Goal: Task Accomplishment & Management: Manage account settings

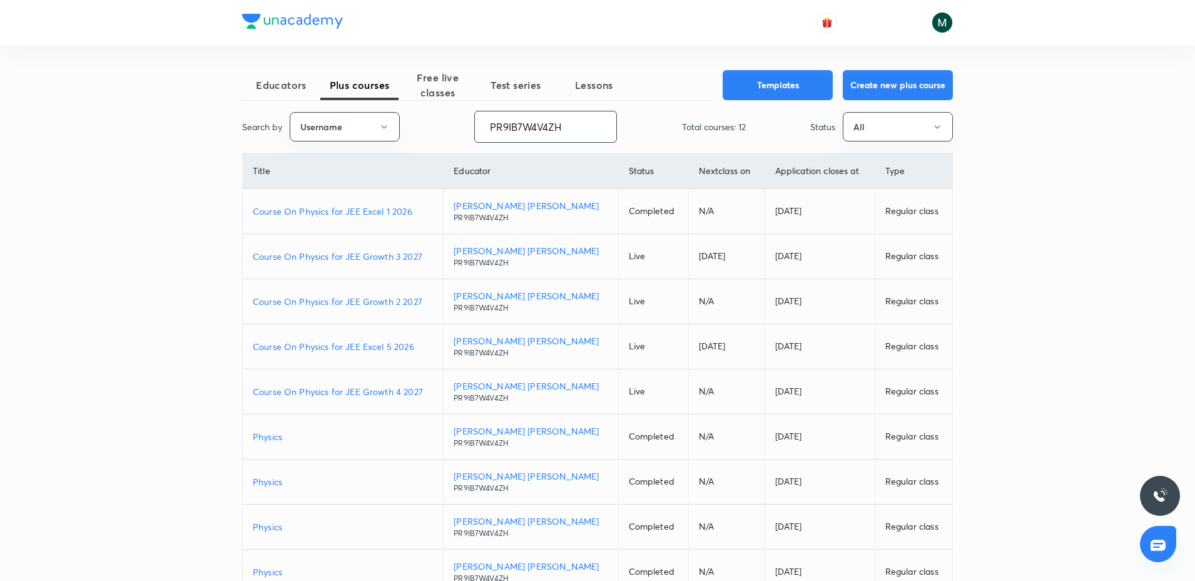
click at [526, 125] on input "PR9IB7W4V4ZH" at bounding box center [545, 127] width 141 height 32
paste input "shraddhat0604-2984"
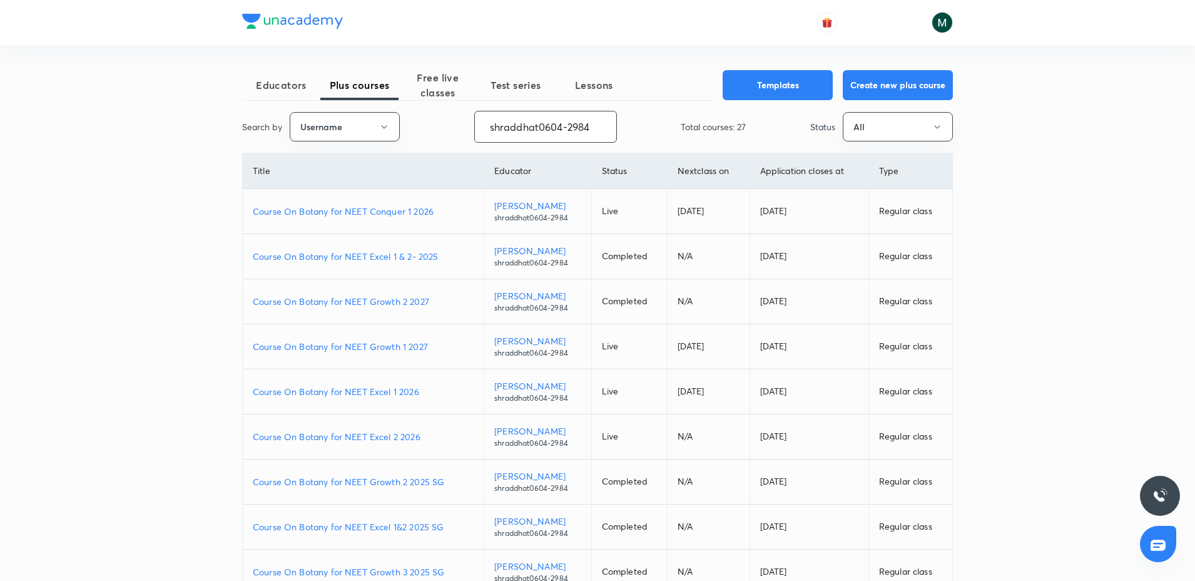
click at [372, 347] on p "Course On Botany for NEET Growth 1 2027" at bounding box center [363, 346] width 221 height 13
click at [395, 217] on p "Course On Botany for NEET Conquer 1 2026" at bounding box center [363, 211] width 221 height 13
click at [511, 139] on input "shraddhat0604-2984" at bounding box center [545, 127] width 141 height 32
paste input "unacademy-user-Y4ZT1WT0H84G"
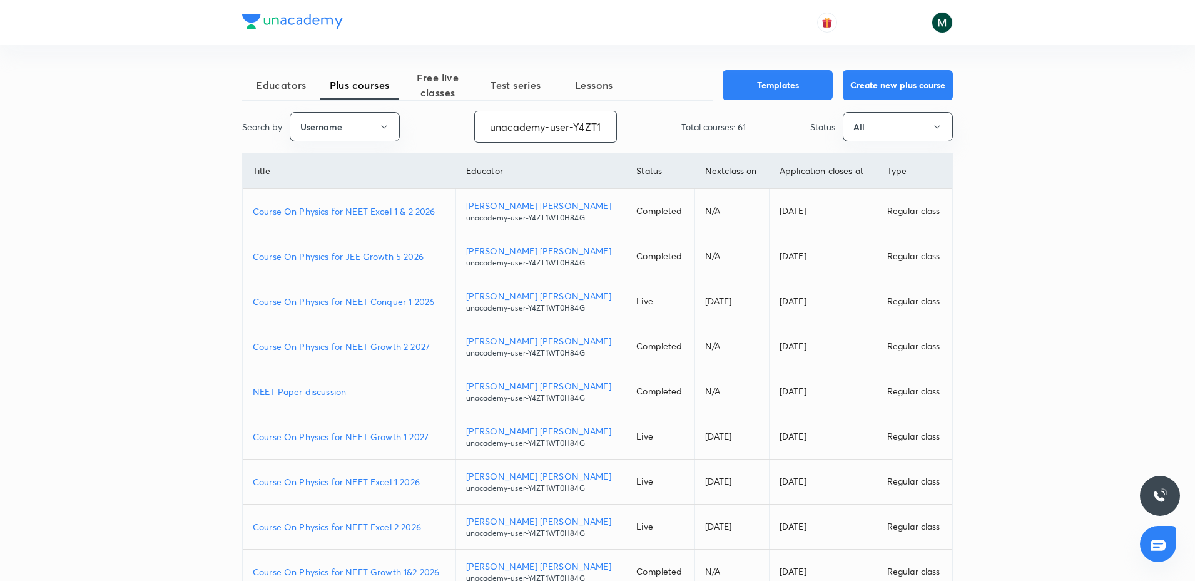
click at [377, 440] on p "Course On Physics for NEET Growth 1 2027" at bounding box center [349, 436] width 193 height 13
click at [362, 349] on p "Course On Physics for NEET Growth 2 2027" at bounding box center [349, 346] width 193 height 13
click at [544, 129] on input "unacademy-user-Y4ZT1WT0H84G" at bounding box center [545, 127] width 141 height 32
paste input "chandnimehra27-8181"
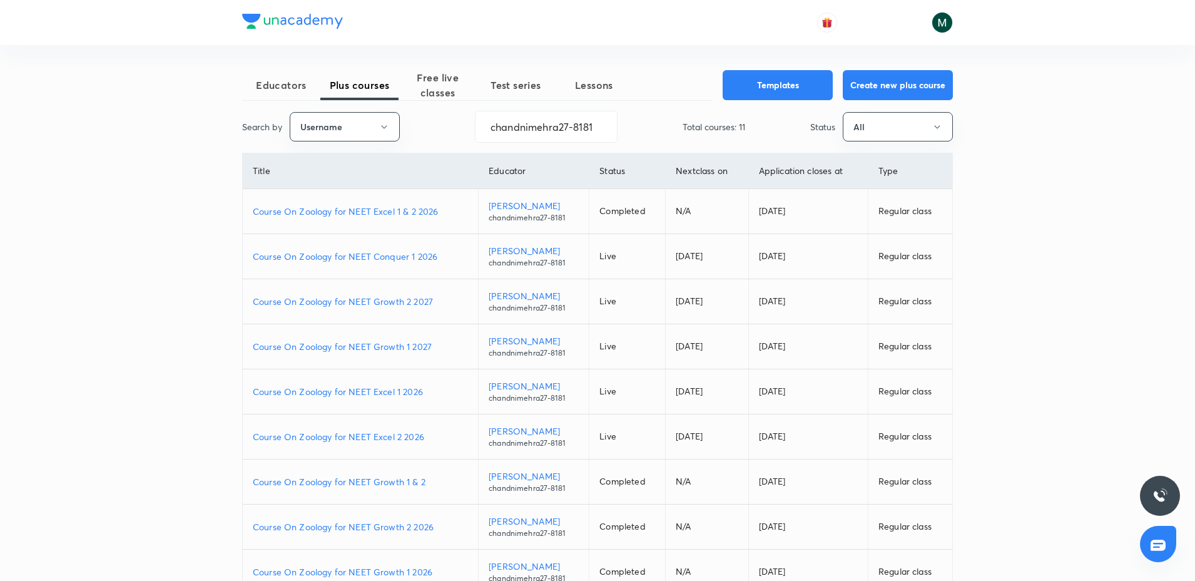
click at [388, 300] on p "Course On Zoology for NEET Growth 2 2027" at bounding box center [360, 301] width 215 height 13
click at [394, 253] on p "Course On Zoology for NEET Conquer 1 2026" at bounding box center [360, 256] width 215 height 13
click at [565, 127] on input "chandnimehra27-8181" at bounding box center [546, 127] width 141 height 32
paste input "unacademy-user-GIKAOOYBBUKR"
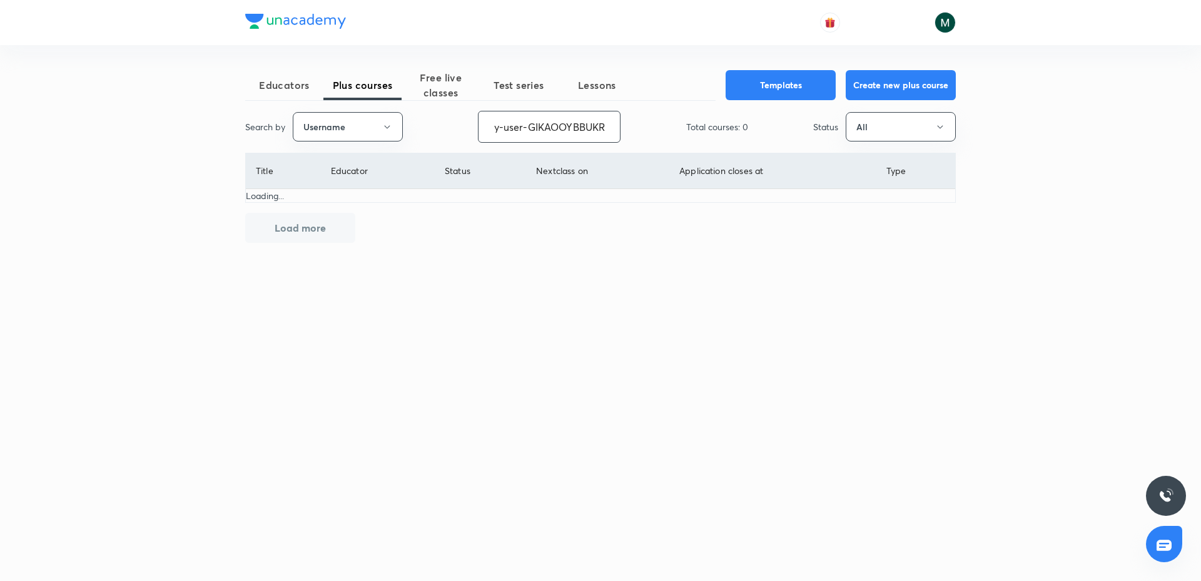
type input "unacademy-user-GIKAOOYBBUKR"
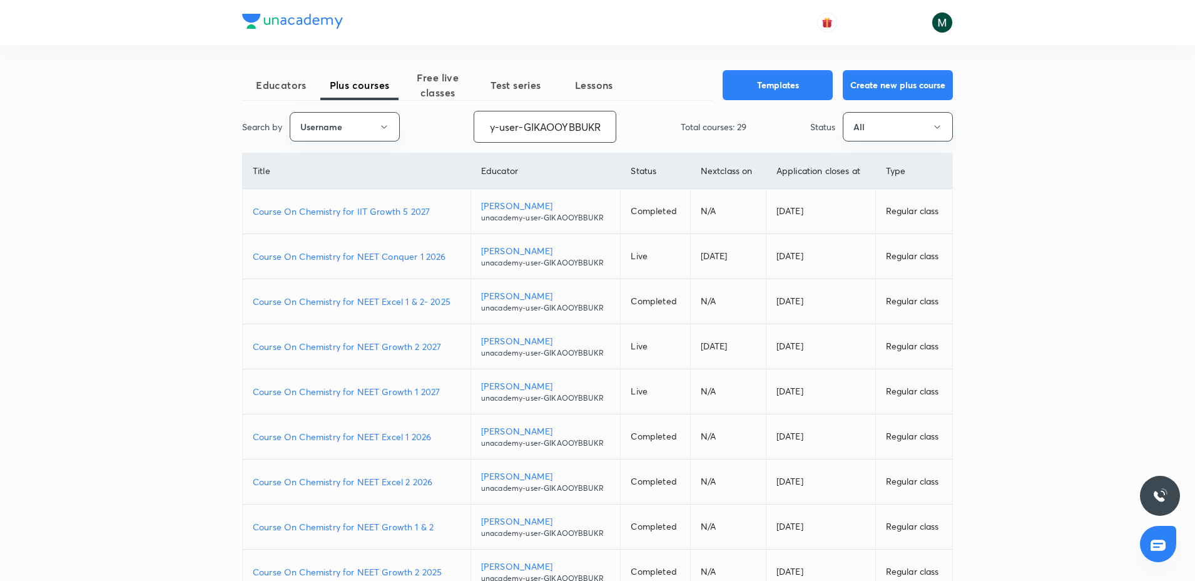
scroll to position [0, 0]
click at [389, 259] on p "Course On Chemistry for NEET Conquer 1 2026" at bounding box center [357, 256] width 208 height 13
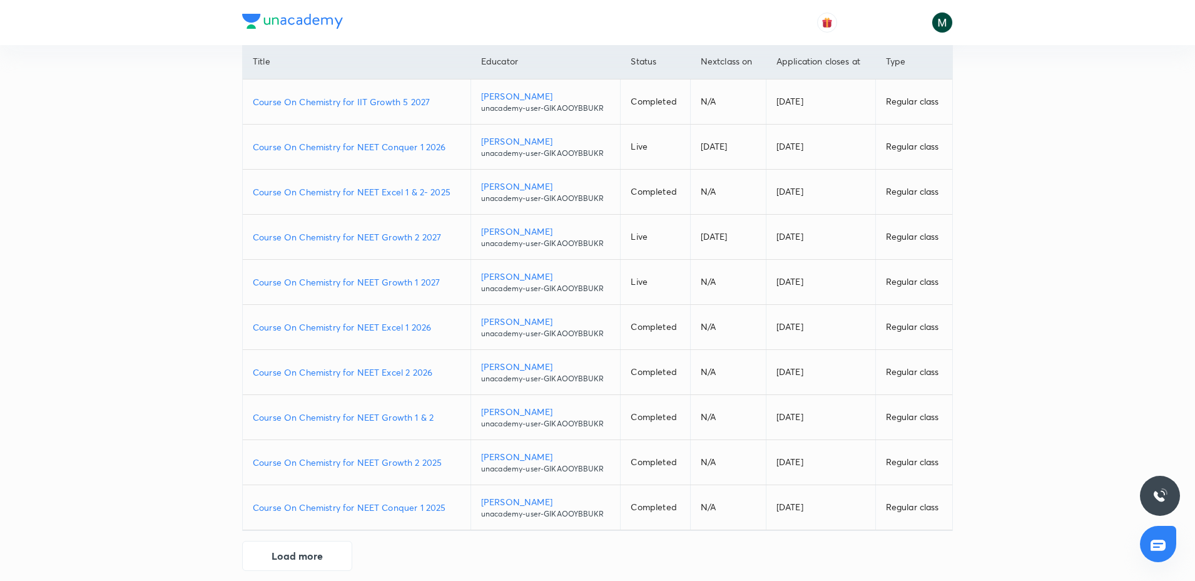
scroll to position [122, 0]
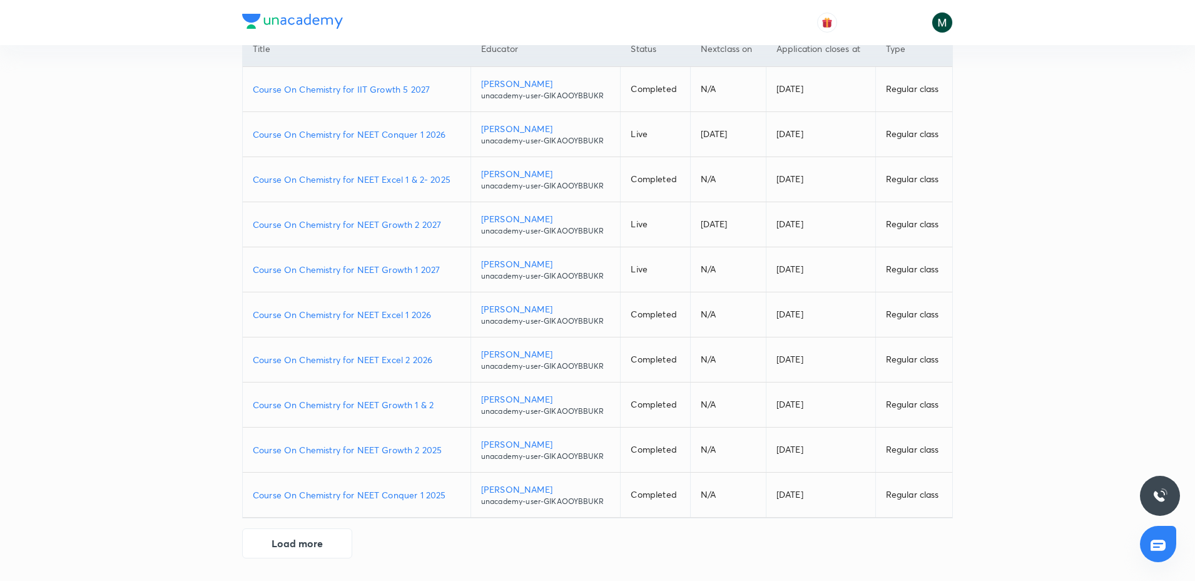
click at [275, 559] on div at bounding box center [597, 569] width 1195 height 23
click at [276, 549] on button "Load more" at bounding box center [297, 542] width 110 height 30
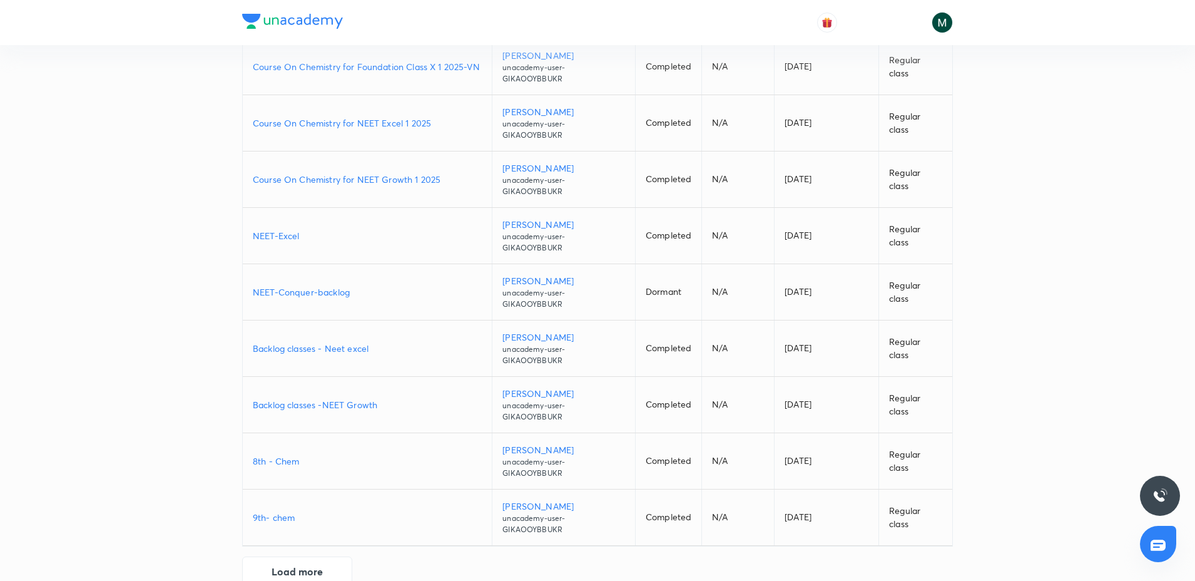
scroll to position [813, 0]
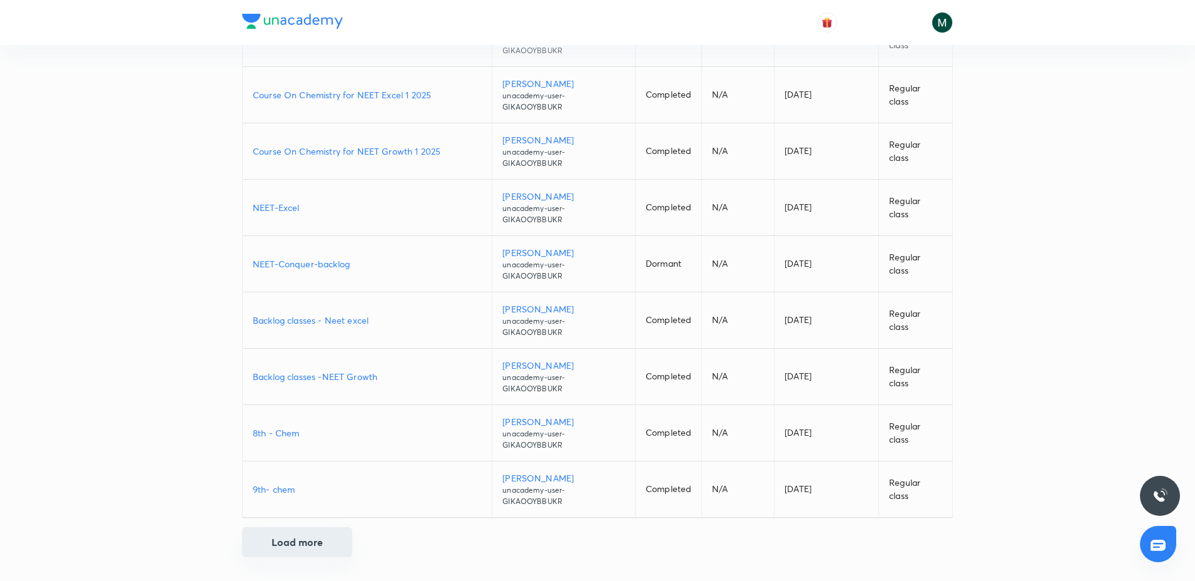
click at [309, 552] on button "Load more" at bounding box center [297, 542] width 110 height 30
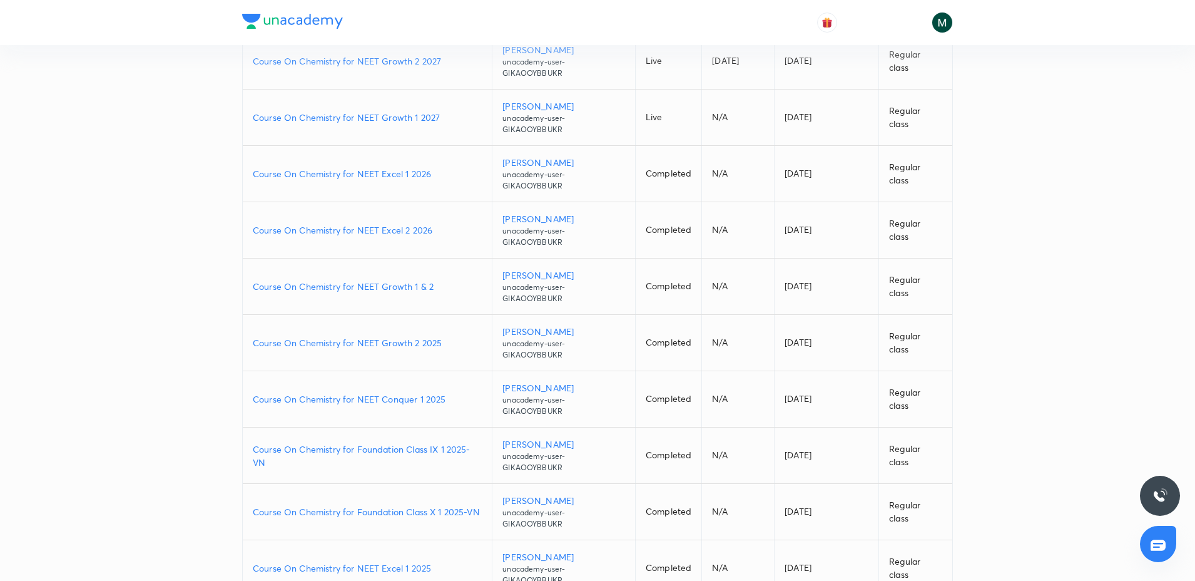
scroll to position [0, 0]
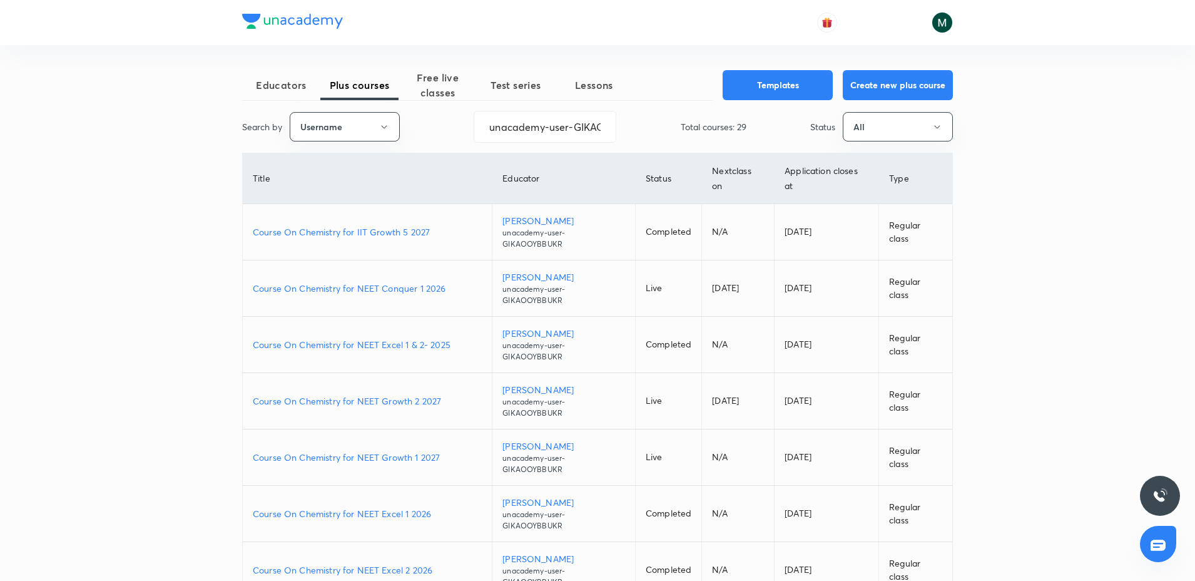
drag, startPoint x: 420, startPoint y: 350, endPoint x: 448, endPoint y: 104, distance: 247.4
click at [389, 342] on p "Course On Chemistry for NEET Excel 1 & 2- 2025" at bounding box center [367, 344] width 229 height 13
click at [536, 117] on input "unacademy-user-GIKAOOYBBUKR" at bounding box center [544, 127] width 141 height 32
click at [535, 120] on input "unacademy-user-GIKAOOYBBUKR" at bounding box center [544, 127] width 141 height 32
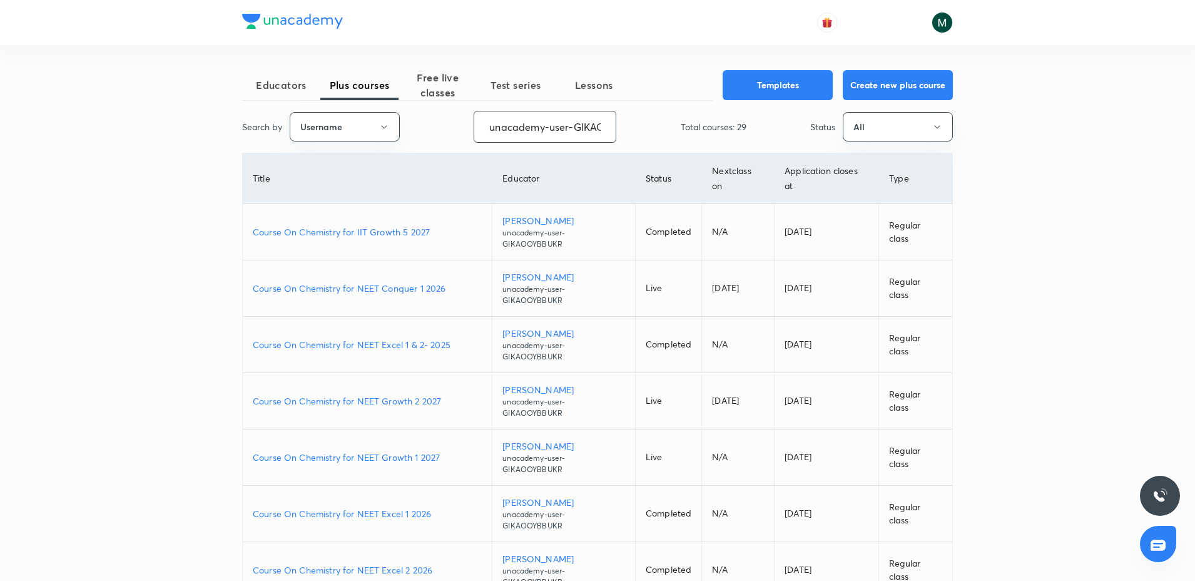
paste input "shraddhat0604-2984"
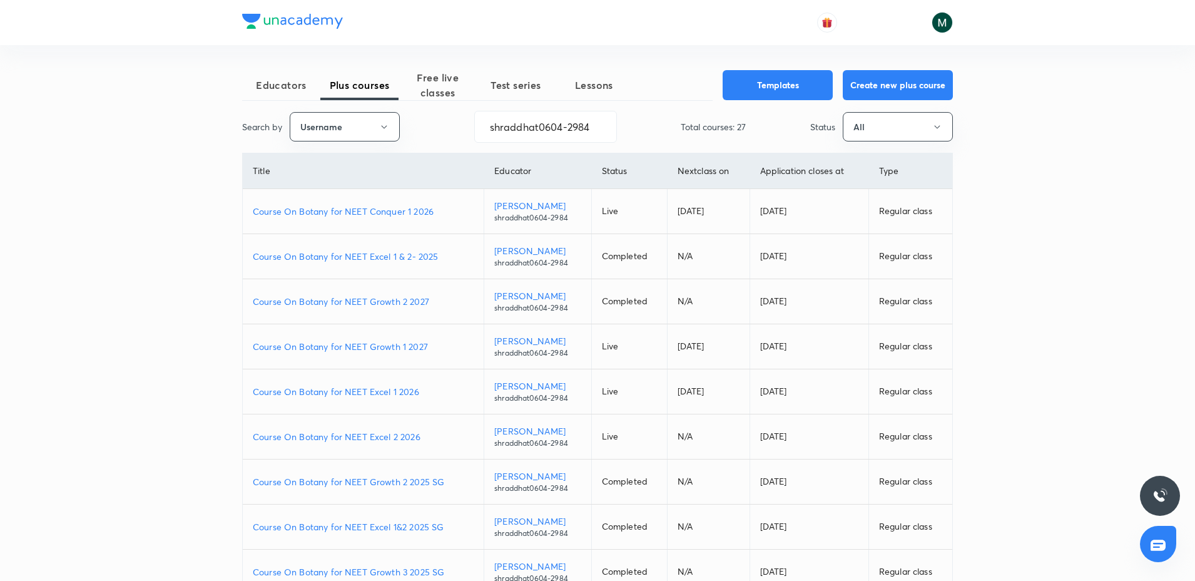
click at [374, 258] on p "Course On Botany for NEET Excel 1 & 2- 2025" at bounding box center [363, 256] width 221 height 13
click at [539, 122] on input "shraddhat0604-2984" at bounding box center [545, 127] width 141 height 32
paste input "JagrutiU3108"
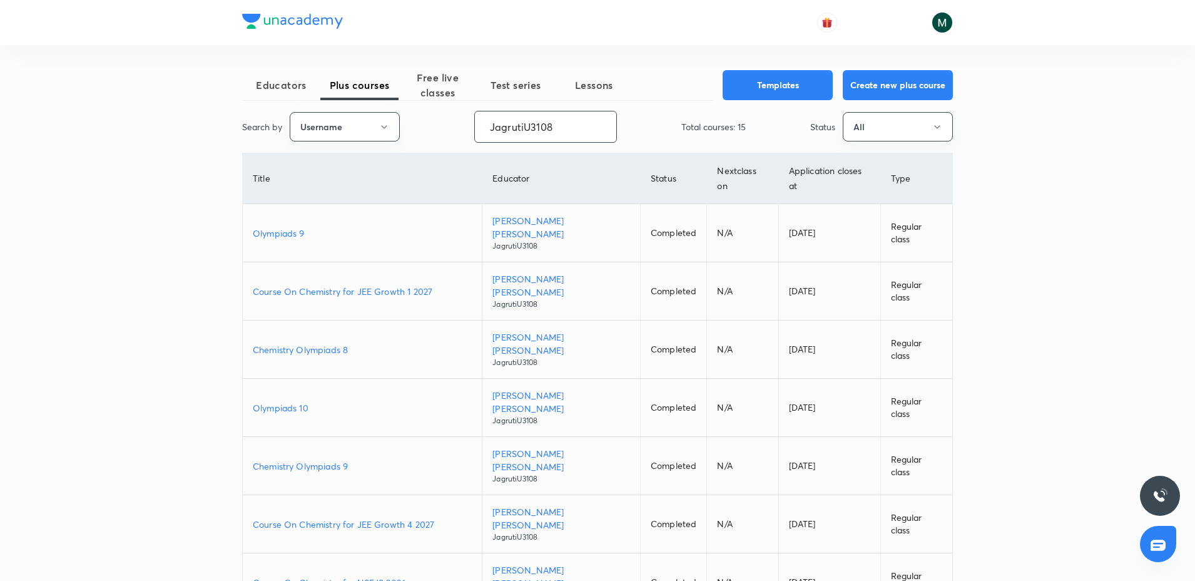
type input "JagrutiU3108"
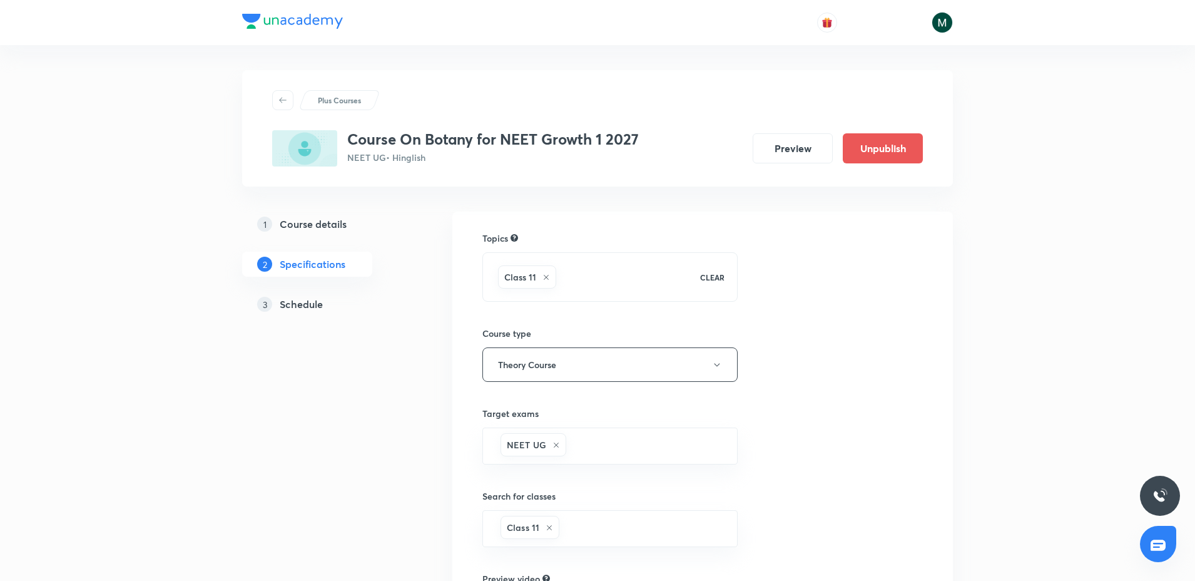
click at [310, 308] on h5 "Schedule" at bounding box center [301, 304] width 43 height 15
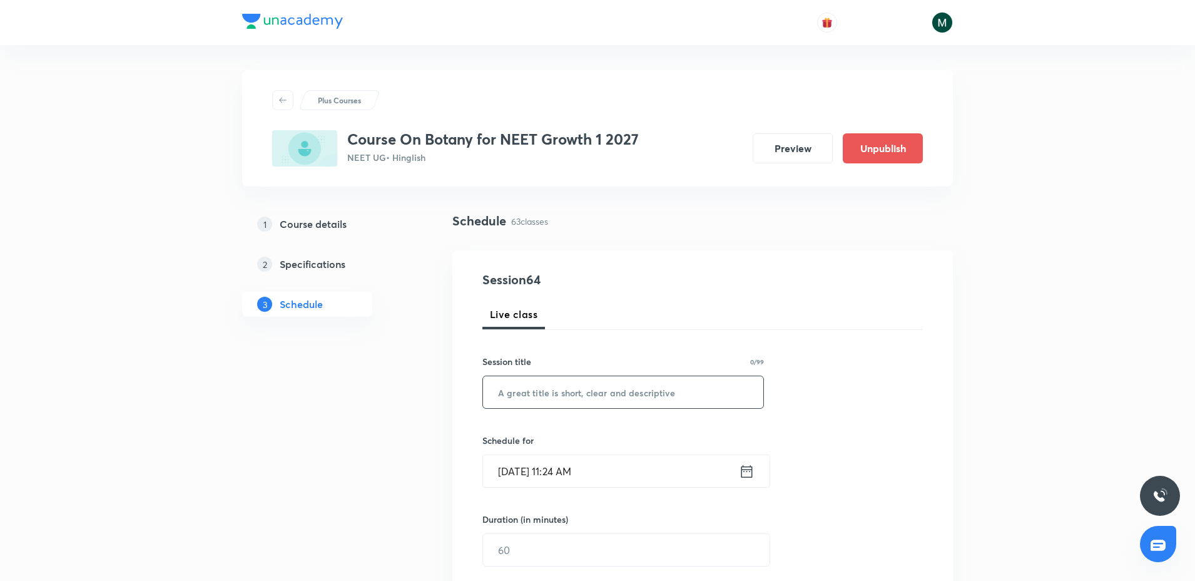
click at [551, 395] on input "text" at bounding box center [623, 392] width 280 height 32
paste input "Biological classification"
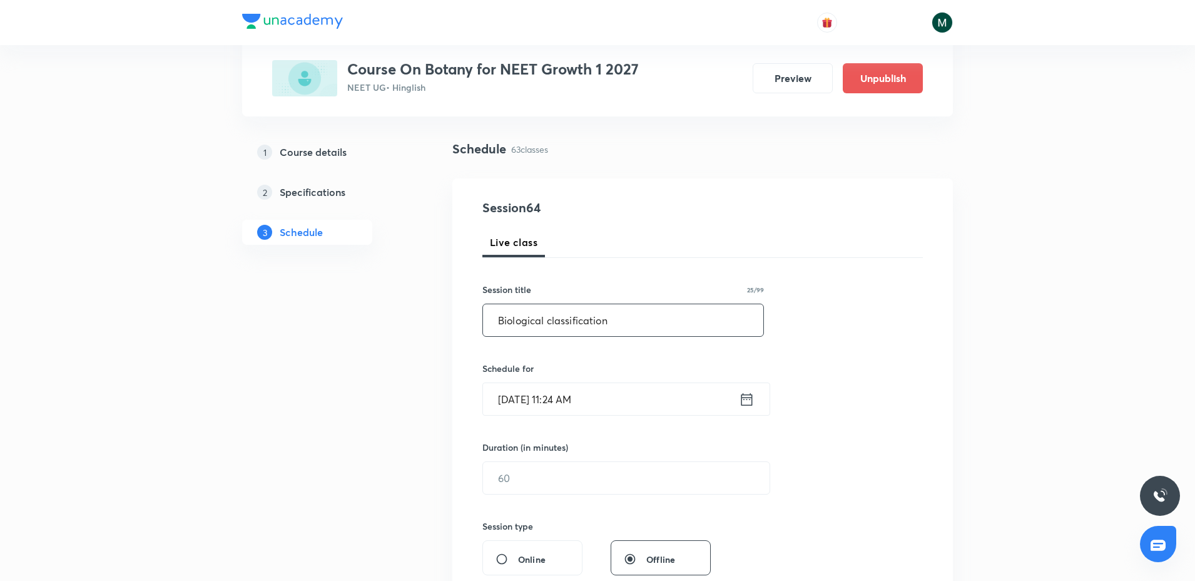
scroll to position [235, 0]
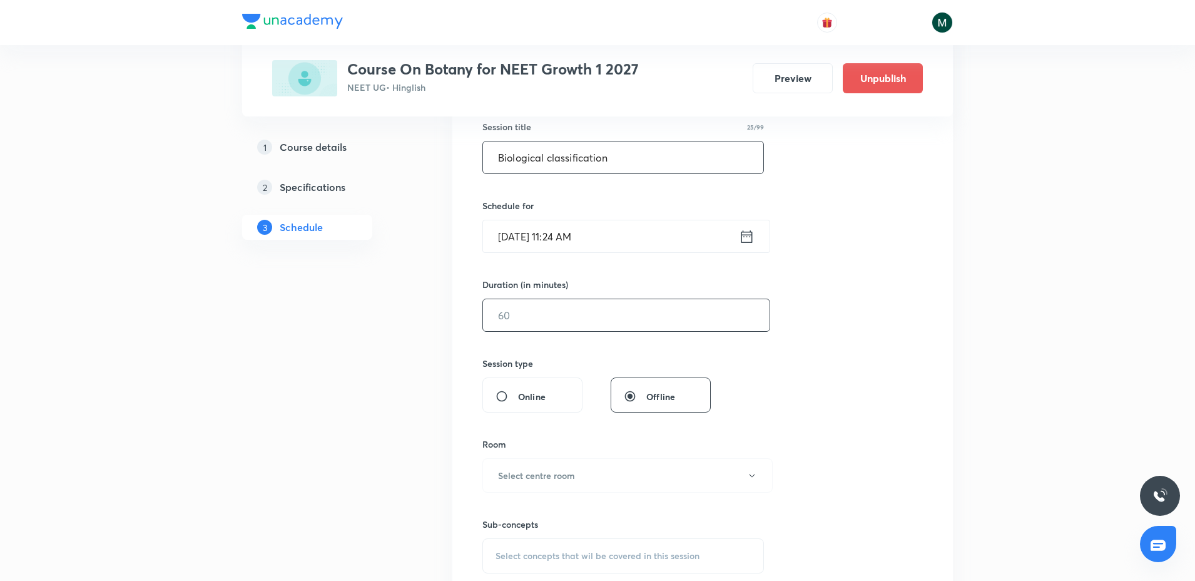
type input "Biological classification"
click at [552, 318] on input "text" at bounding box center [626, 315] width 287 height 32
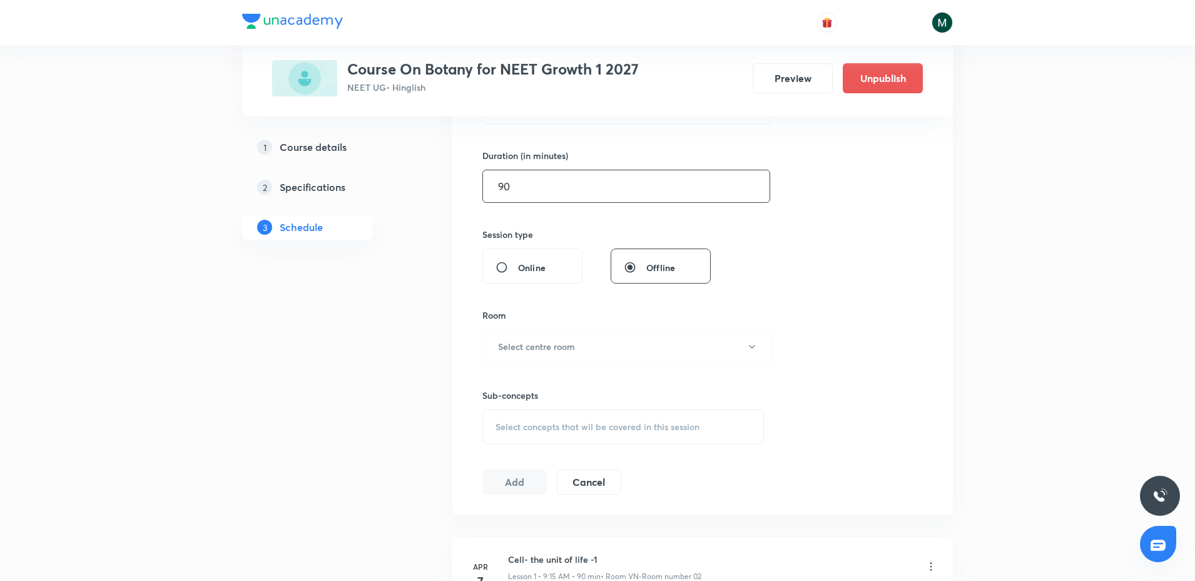
scroll to position [391, 0]
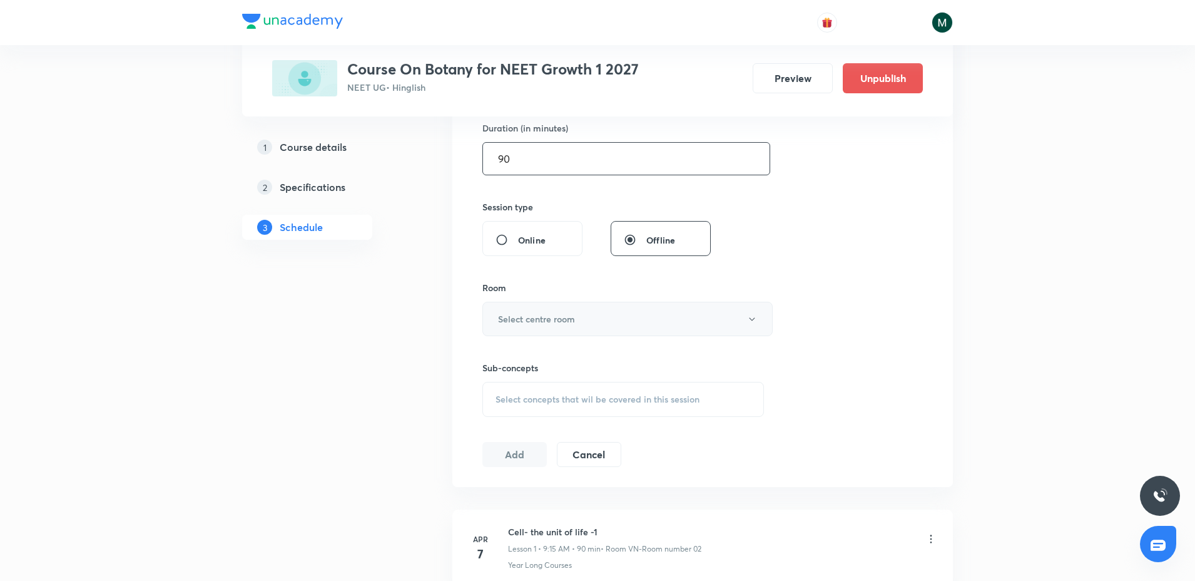
type input "90"
click at [579, 323] on button "Select centre room" at bounding box center [627, 319] width 290 height 34
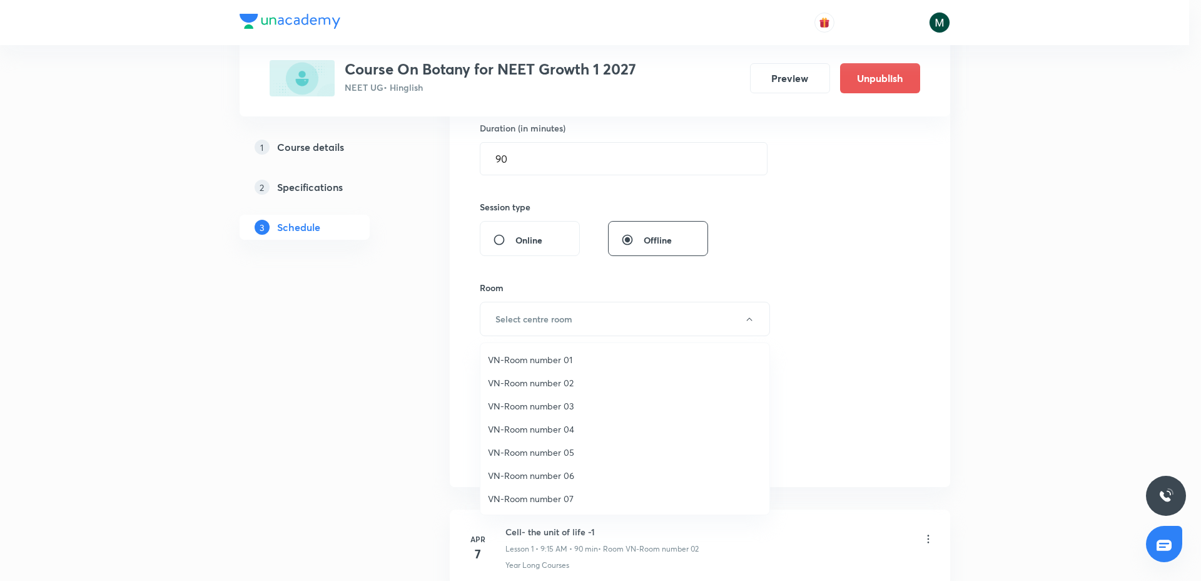
click at [557, 384] on span "VN-Room number 02" at bounding box center [625, 382] width 274 height 13
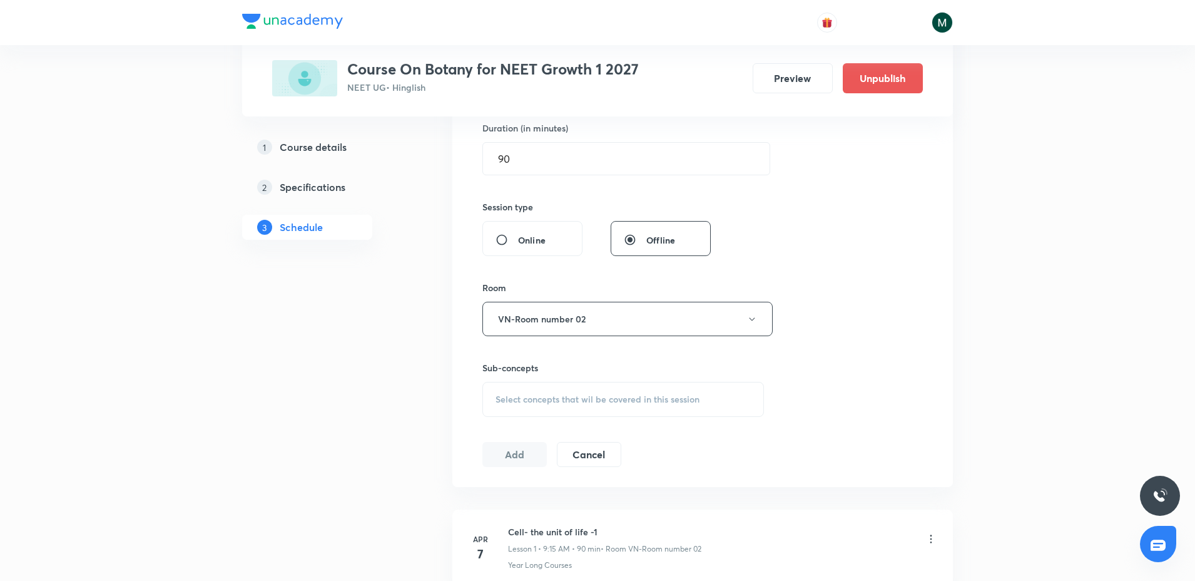
click at [552, 387] on div "Select concepts that wil be covered in this session" at bounding box center [623, 399] width 282 height 35
click at [543, 495] on p "Crash Courses" at bounding box center [540, 497] width 58 height 13
checkbox input "true"
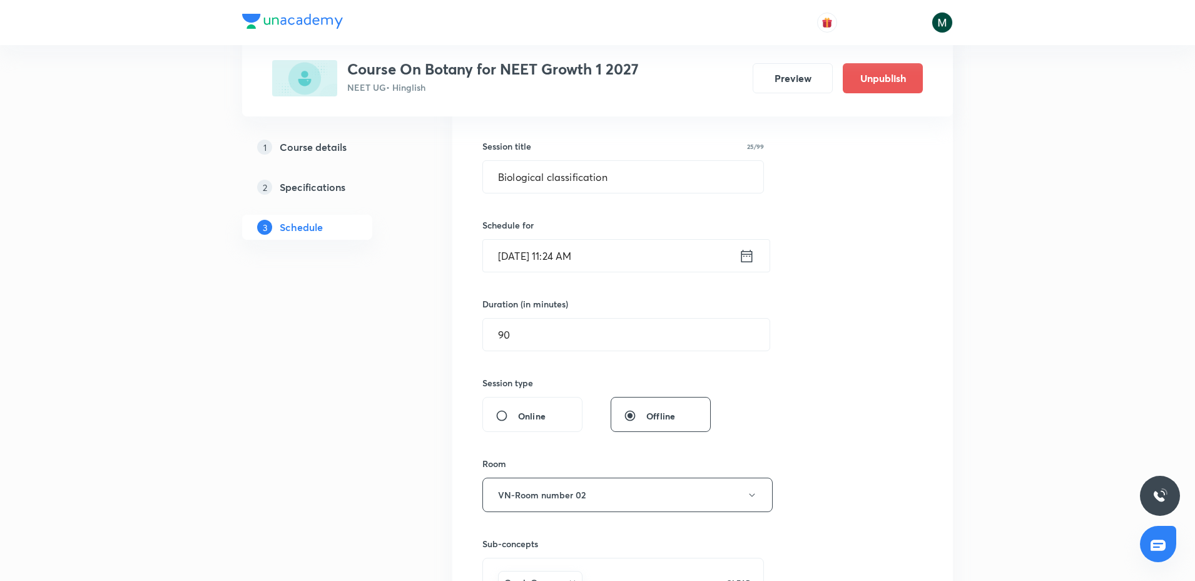
scroll to position [156, 0]
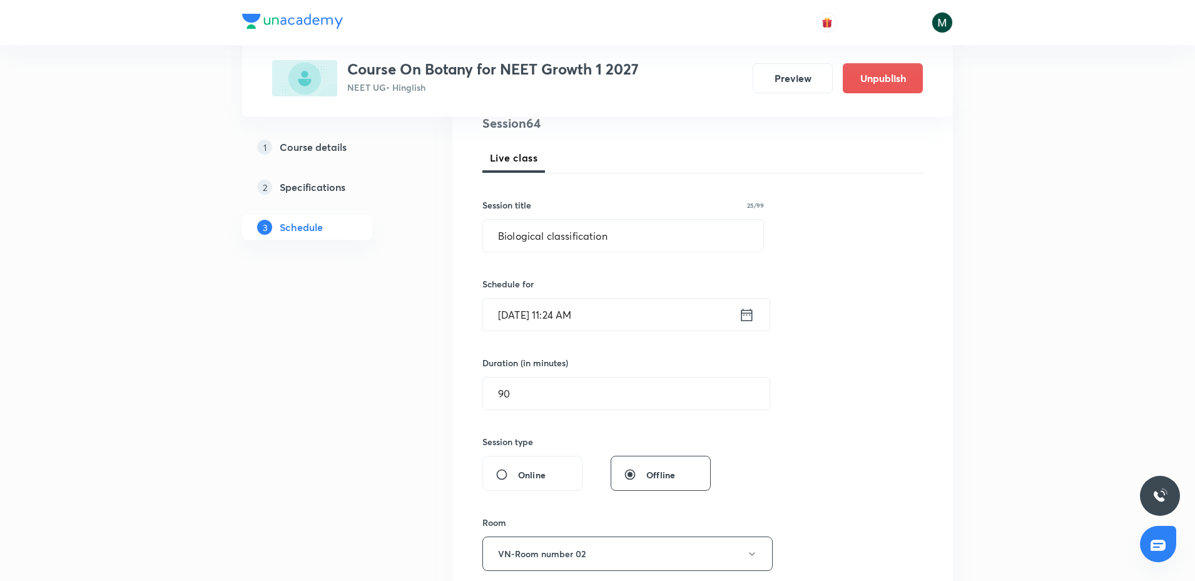
click at [605, 320] on input "Sept 4, 2025, 11:24 AM" at bounding box center [611, 314] width 256 height 32
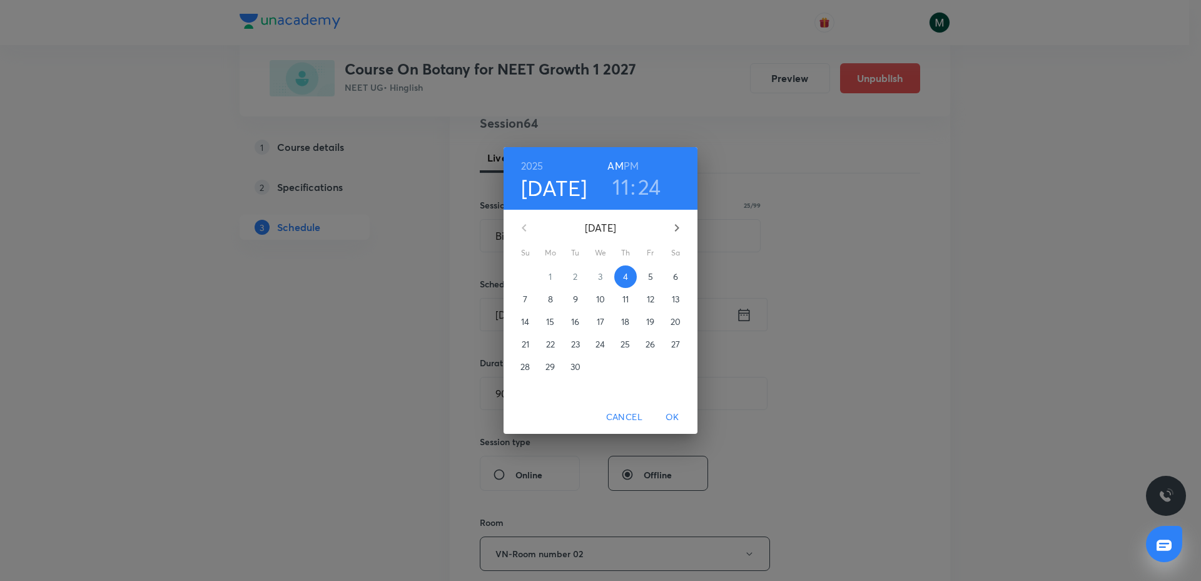
click at [649, 273] on p "5" at bounding box center [650, 276] width 5 height 13
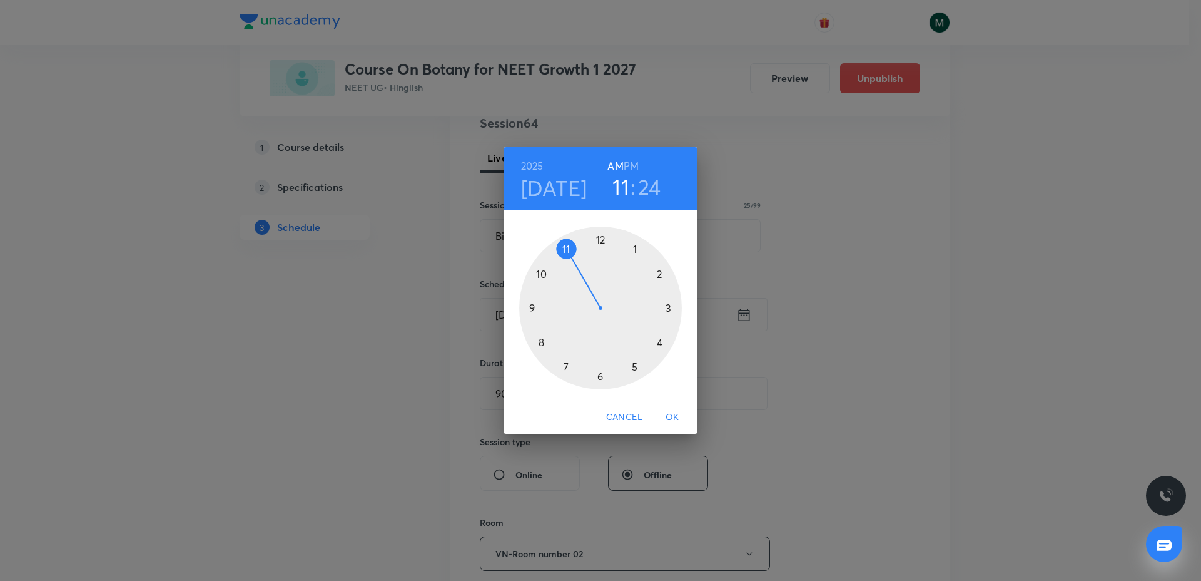
click at [567, 364] on div at bounding box center [600, 308] width 163 height 163
drag, startPoint x: 595, startPoint y: 354, endPoint x: 599, endPoint y: 372, distance: 18.7
click at [599, 372] on div at bounding box center [600, 308] width 163 height 163
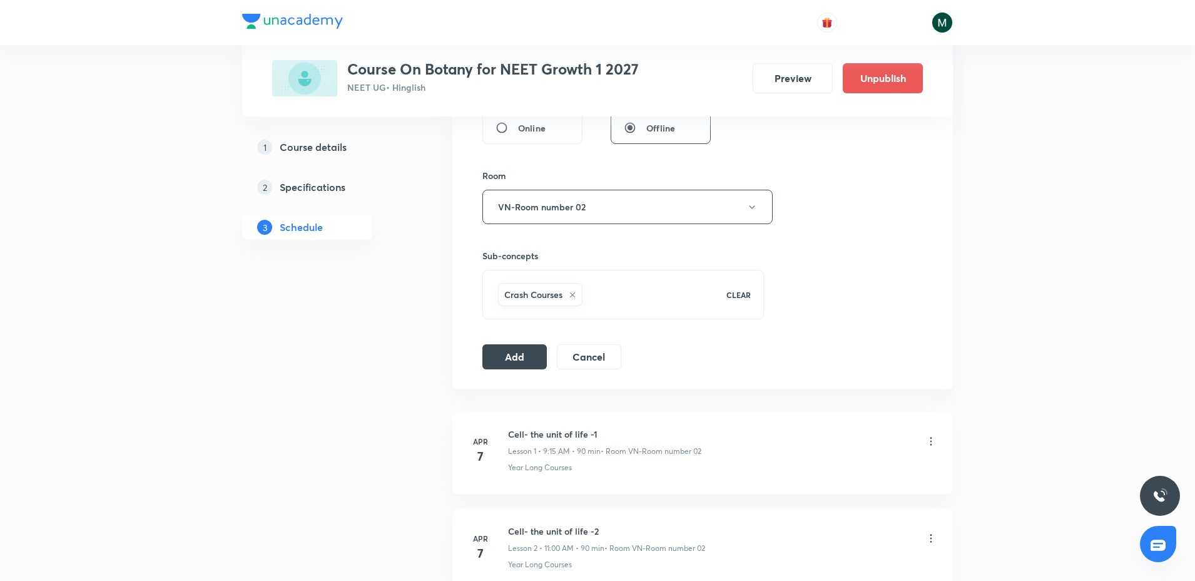
scroll to position [547, 0]
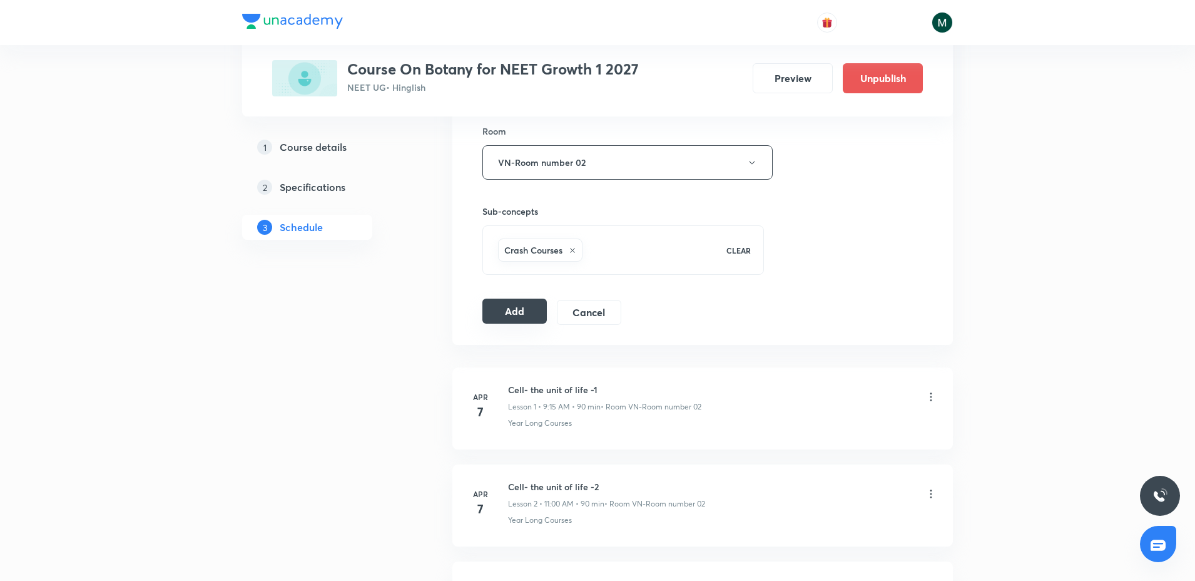
click at [523, 302] on button "Add" at bounding box center [514, 310] width 64 height 25
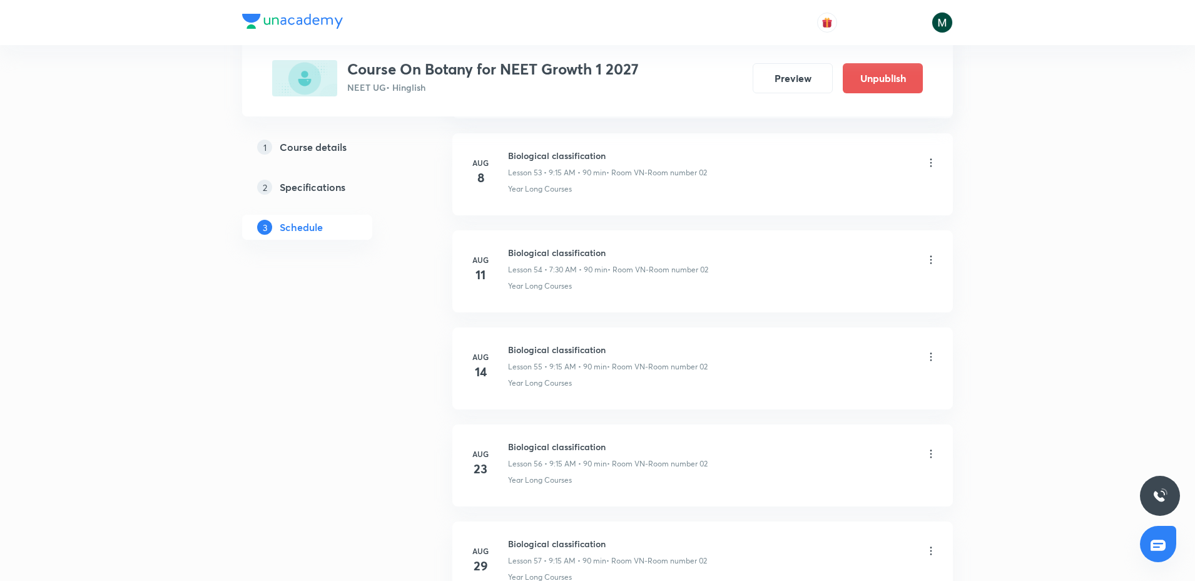
scroll to position [5957, 0]
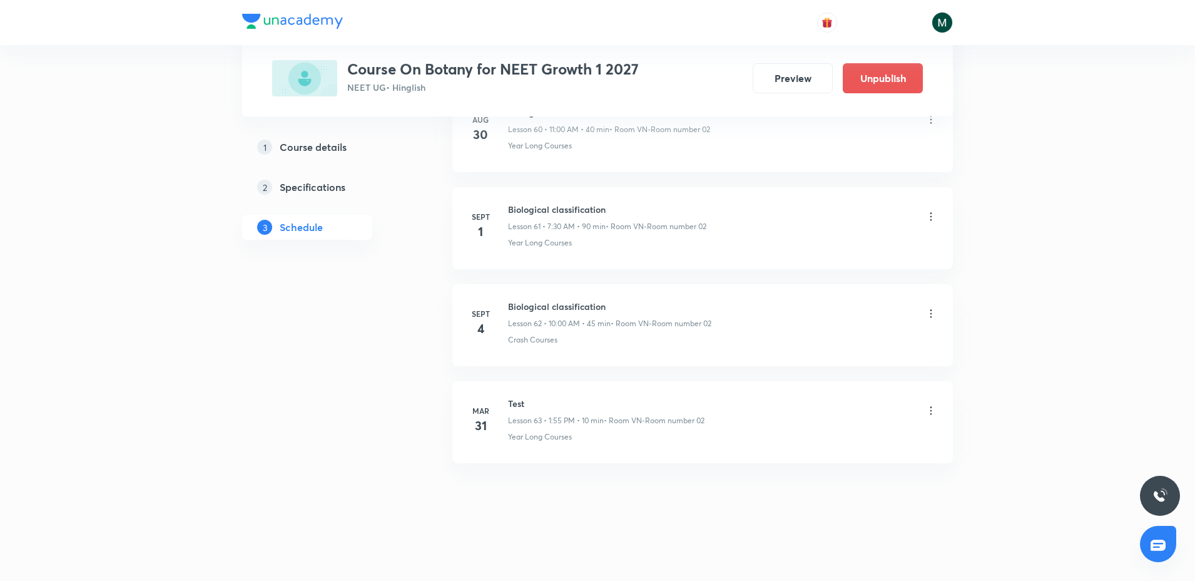
drag, startPoint x: 574, startPoint y: 98, endPoint x: 575, endPoint y: 361, distance: 262.8
click at [562, 434] on div "Crash Courses" at bounding box center [722, 436] width 429 height 11
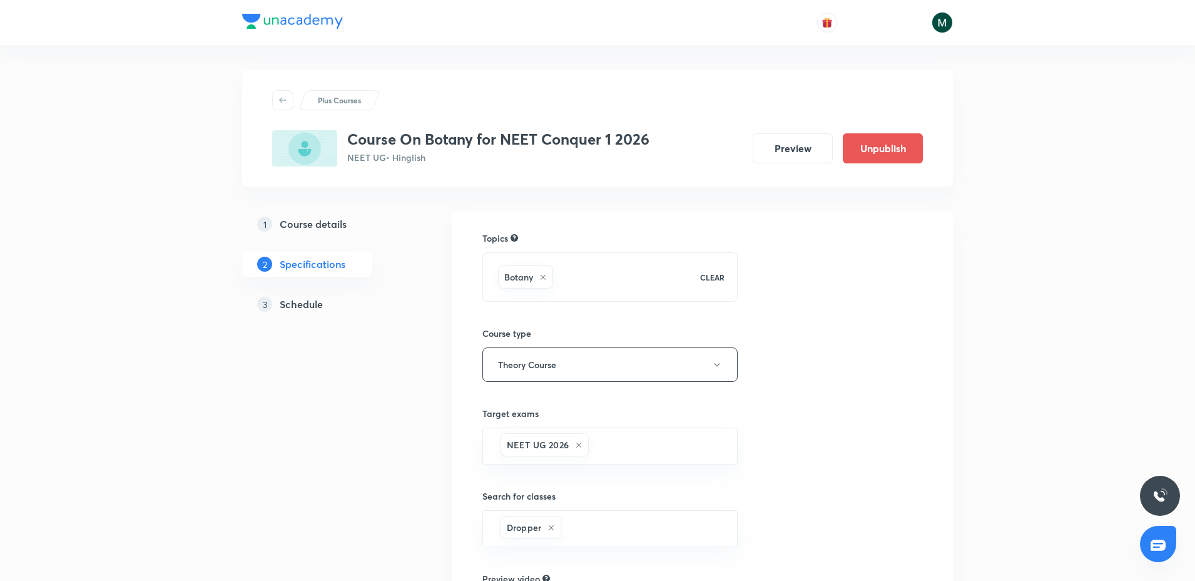
click at [298, 297] on h5 "Schedule" at bounding box center [301, 304] width 43 height 15
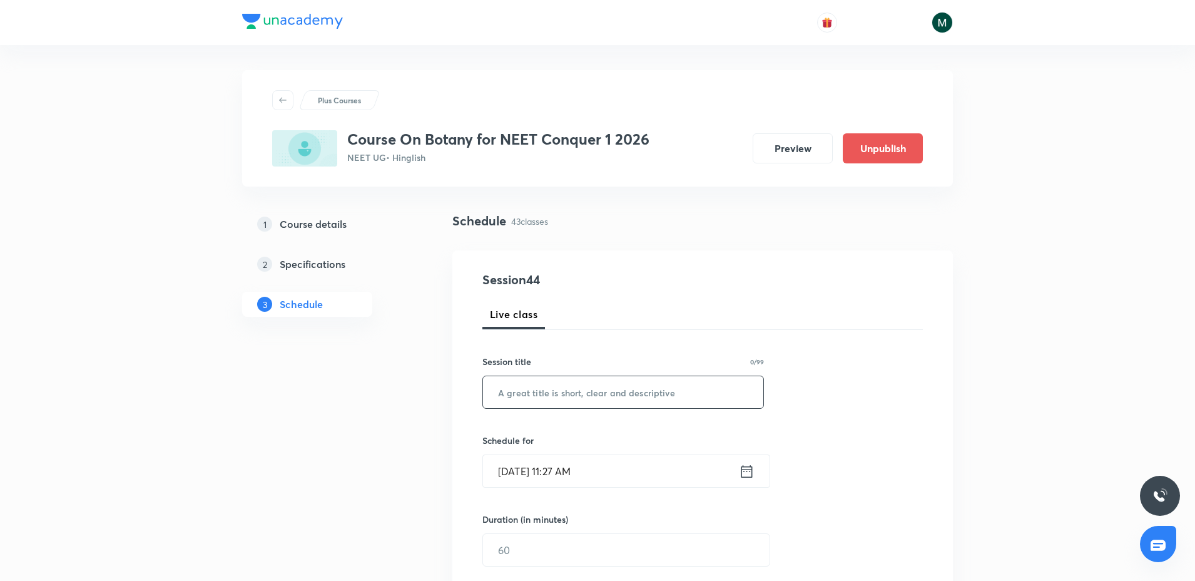
click at [542, 400] on input "text" at bounding box center [623, 392] width 280 height 32
paste input "PK"
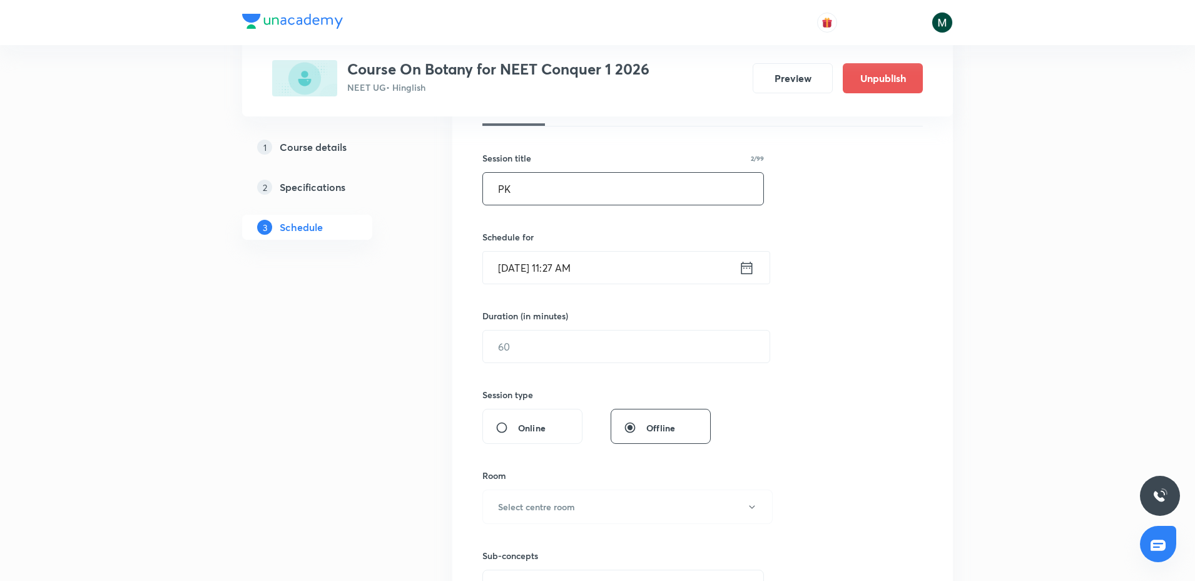
scroll to position [235, 0]
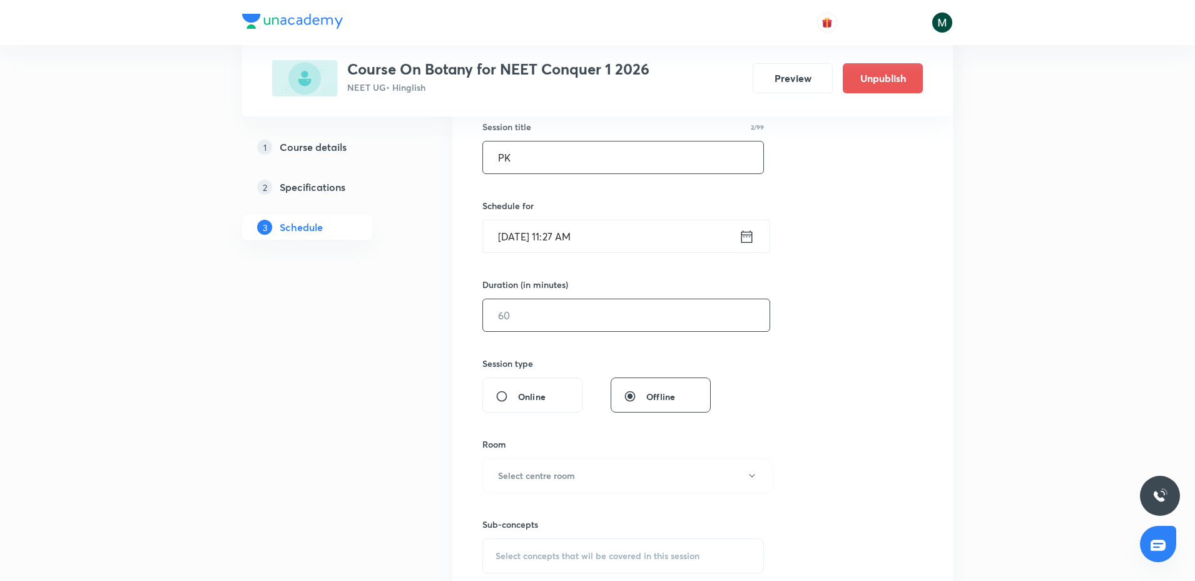
type input "PK"
click at [517, 319] on input "text" at bounding box center [626, 315] width 287 height 32
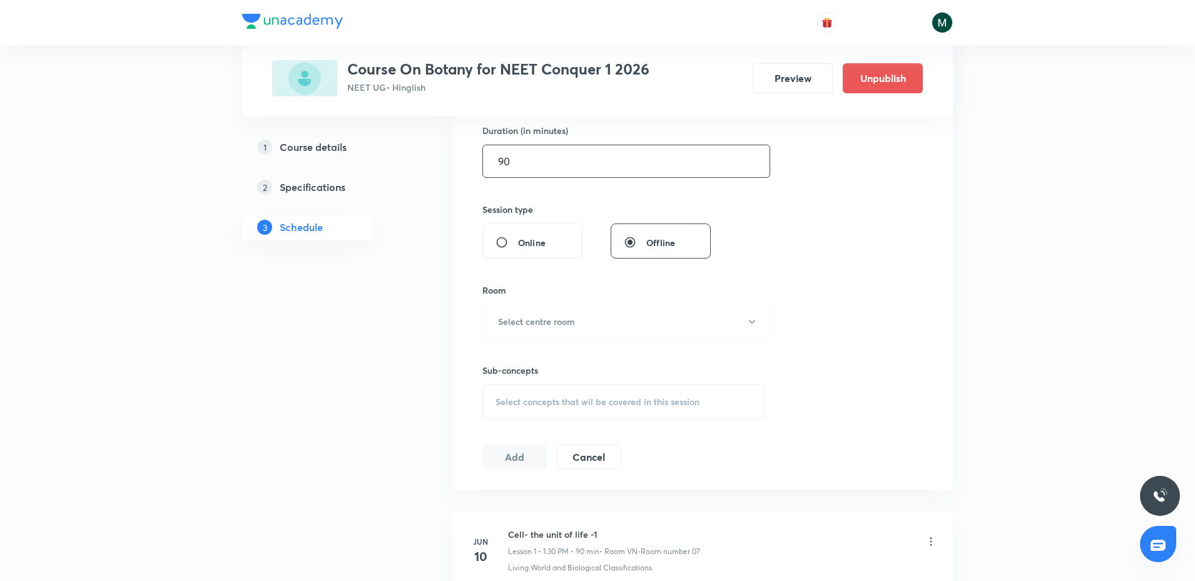
scroll to position [391, 0]
type input "90"
drag, startPoint x: 536, startPoint y: 338, endPoint x: 551, endPoint y: 330, distance: 16.5
click at [546, 332] on div "Session 44 Live class Session title 2/99 PK ​ Schedule for Sept 4, 2025, 11:27 …" at bounding box center [702, 173] width 440 height 588
click at [568, 329] on button "Select centre room" at bounding box center [627, 319] width 290 height 34
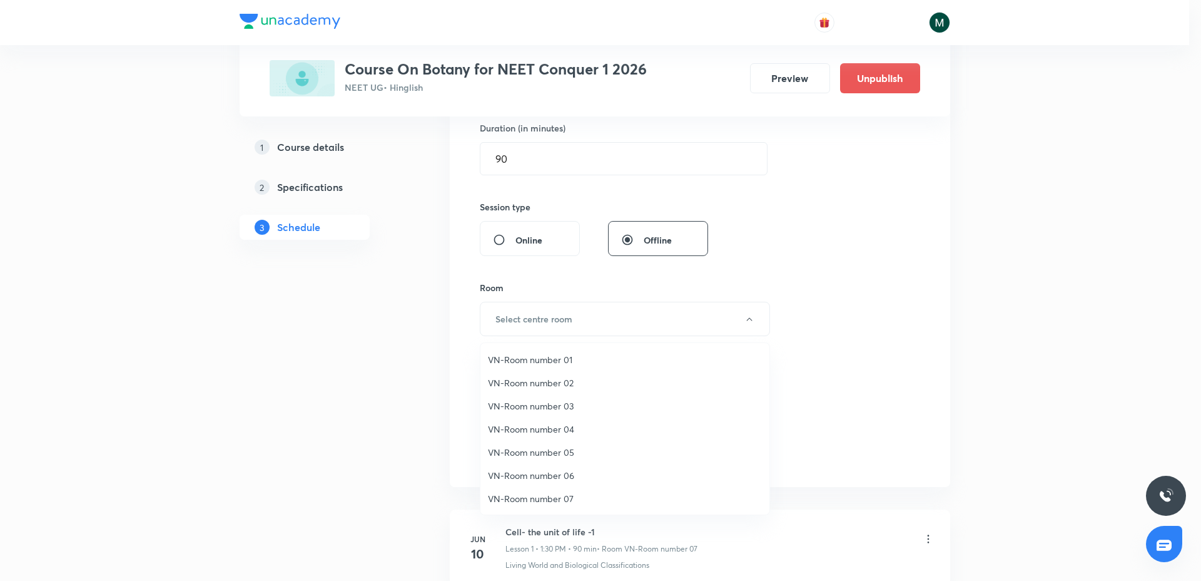
click at [562, 499] on span "VN-Room number 07" at bounding box center [625, 498] width 274 height 13
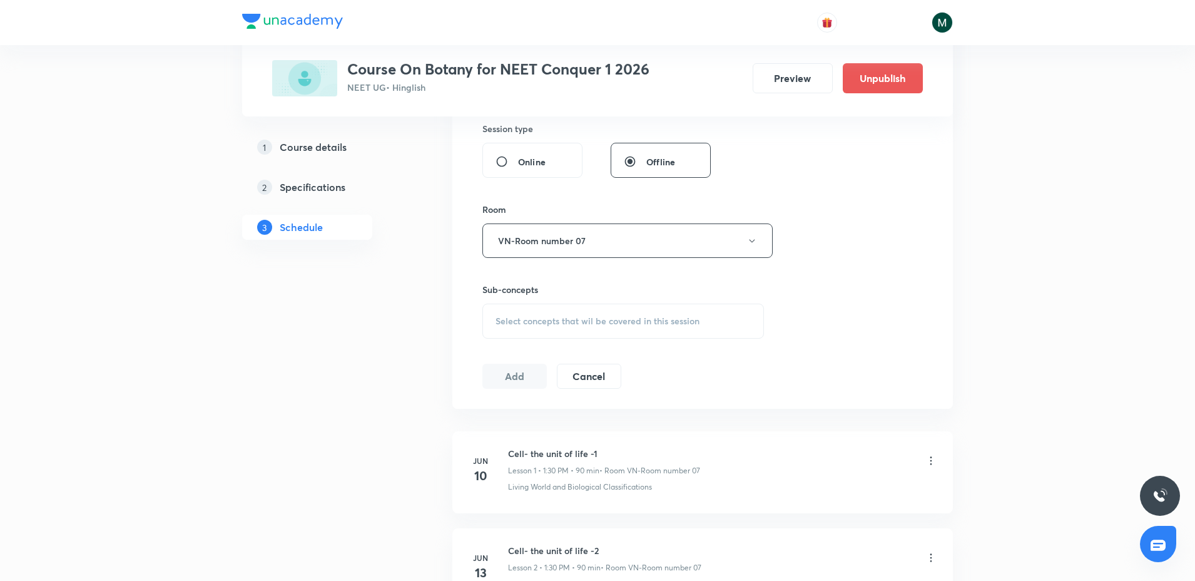
click at [569, 316] on span "Select concepts that wil be covered in this session" at bounding box center [598, 321] width 204 height 10
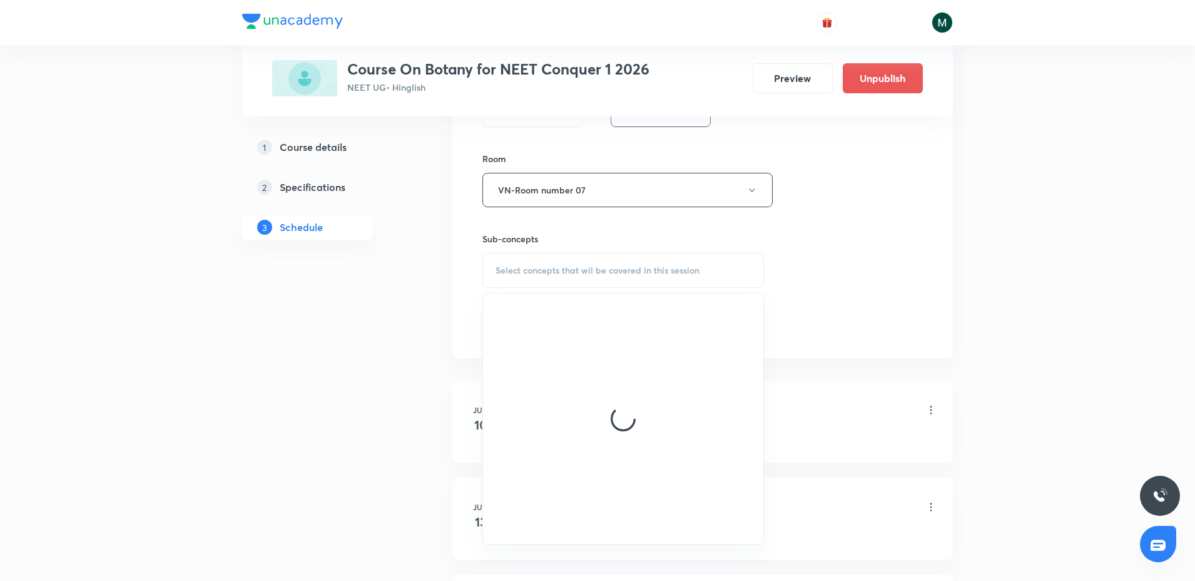
scroll to position [547, 0]
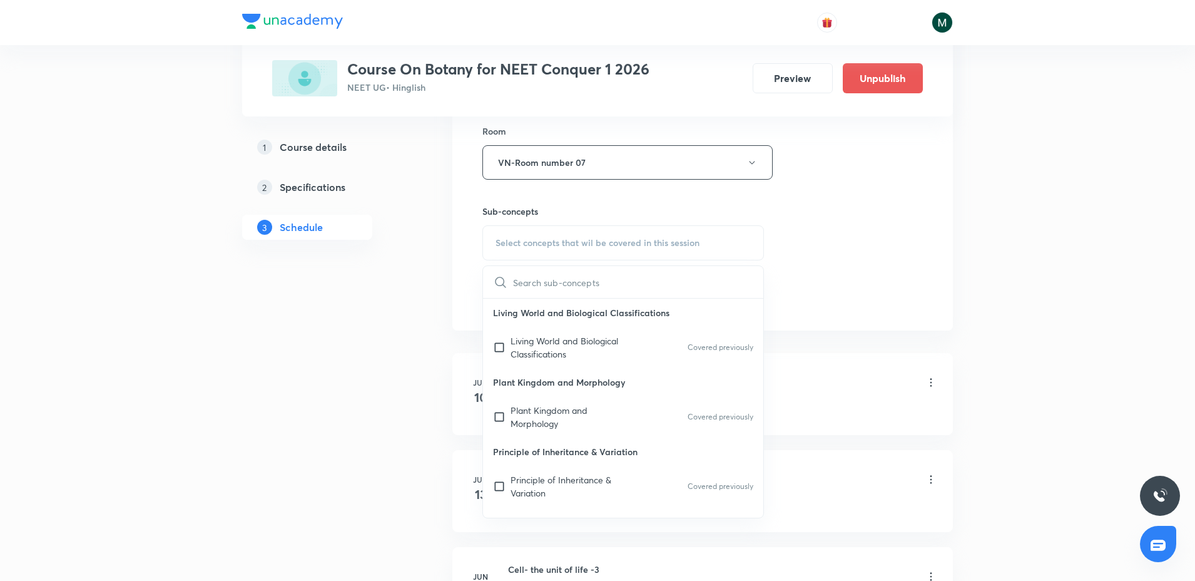
drag, startPoint x: 564, startPoint y: 335, endPoint x: 431, endPoint y: 346, distance: 133.1
click at [560, 337] on p "Living World and Biological Classifications" at bounding box center [574, 347] width 126 height 26
checkbox input "true"
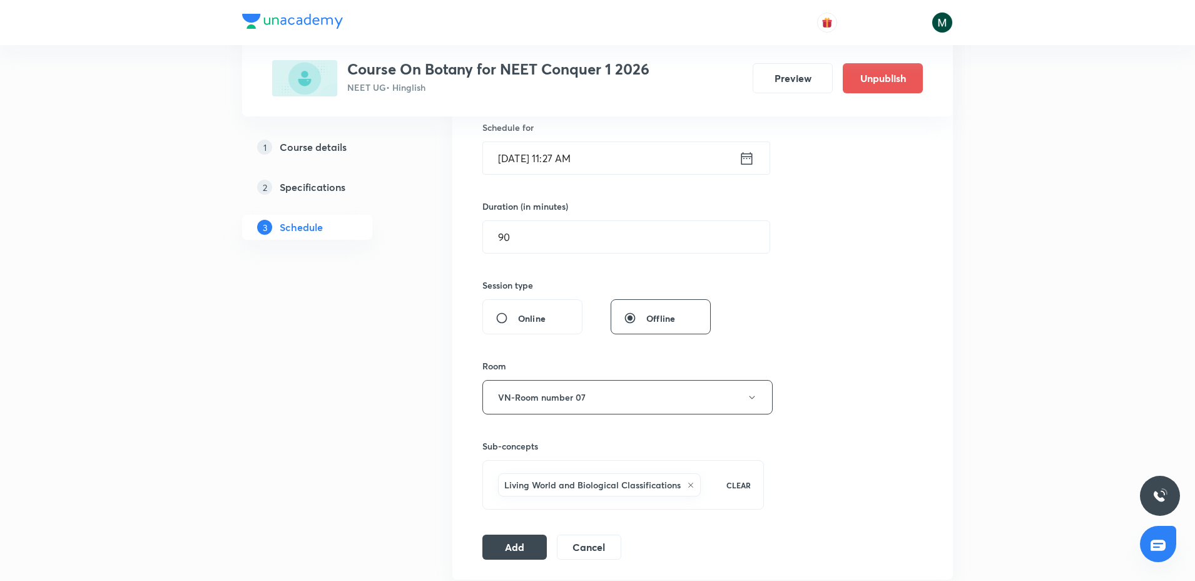
scroll to position [235, 0]
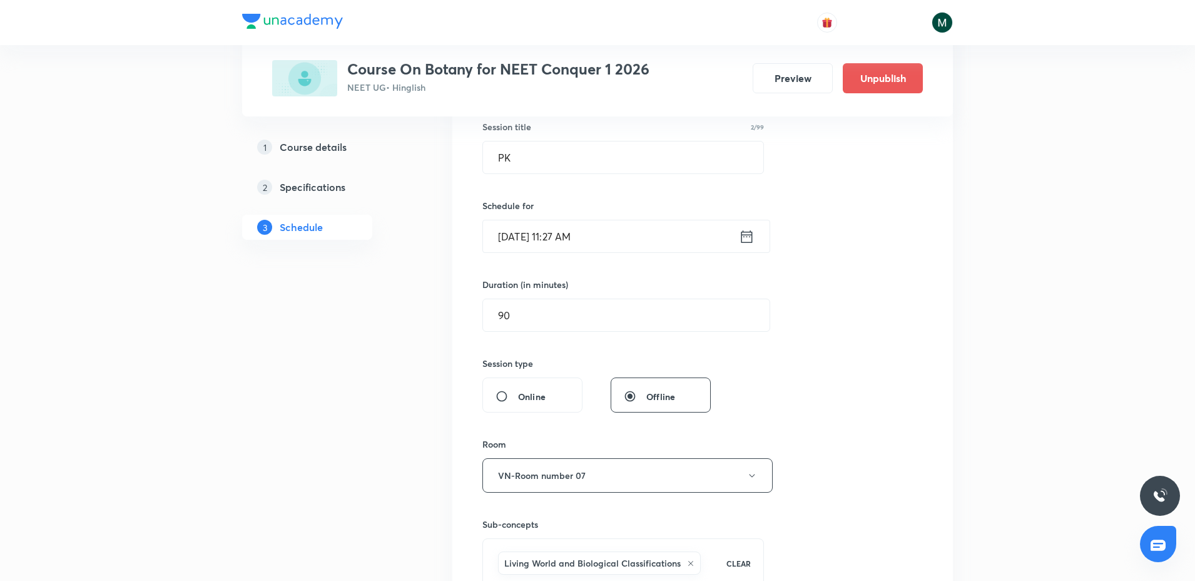
click at [617, 245] on input "Sept 4, 2025, 11:27 AM" at bounding box center [611, 236] width 256 height 32
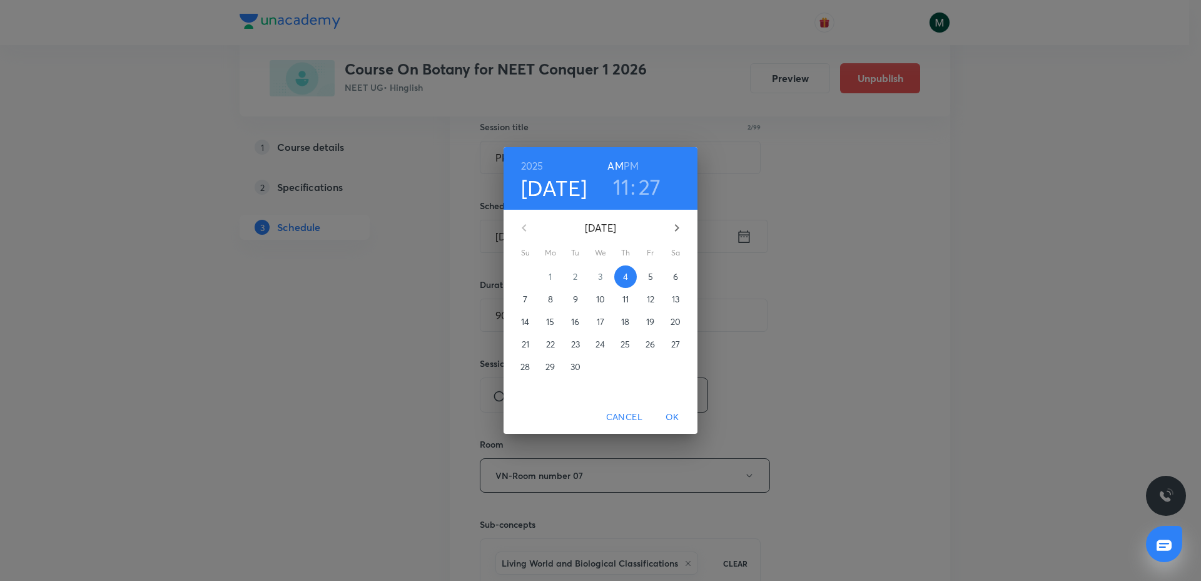
click at [641, 278] on span "5" at bounding box center [650, 276] width 23 height 13
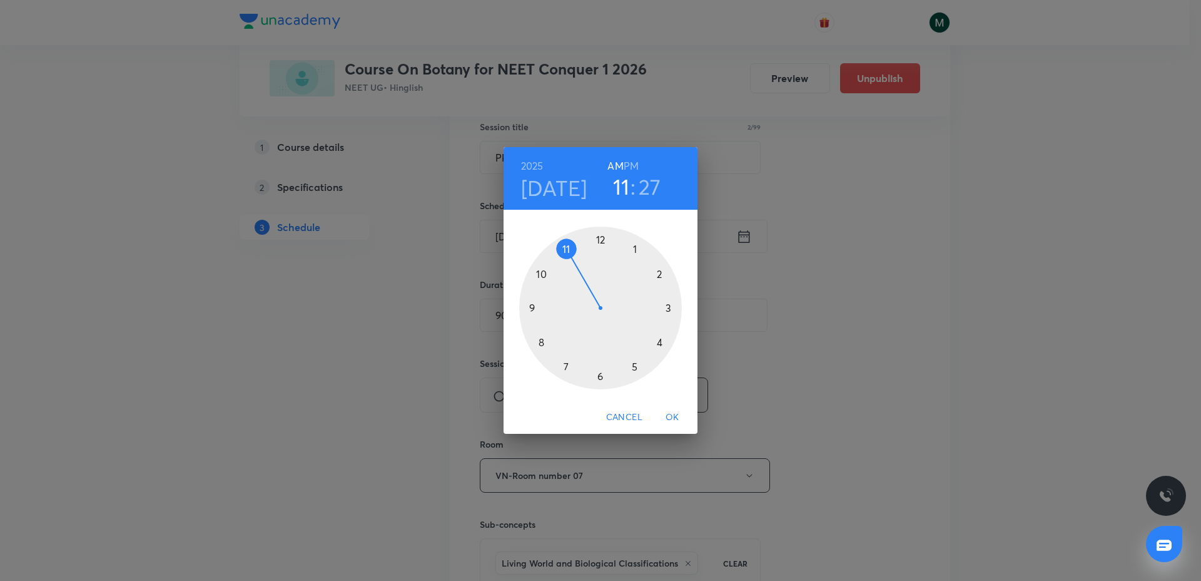
click at [646, 202] on div "2025 Sep 5 11 : 27 AM PM" at bounding box center [601, 178] width 194 height 63
click at [647, 188] on h3 "27" at bounding box center [650, 186] width 23 height 26
drag, startPoint x: 615, startPoint y: 326, endPoint x: 541, endPoint y: 310, distance: 75.6
click at [541, 310] on div at bounding box center [600, 308] width 163 height 163
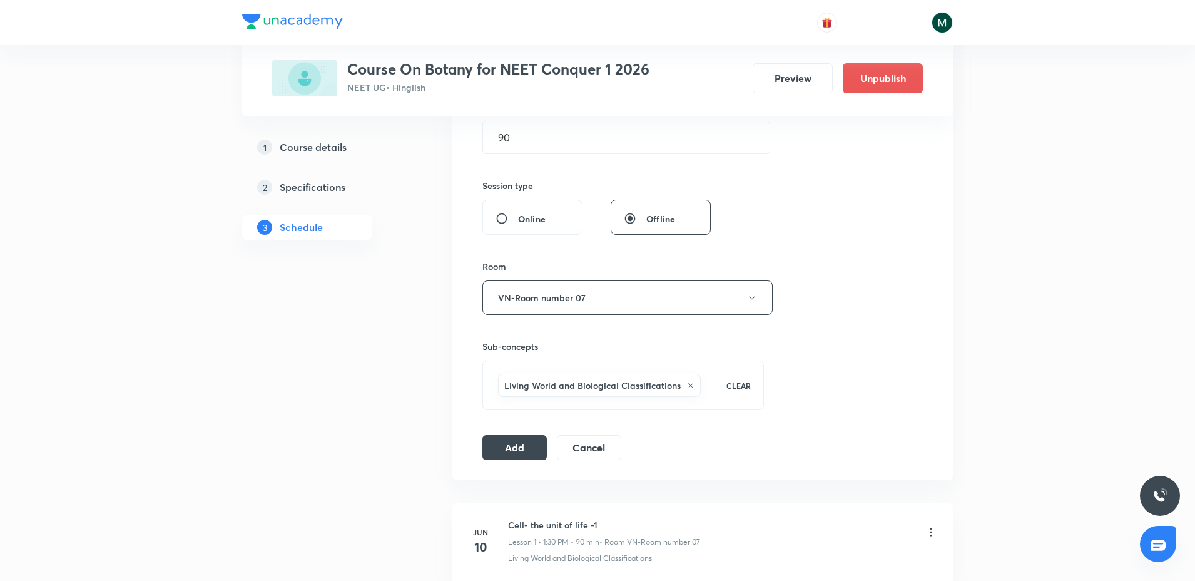
scroll to position [547, 0]
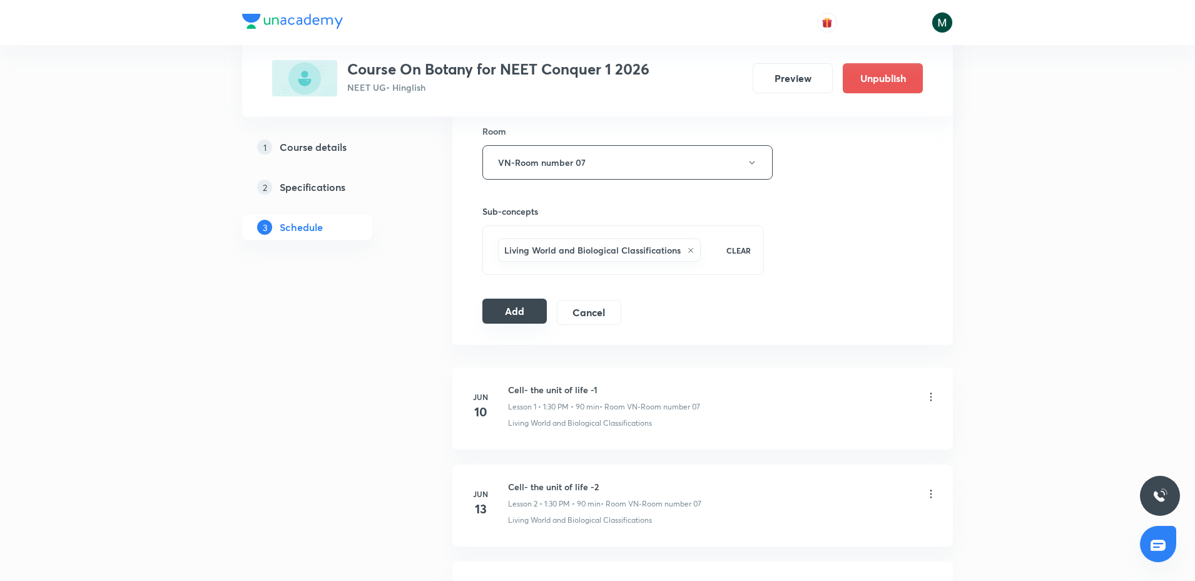
click at [530, 310] on button "Add" at bounding box center [514, 310] width 64 height 25
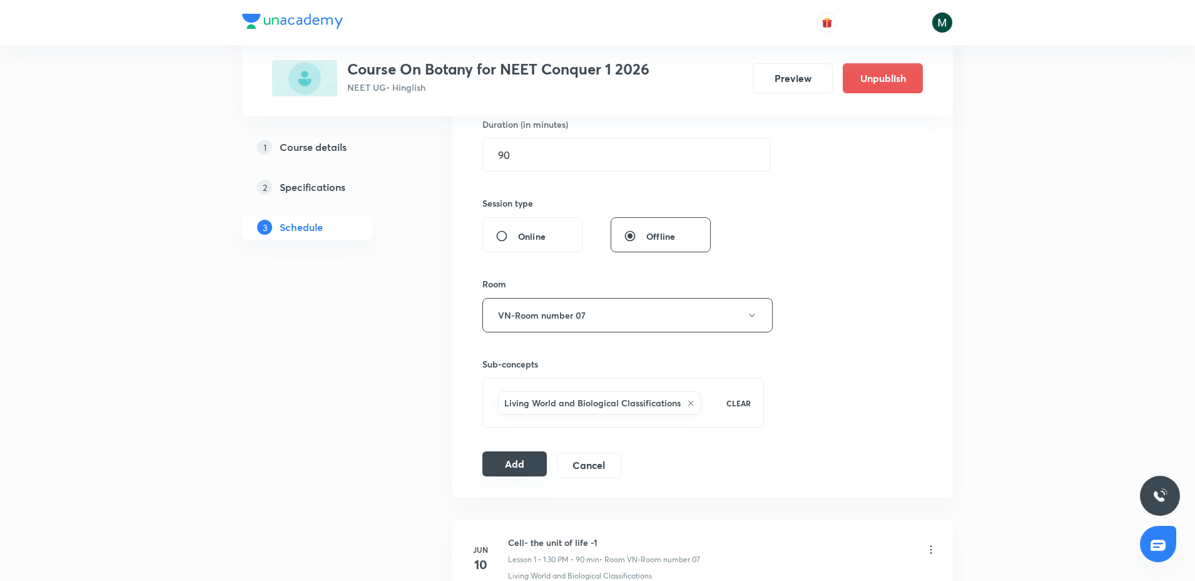
scroll to position [391, 0]
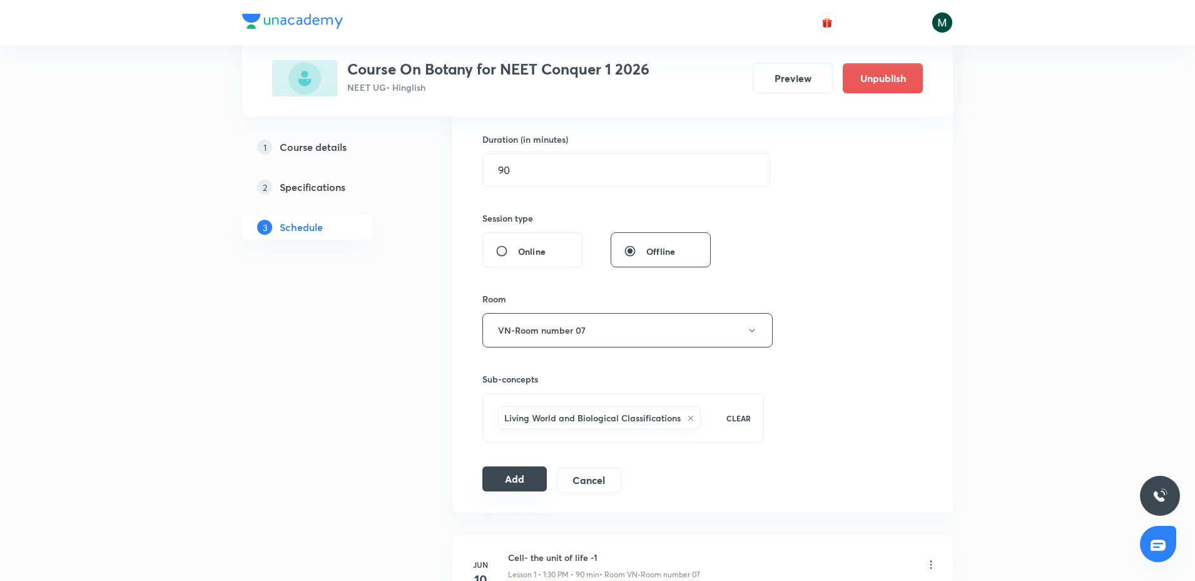
click at [504, 480] on button "Add" at bounding box center [514, 478] width 64 height 25
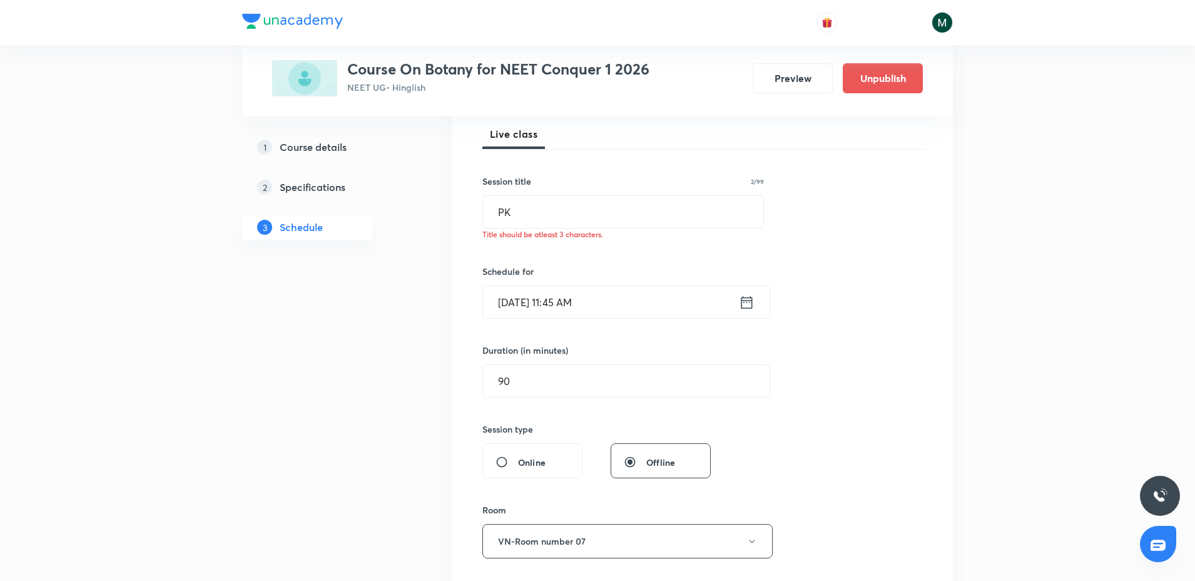
scroll to position [156, 0]
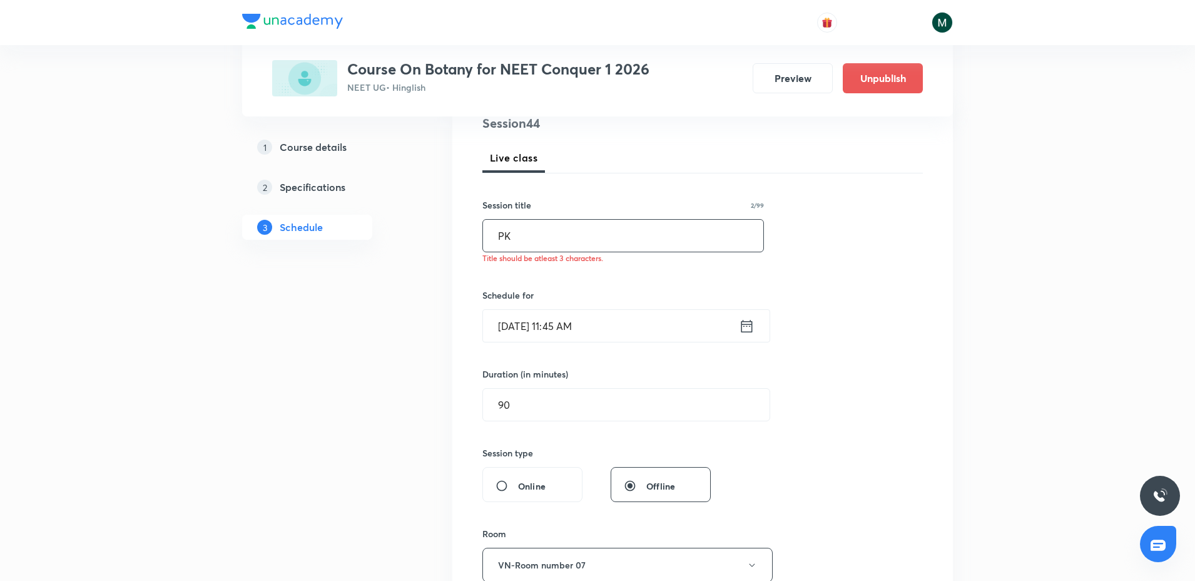
click at [524, 222] on input "PK" at bounding box center [623, 236] width 280 height 32
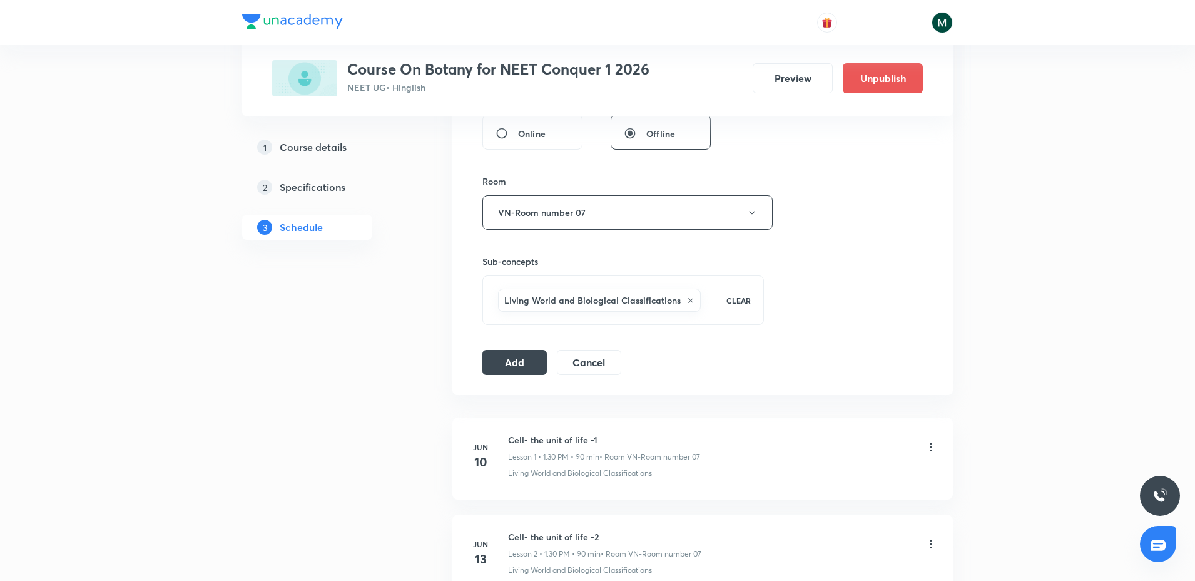
scroll to position [547, 0]
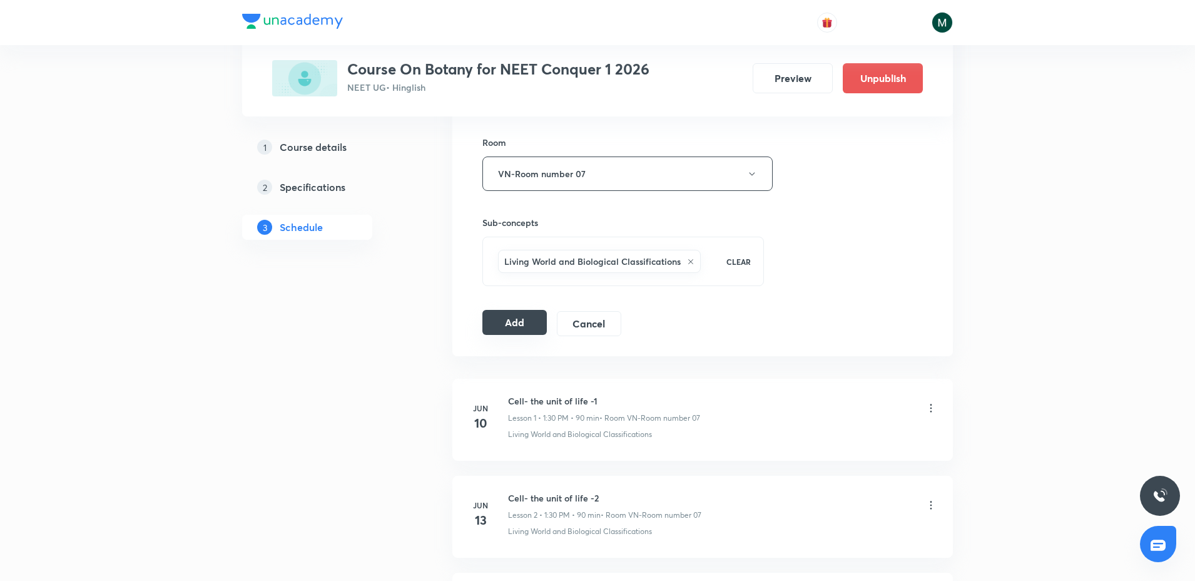
type input "PK."
click at [518, 335] on div "Add Cancel" at bounding box center [556, 323] width 149 height 25
click at [516, 325] on button "Add" at bounding box center [514, 322] width 64 height 25
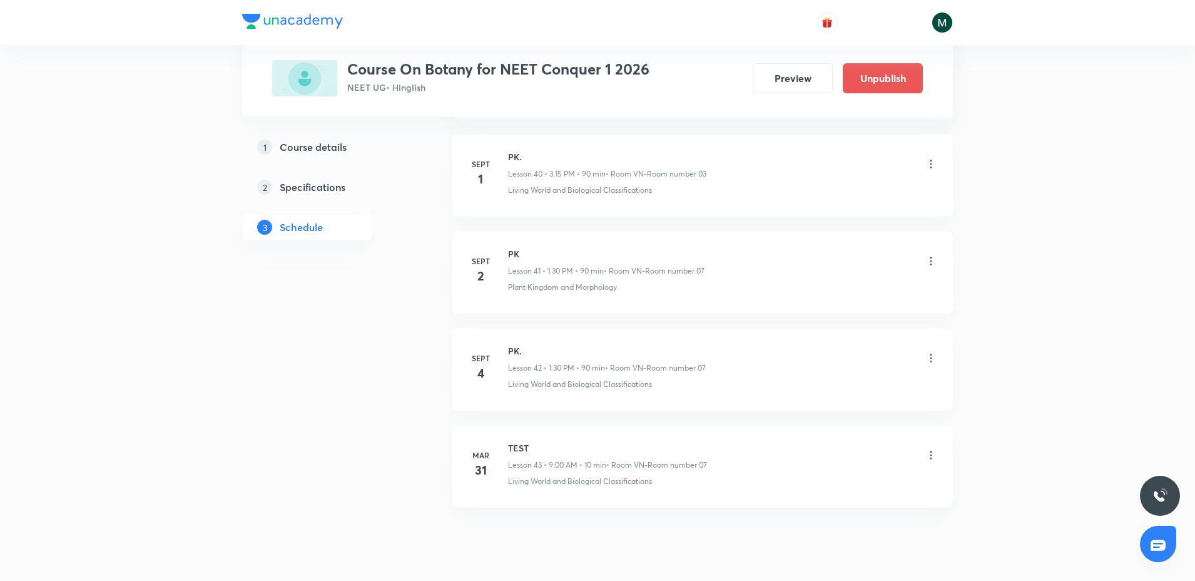
scroll to position [4018, 0]
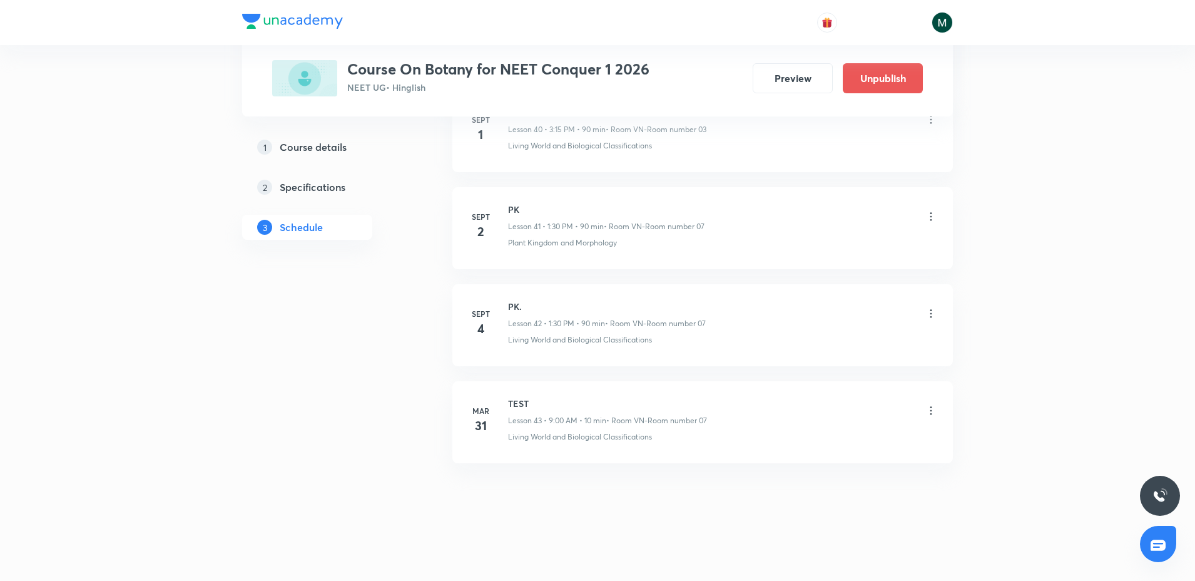
drag, startPoint x: 781, startPoint y: 175, endPoint x: 657, endPoint y: 376, distance: 236.8
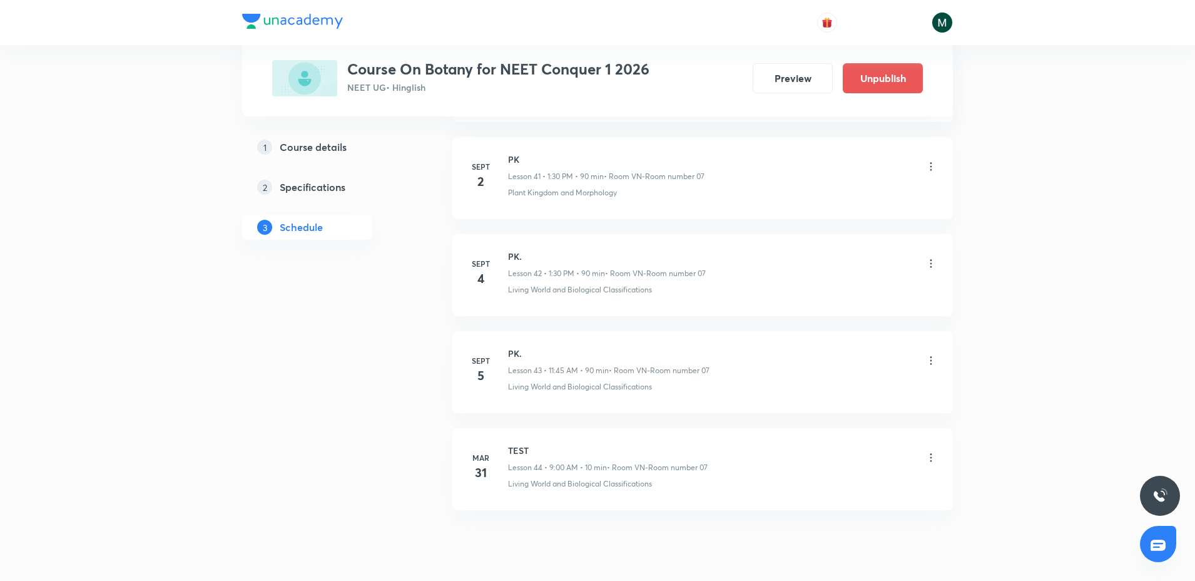
scroll to position [4115, 0]
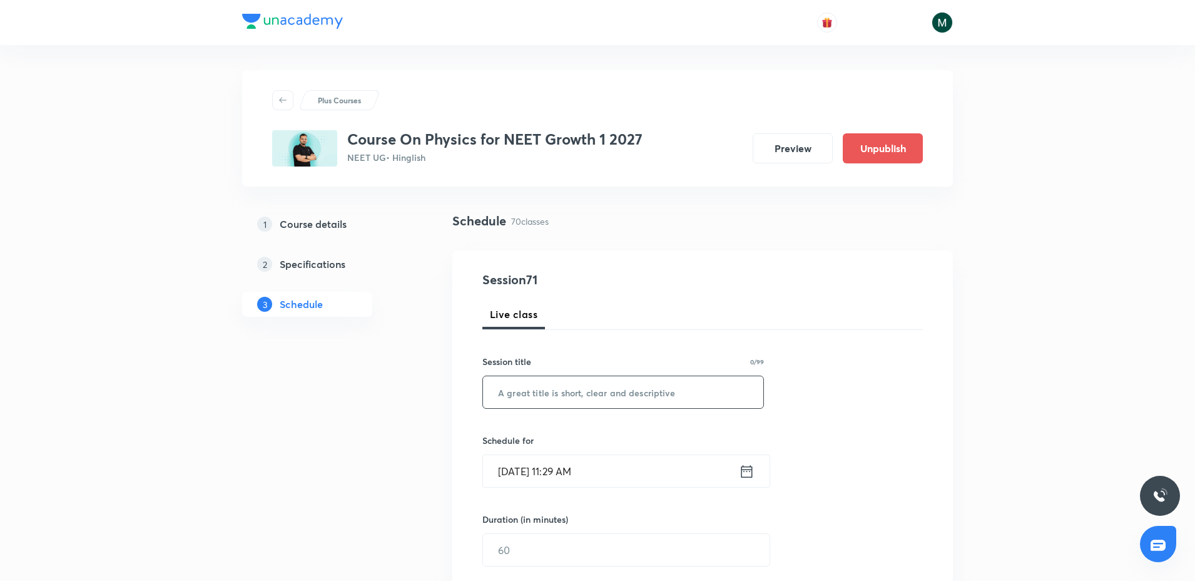
click at [522, 395] on input "text" at bounding box center [623, 392] width 280 height 32
click at [527, 395] on input "text" at bounding box center [623, 392] width 280 height 32
paste input "WPE+Circular Motion"
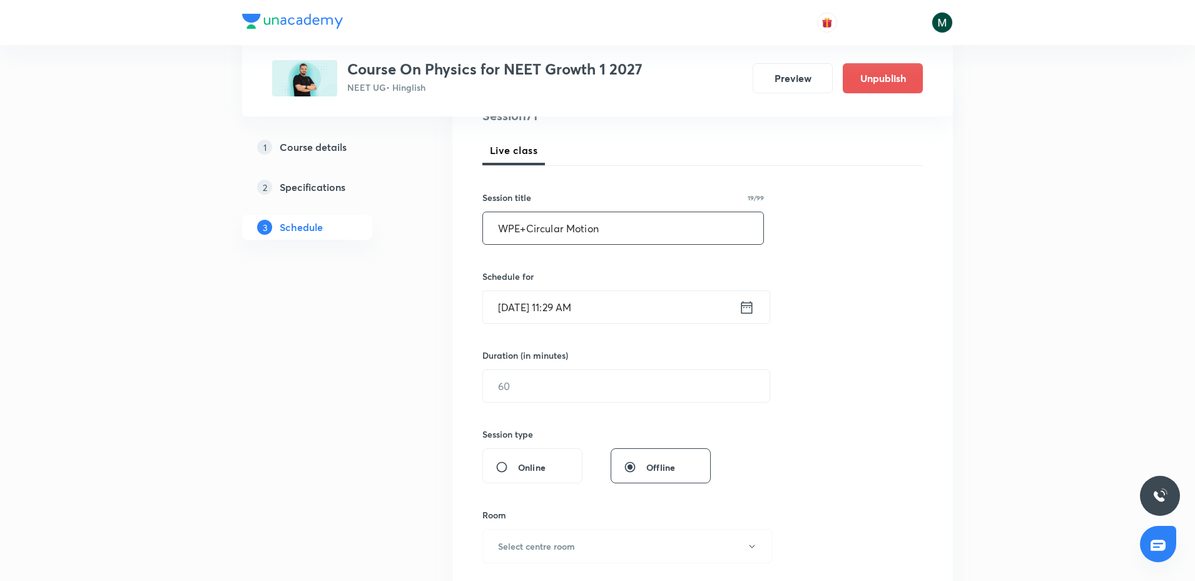
scroll to position [235, 0]
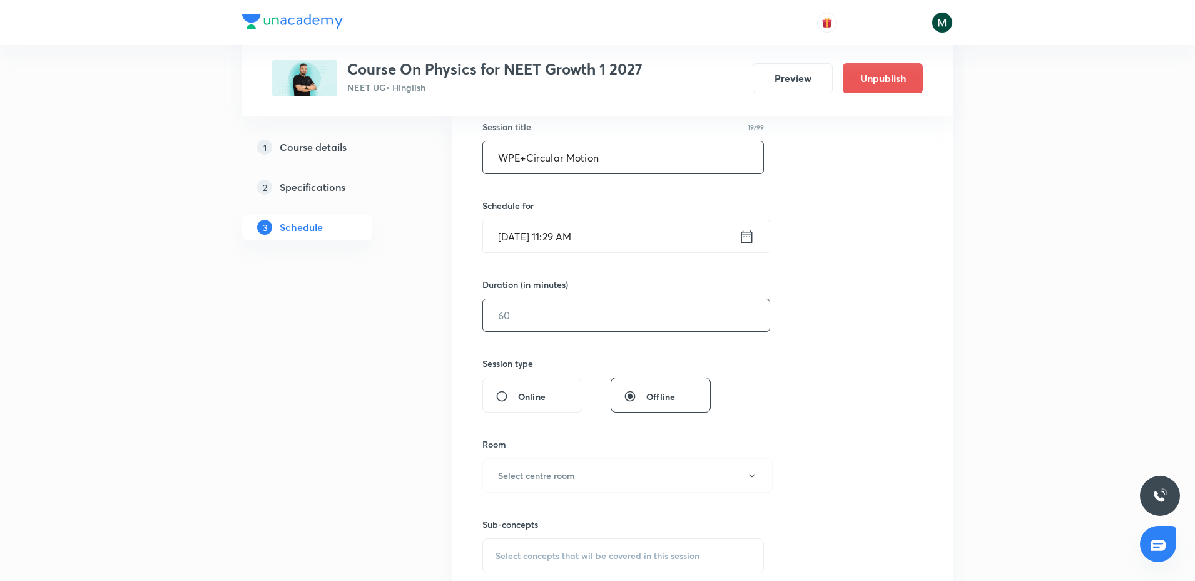
type input "WPE+Circular Motion"
click at [511, 312] on input "text" at bounding box center [626, 315] width 287 height 32
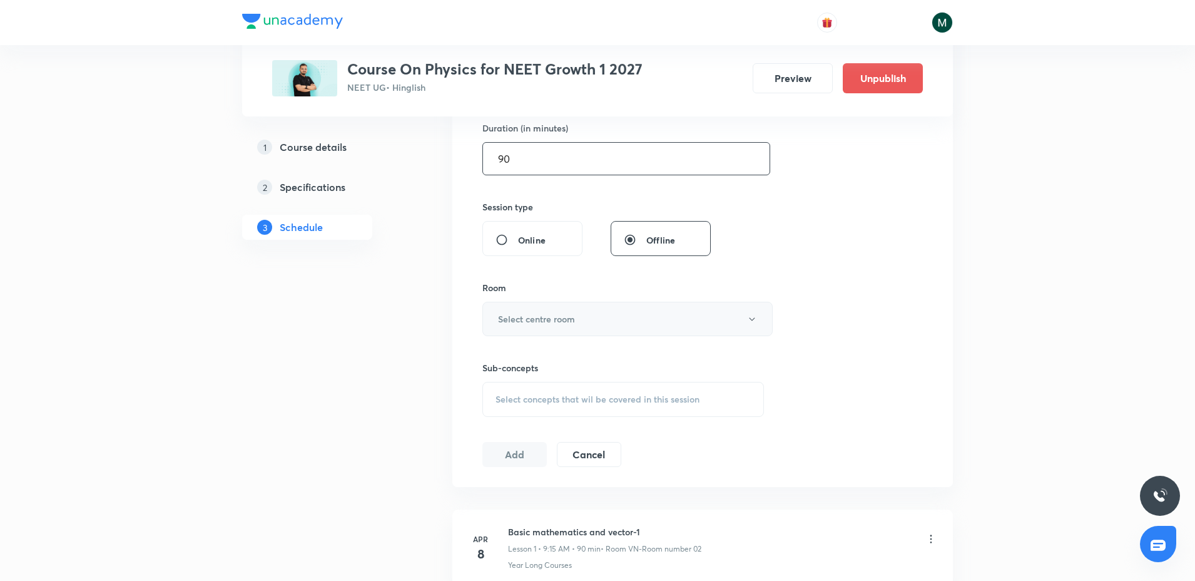
type input "90"
click at [551, 317] on h6 "Select centre room" at bounding box center [536, 318] width 77 height 13
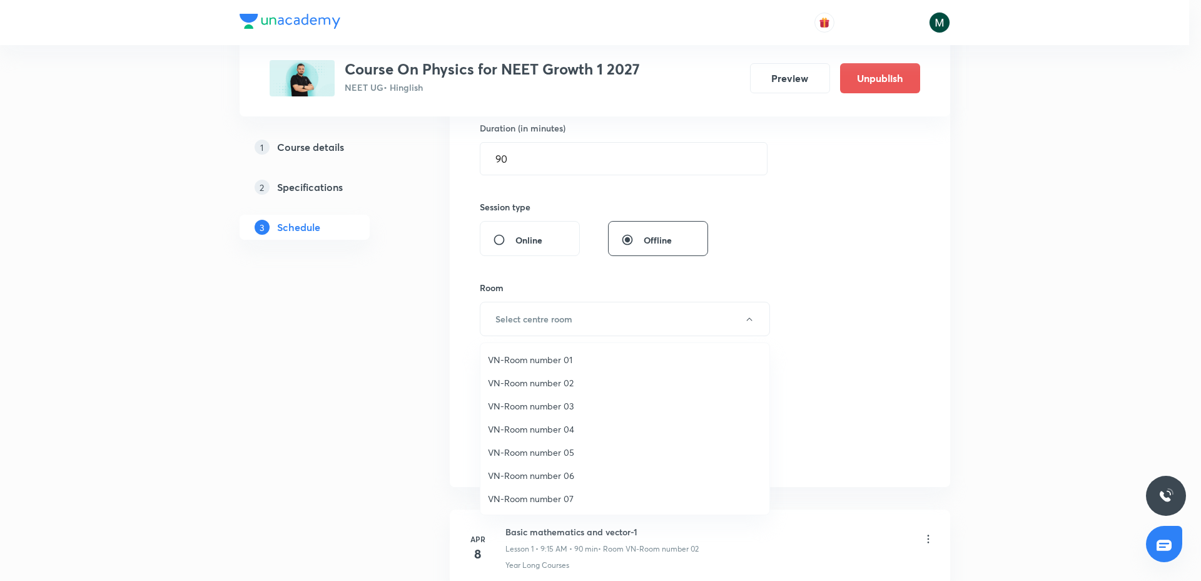
click at [567, 378] on span "VN-Room number 02" at bounding box center [625, 382] width 274 height 13
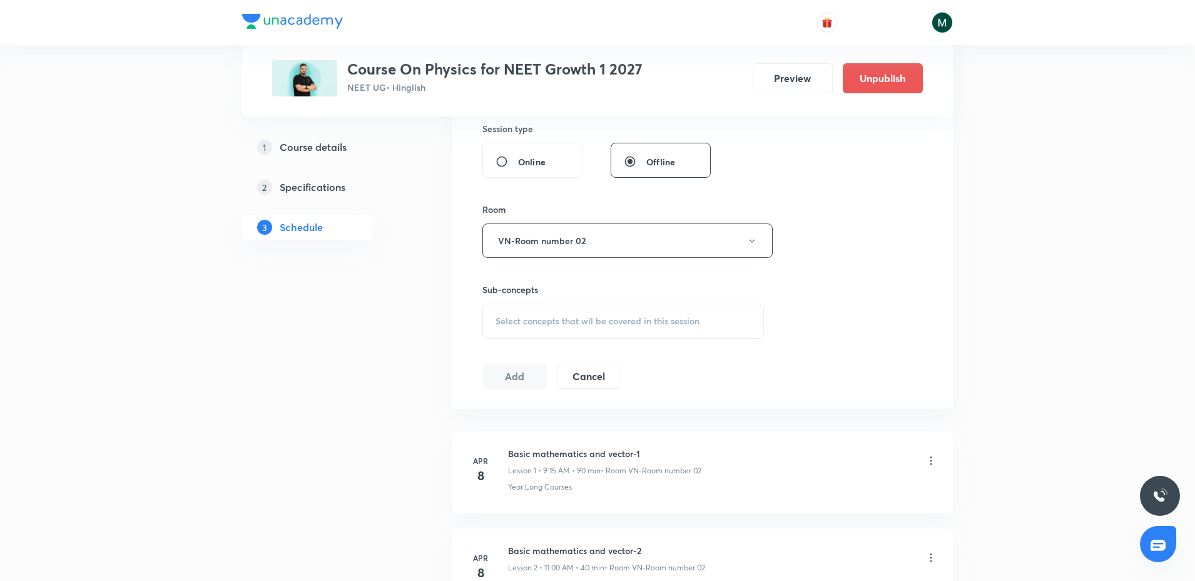
click at [574, 309] on div "Select concepts that wil be covered in this session" at bounding box center [623, 320] width 282 height 35
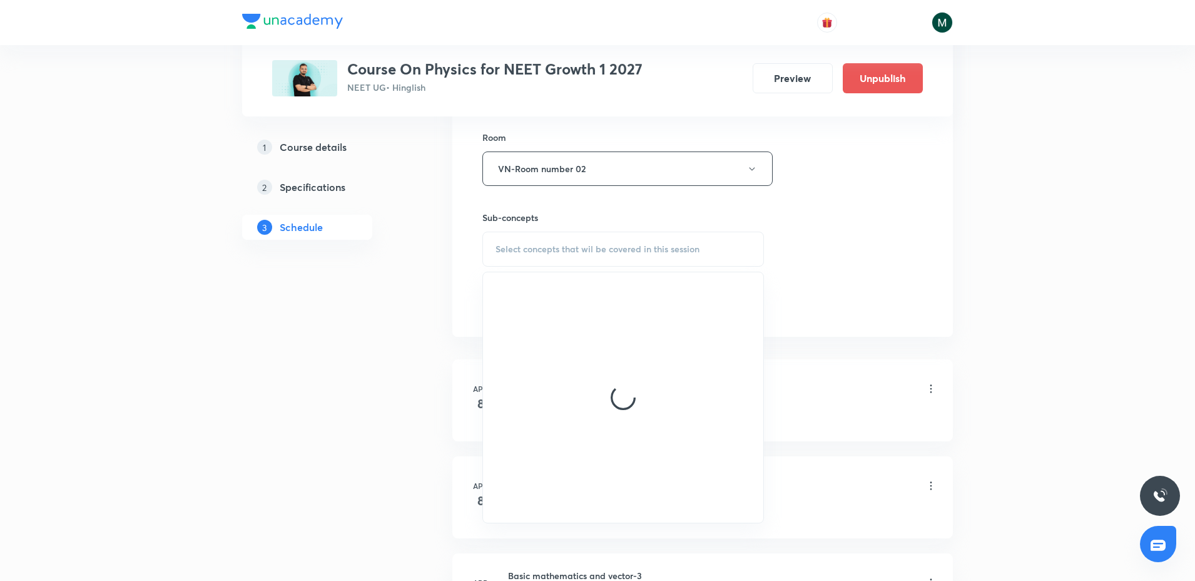
scroll to position [626, 0]
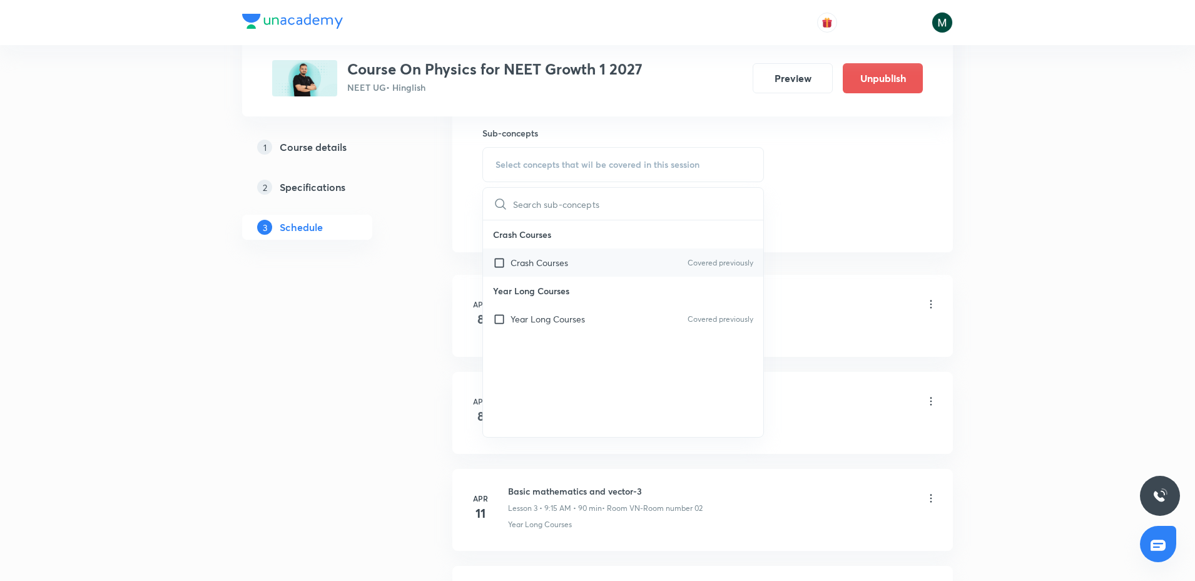
click at [532, 258] on p "Crash Courses" at bounding box center [540, 262] width 58 height 13
checkbox input "true"
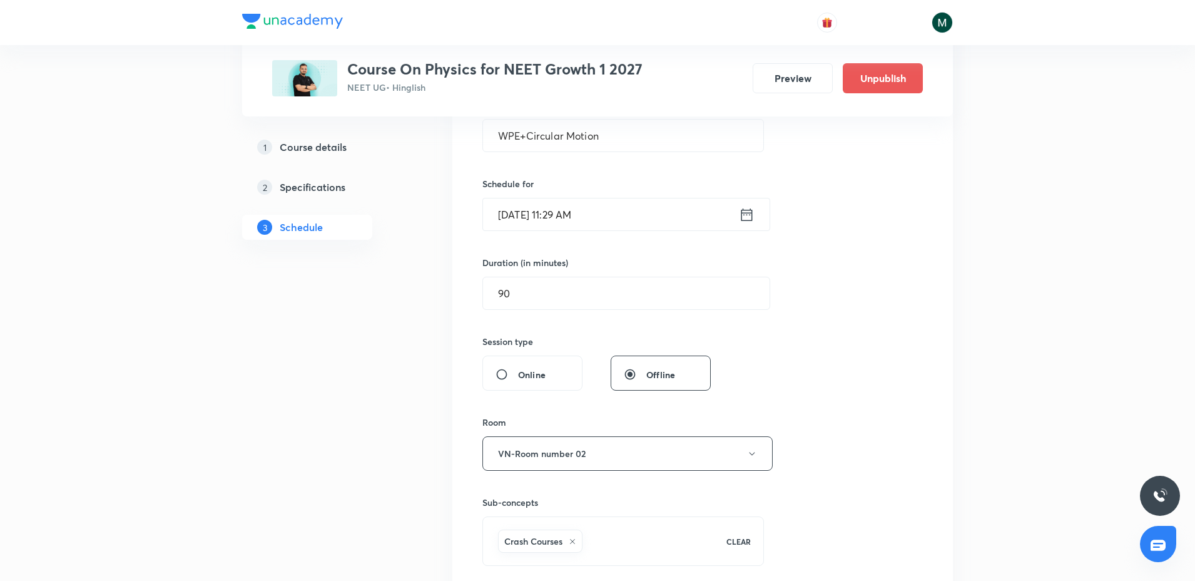
scroll to position [235, 0]
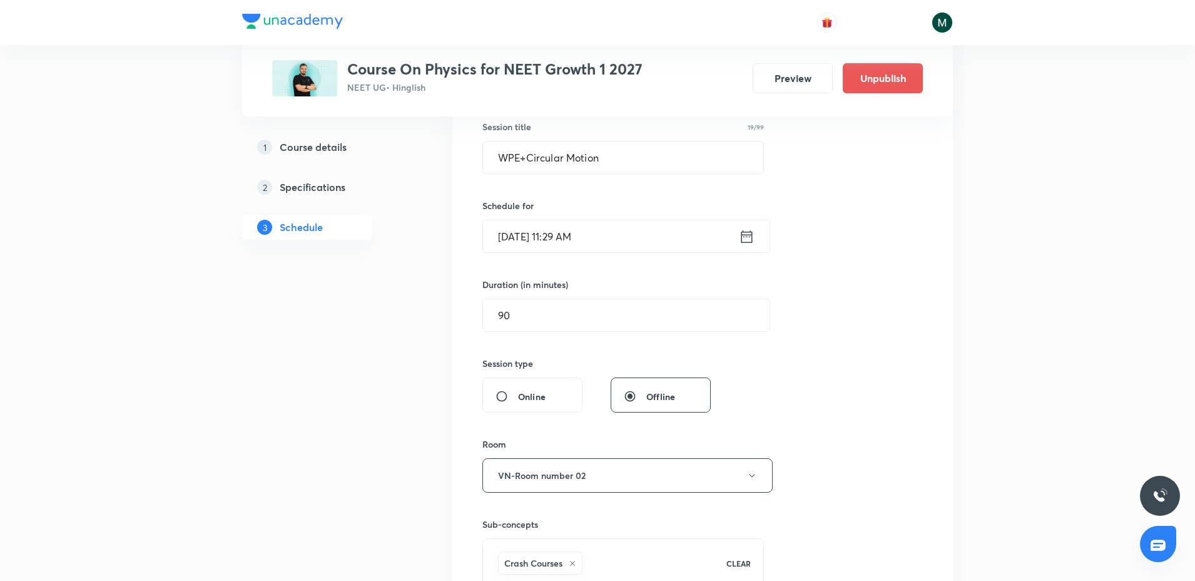
click at [560, 240] on input "[DATE] 11:29 AM" at bounding box center [611, 236] width 256 height 32
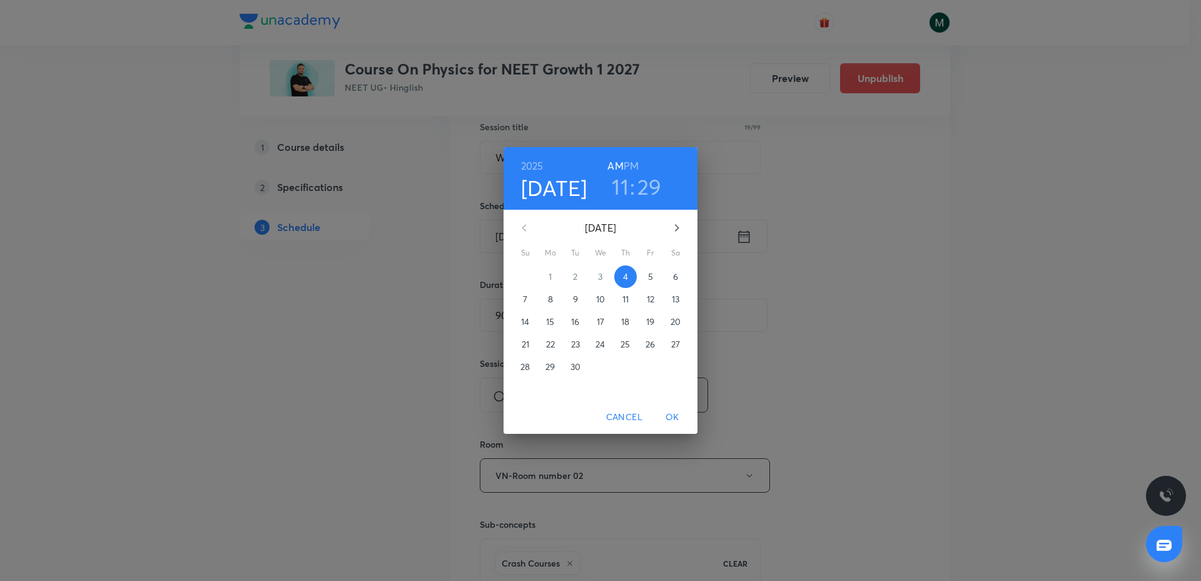
click at [641, 285] on div "5" at bounding box center [650, 276] width 25 height 23
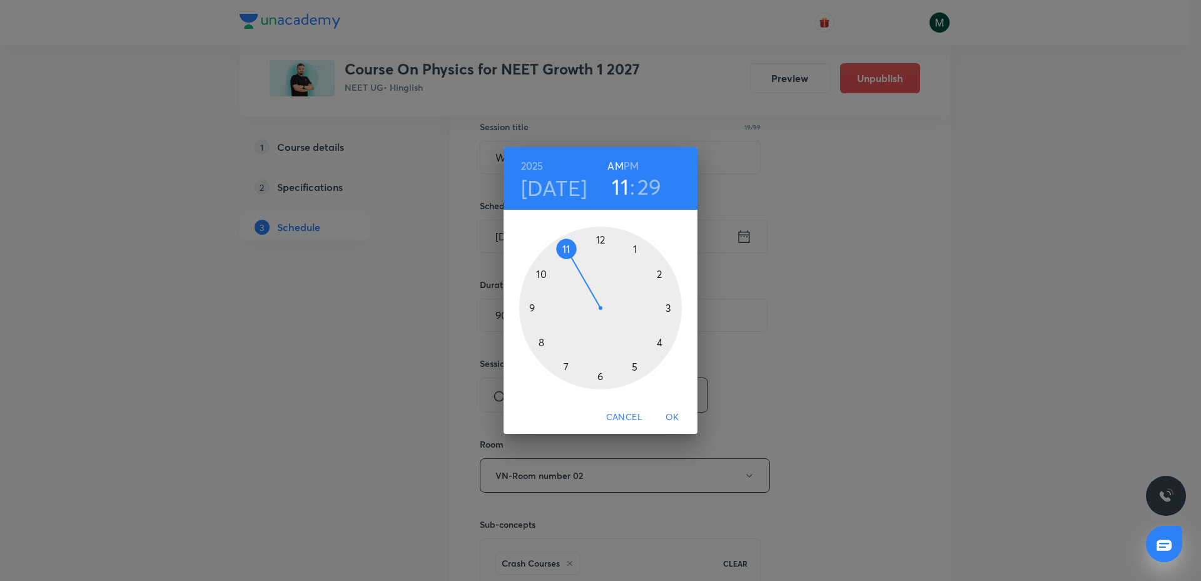
click at [527, 307] on div at bounding box center [600, 308] width 163 height 163
drag, startPoint x: 596, startPoint y: 298, endPoint x: 657, endPoint y: 308, distance: 62.1
click at [657, 308] on div at bounding box center [600, 308] width 163 height 163
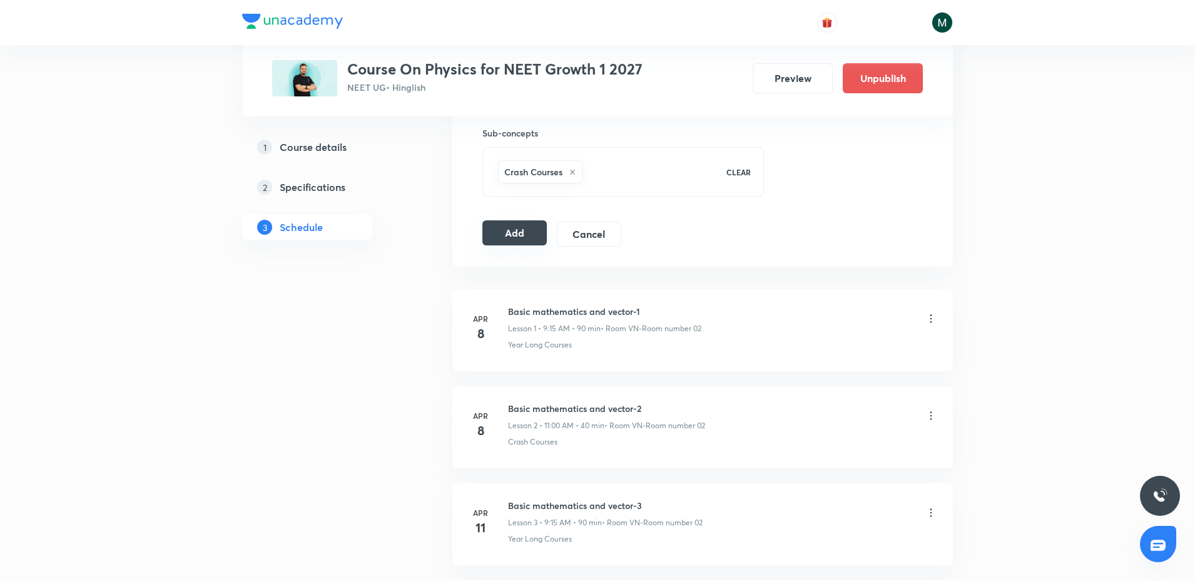
click at [519, 227] on button "Add" at bounding box center [514, 232] width 64 height 25
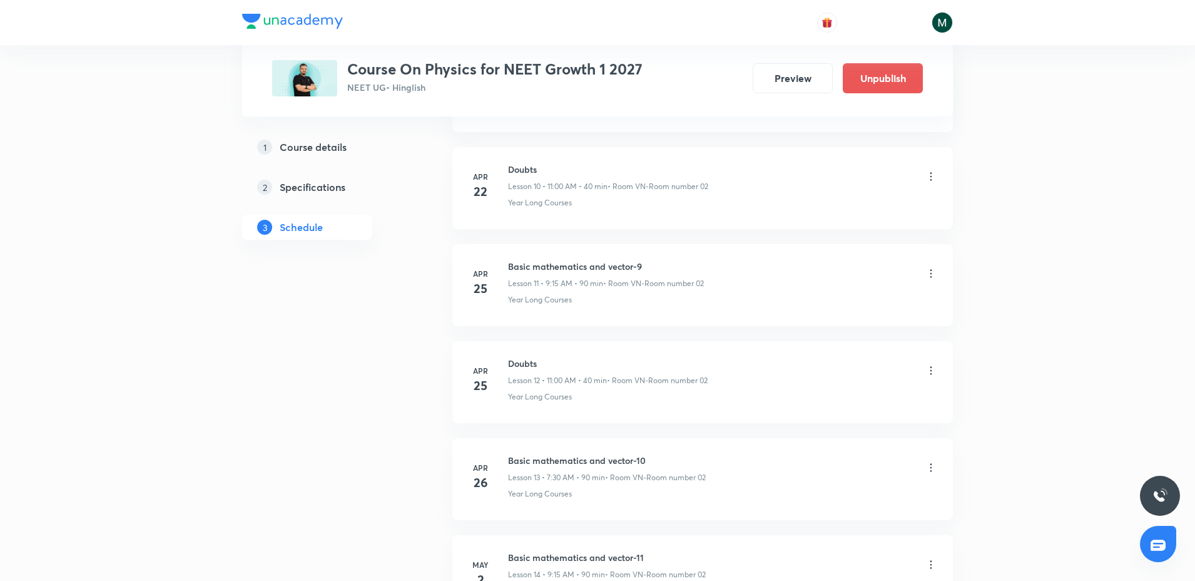
scroll to position [6733, 0]
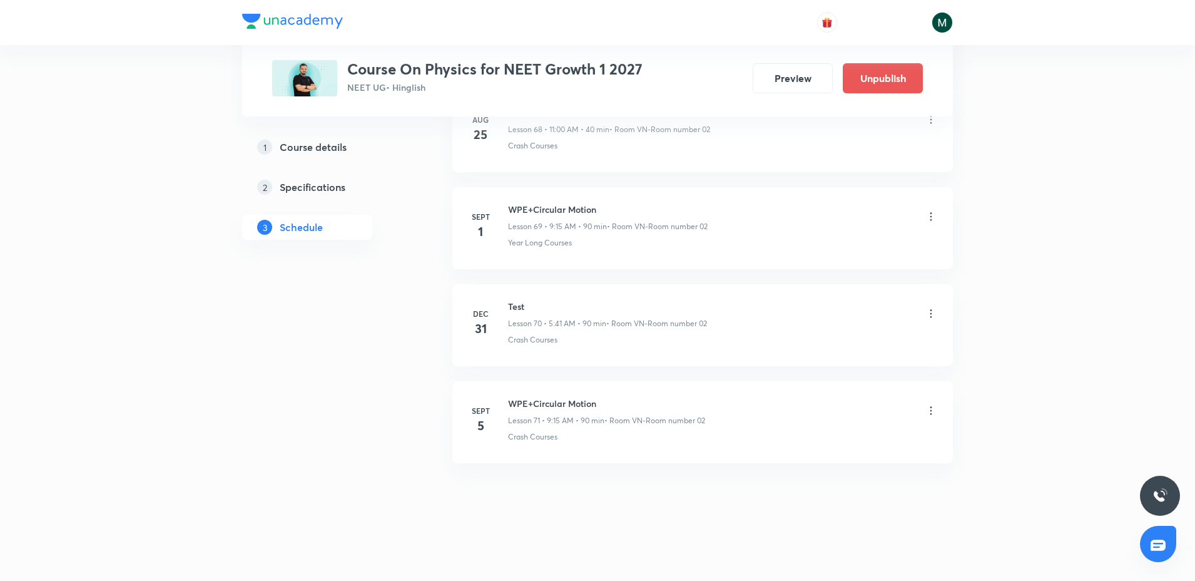
drag, startPoint x: 633, startPoint y: 509, endPoint x: 645, endPoint y: 569, distance: 61.2
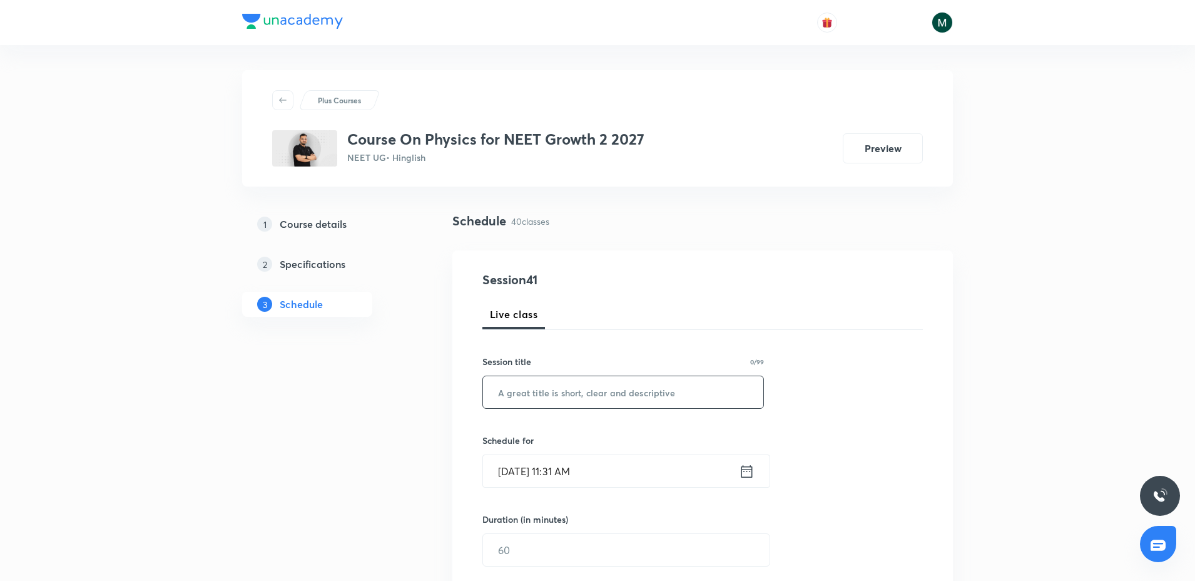
click at [550, 382] on input "text" at bounding box center [623, 392] width 280 height 32
paste input "WPE+Circular Motion"
type input "WPE+Circular Motion"
click at [559, 466] on input "[DATE] 11:31 AM" at bounding box center [611, 471] width 256 height 32
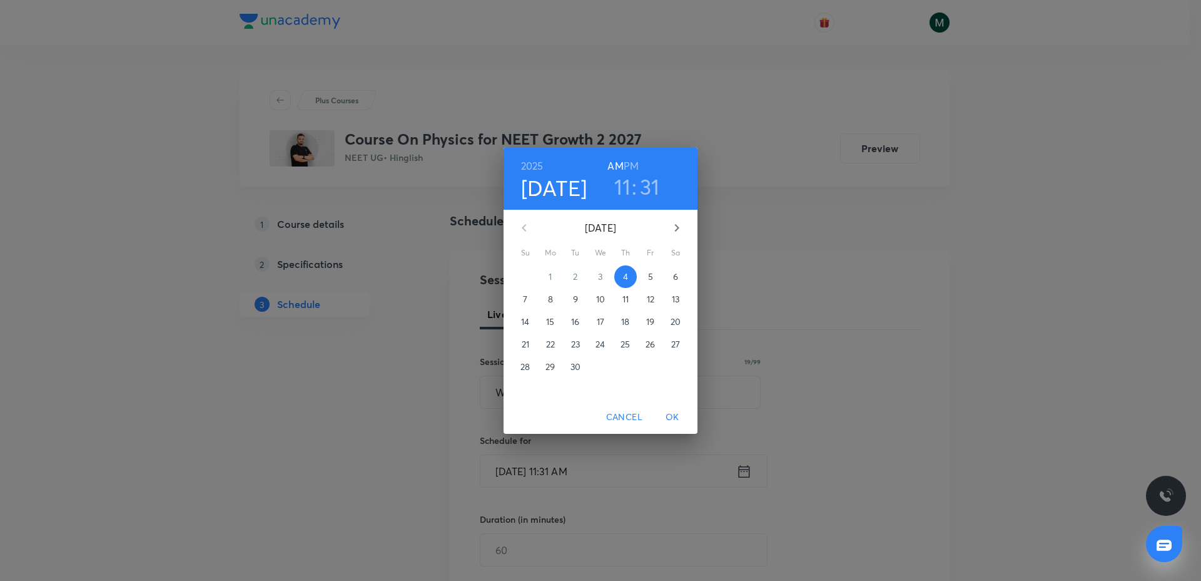
click at [649, 279] on p "5" at bounding box center [650, 276] width 5 height 13
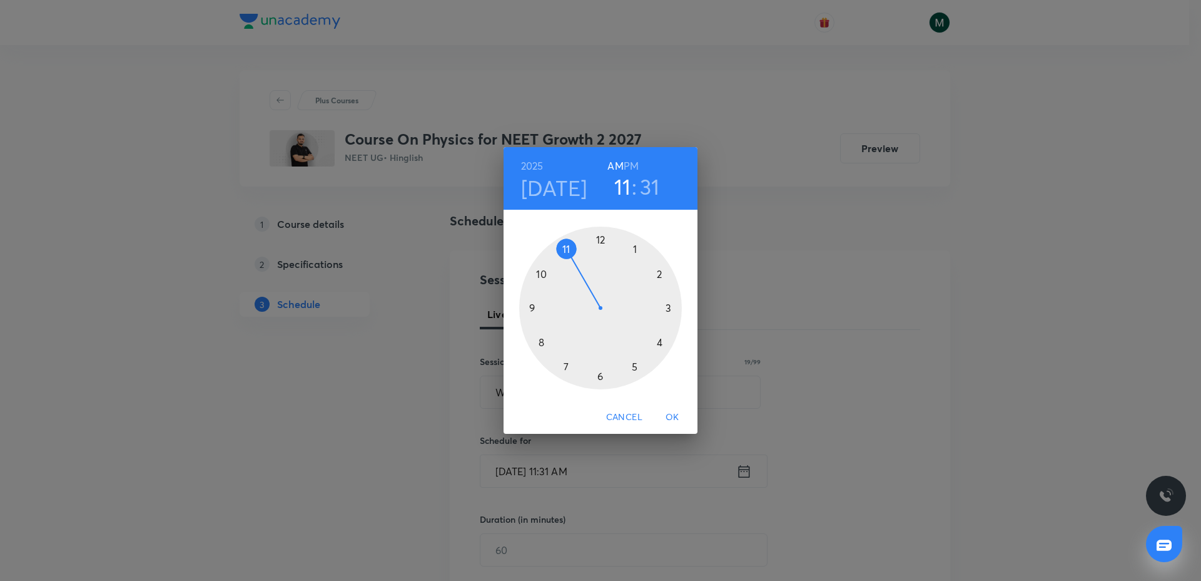
click at [627, 158] on h6 "PM" at bounding box center [631, 166] width 15 height 18
click at [639, 250] on div at bounding box center [600, 308] width 163 height 163
drag, startPoint x: 638, startPoint y: 280, endPoint x: 601, endPoint y: 365, distance: 92.2
click at [601, 365] on div at bounding box center [600, 308] width 163 height 163
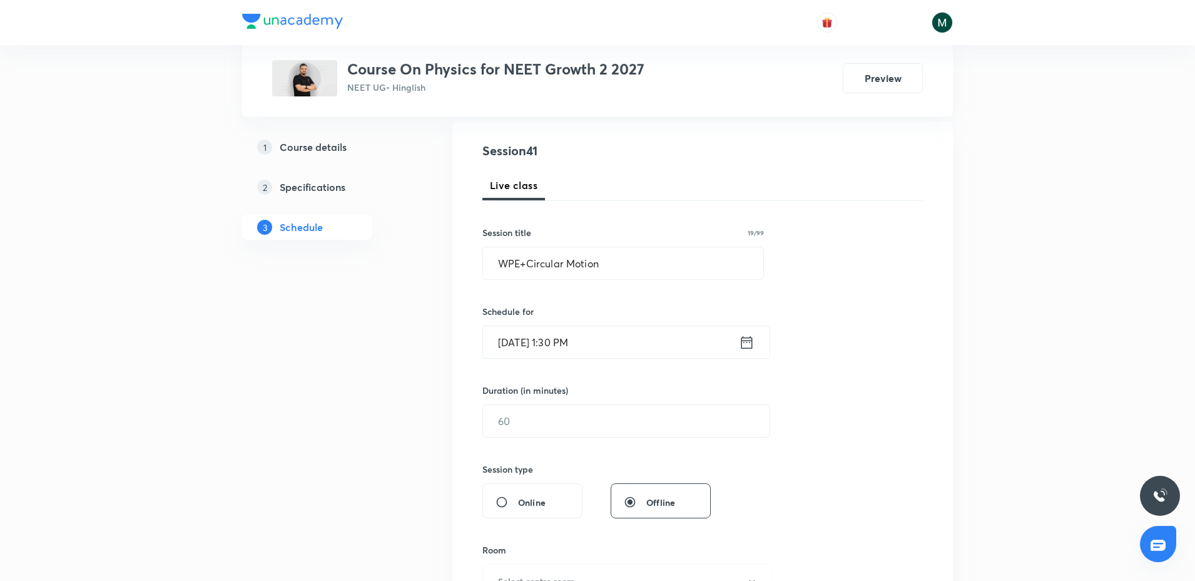
scroll to position [156, 0]
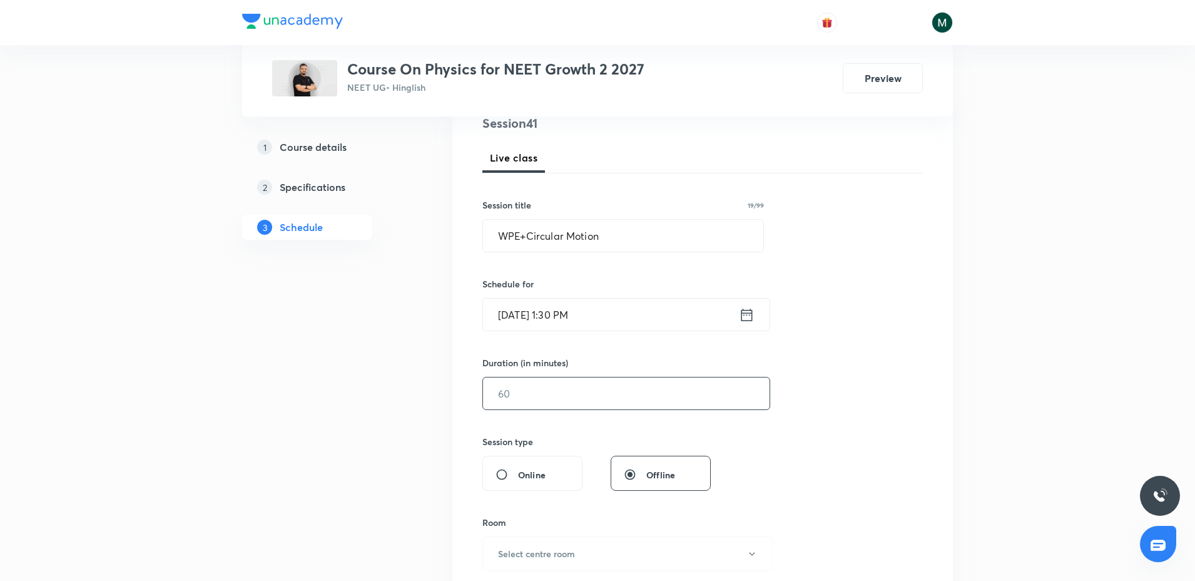
click at [525, 397] on input "text" at bounding box center [626, 393] width 287 height 32
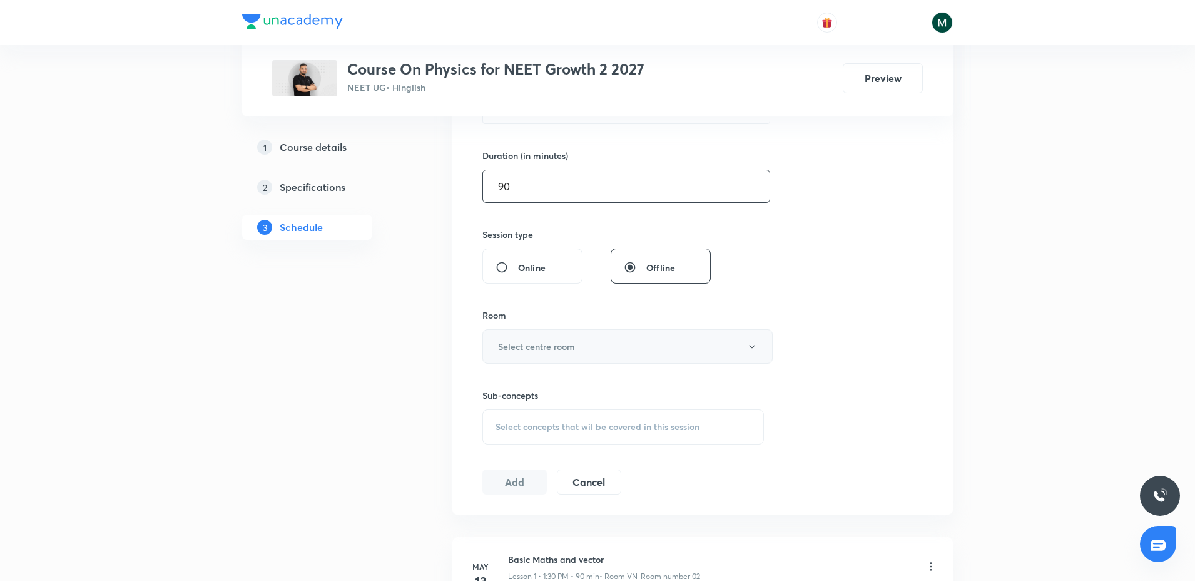
scroll to position [391, 0]
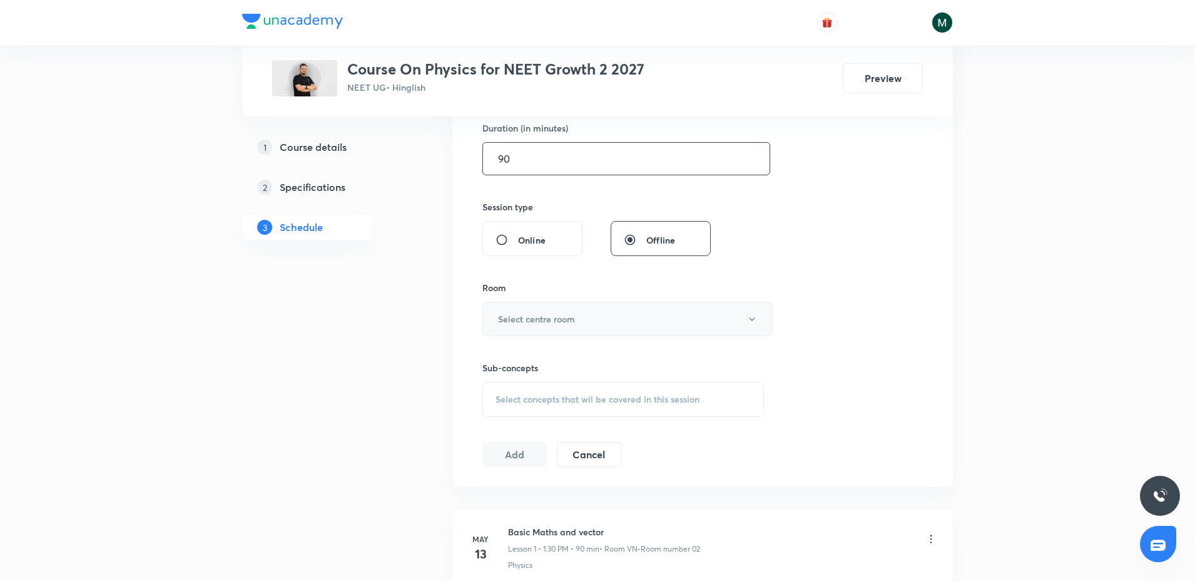
type input "90"
click at [584, 315] on button "Select centre room" at bounding box center [627, 319] width 290 height 34
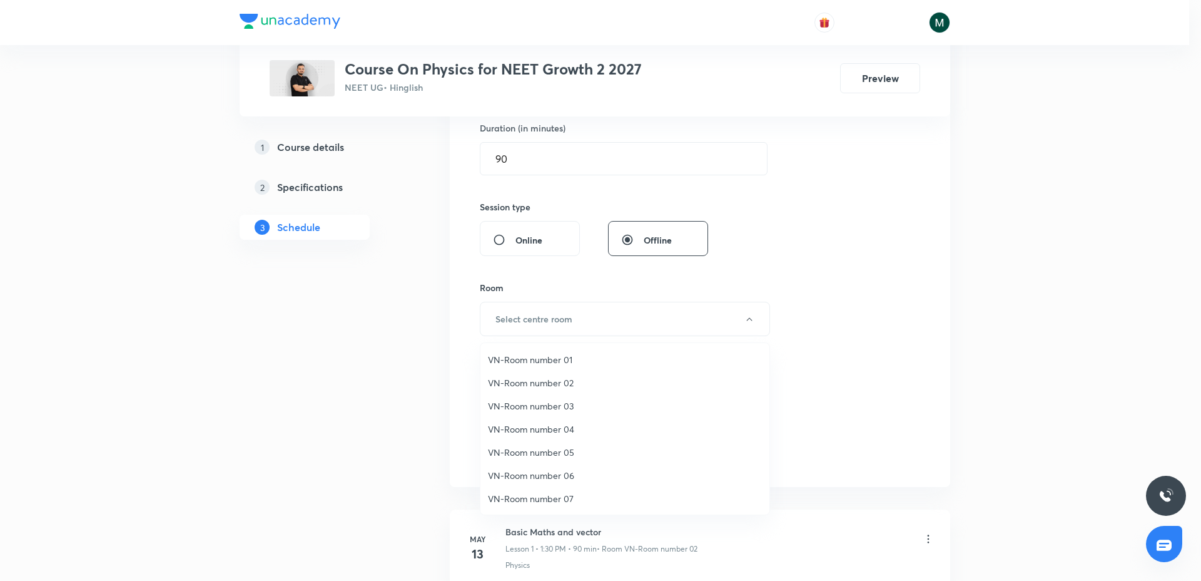
click at [562, 385] on span "VN-Room number 02" at bounding box center [625, 382] width 274 height 13
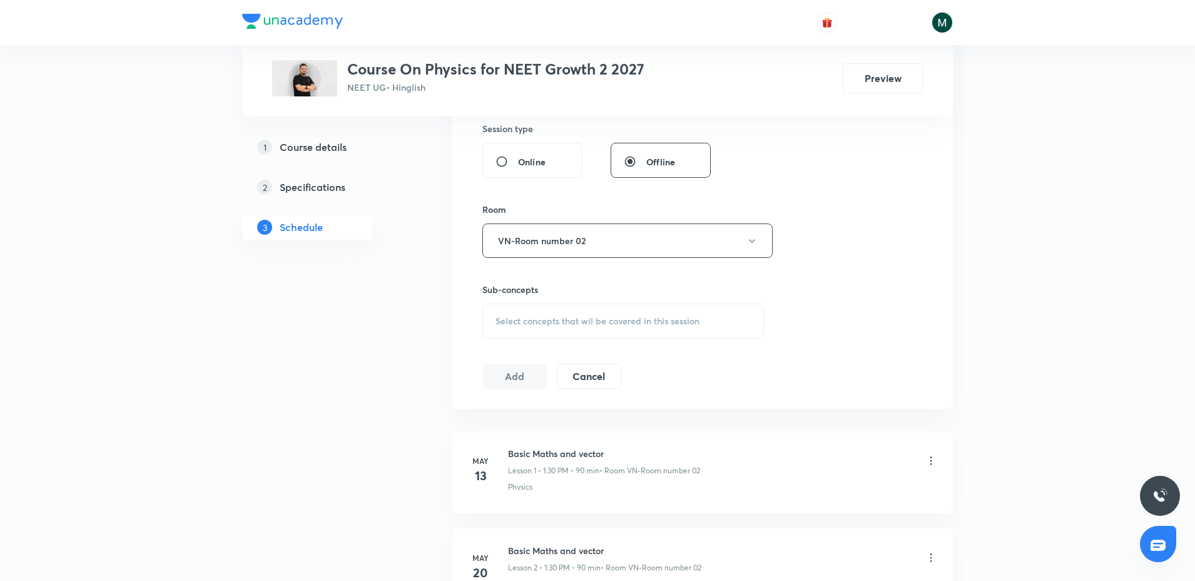
click at [617, 308] on div "Select concepts that wil be covered in this session" at bounding box center [623, 320] width 282 height 35
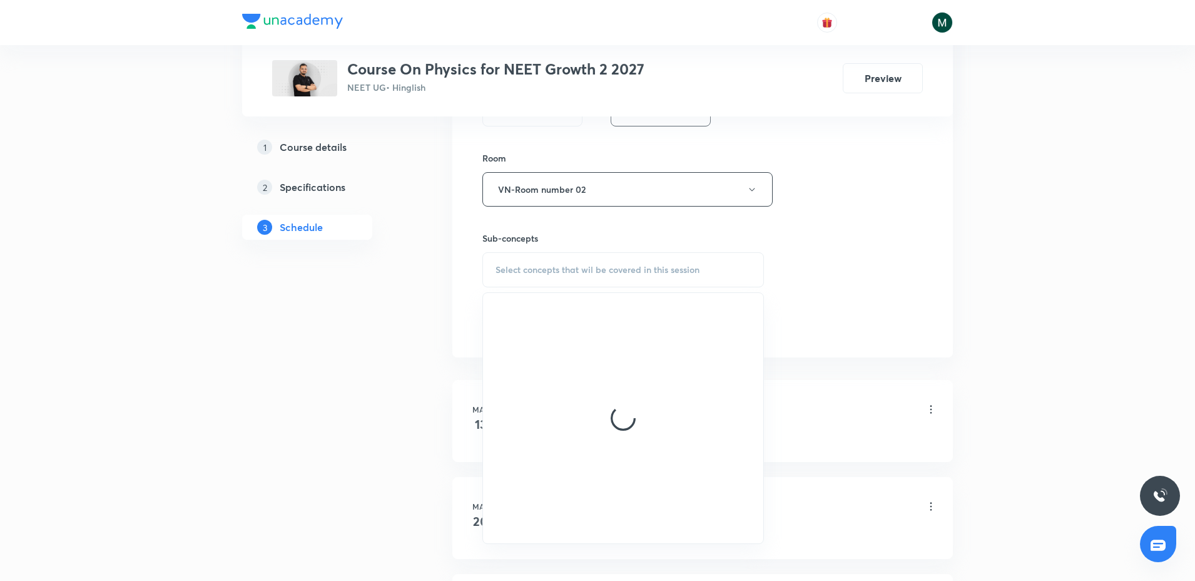
scroll to position [547, 0]
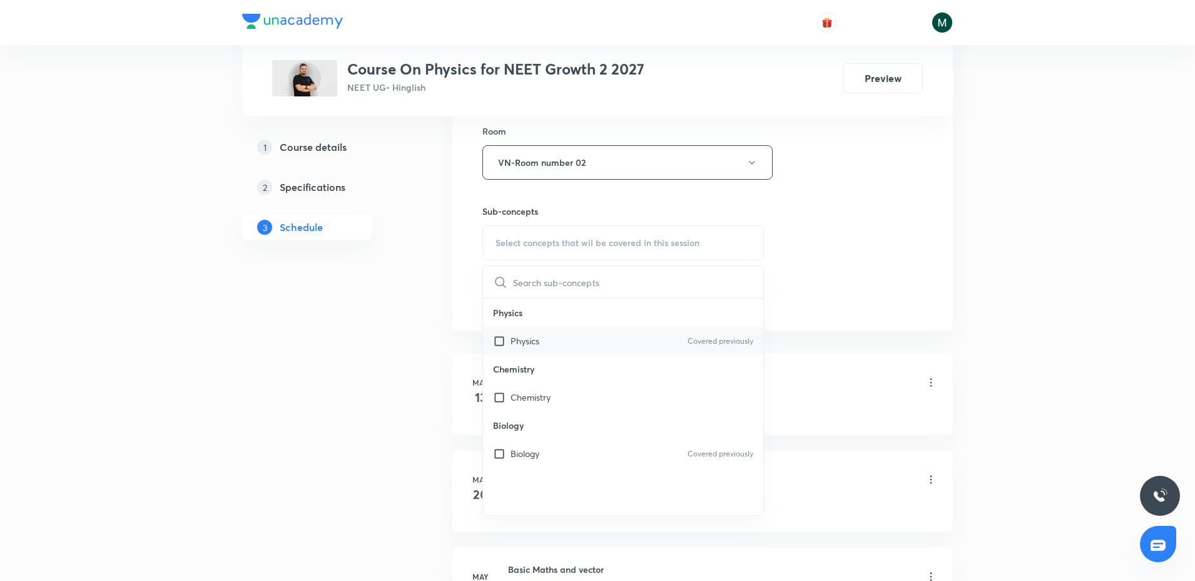
click at [575, 349] on div "Physics Covered previously" at bounding box center [623, 341] width 280 height 28
checkbox input "true"
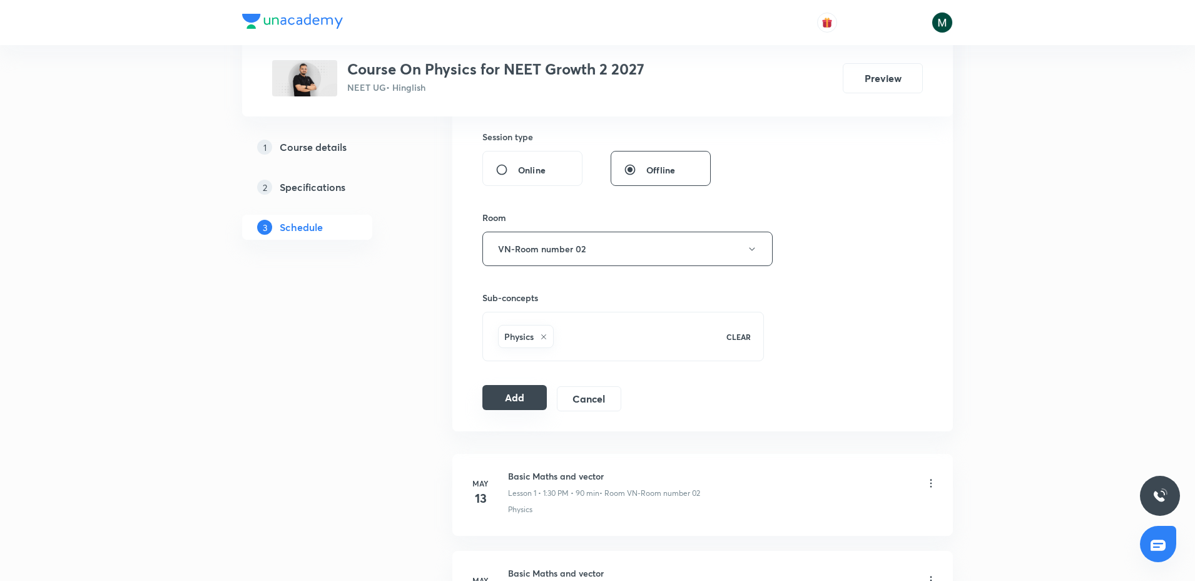
scroll to position [469, 0]
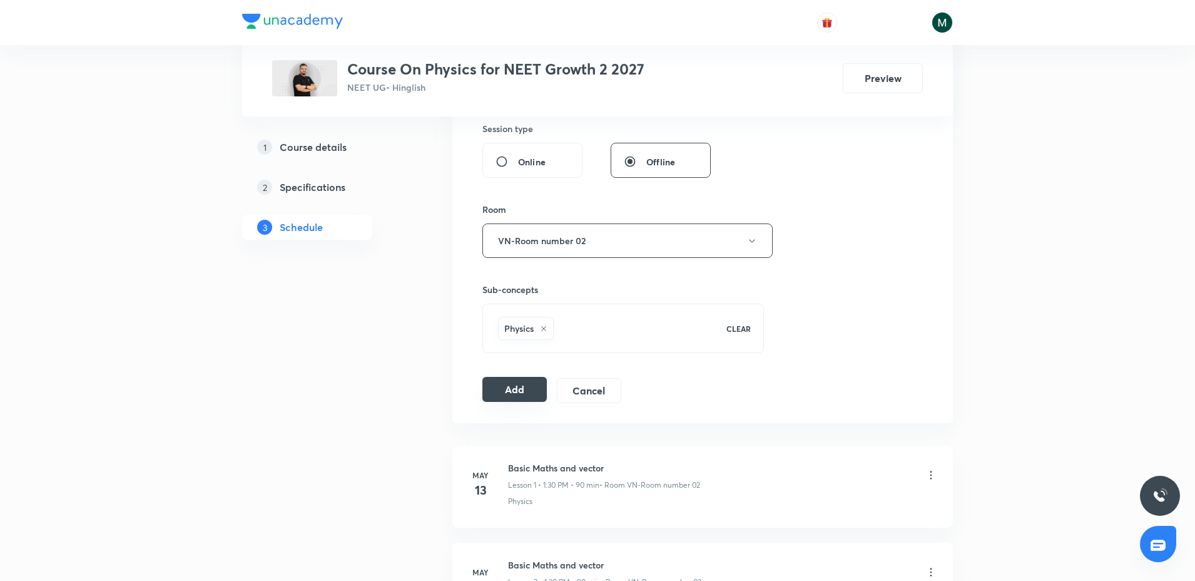
click at [502, 400] on button "Add" at bounding box center [514, 389] width 64 height 25
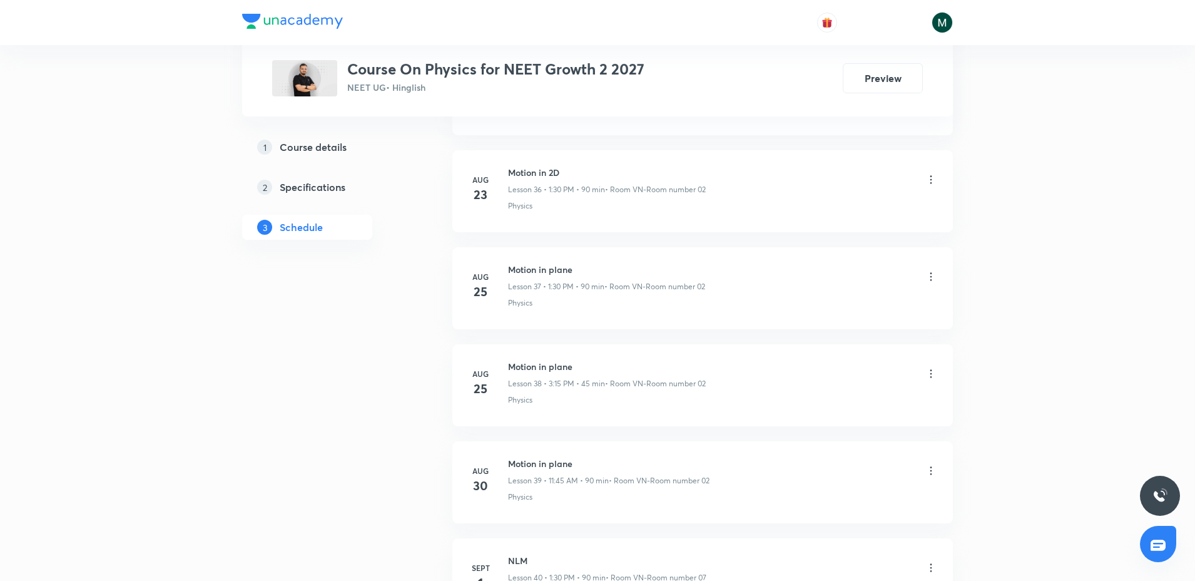
scroll to position [3727, 0]
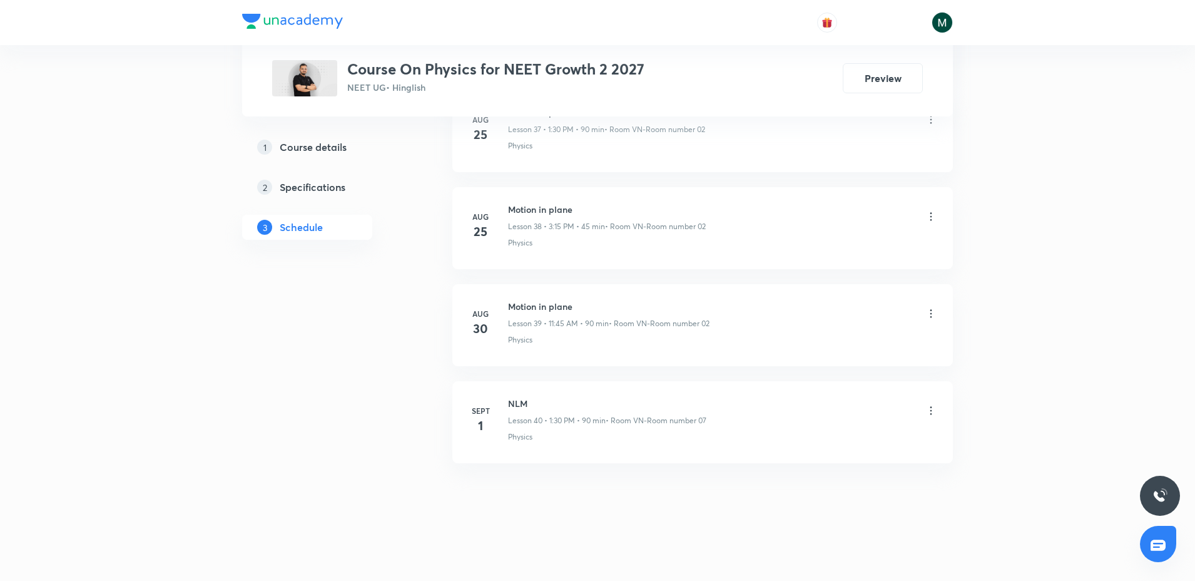
drag, startPoint x: 786, startPoint y: 142, endPoint x: 776, endPoint y: 306, distance: 164.2
click at [933, 407] on icon at bounding box center [931, 410] width 13 height 13
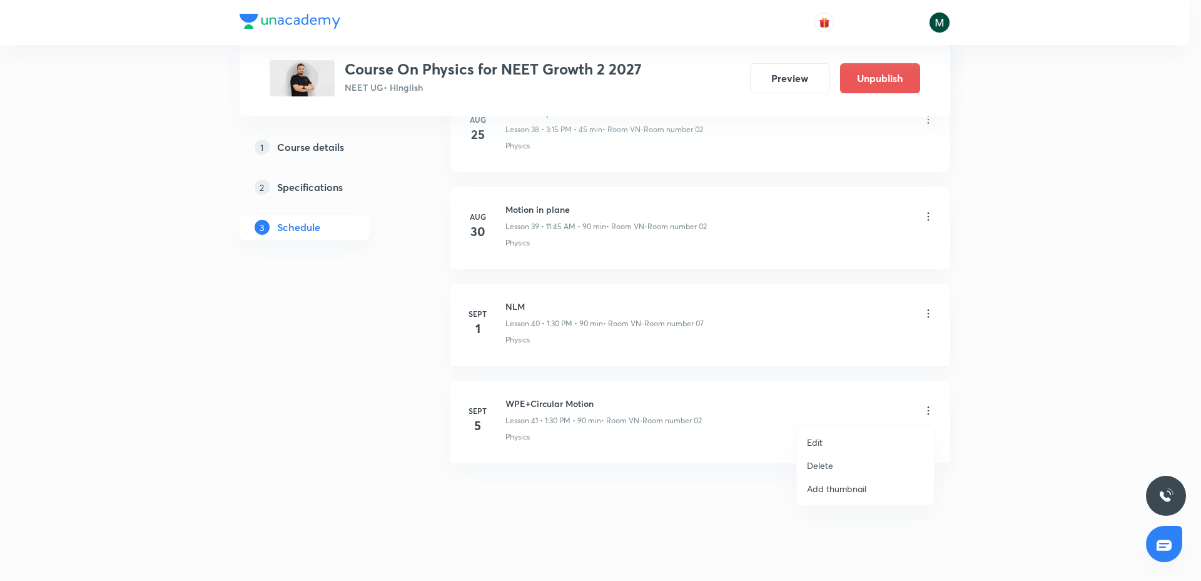
click at [821, 440] on p "Edit" at bounding box center [815, 441] width 16 height 13
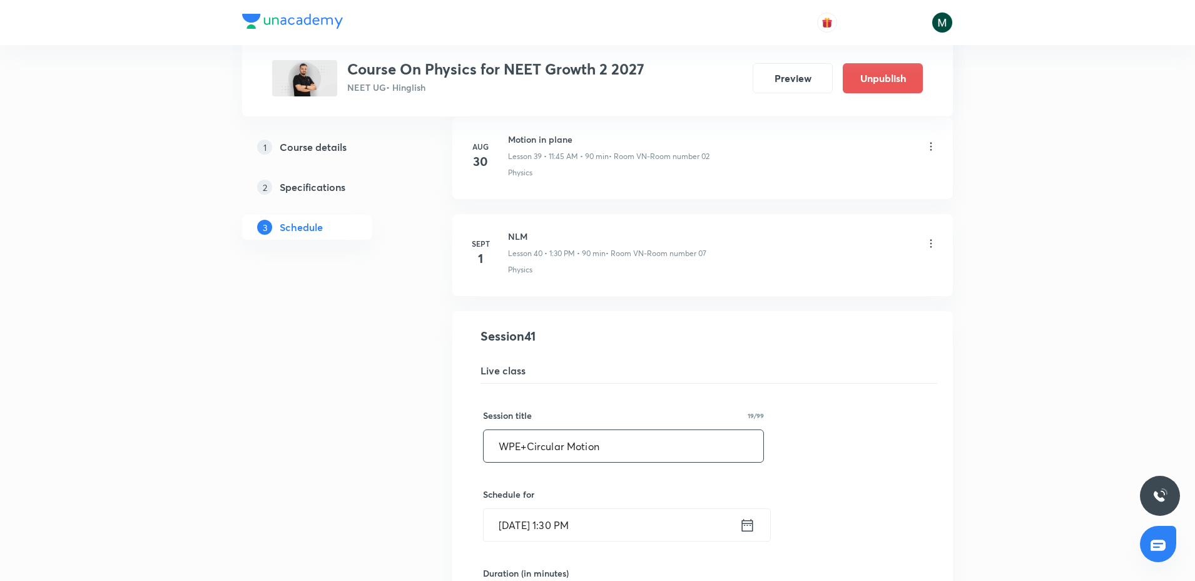
drag, startPoint x: 603, startPoint y: 442, endPoint x: 255, endPoint y: 474, distance: 350.0
paste input "NLM"
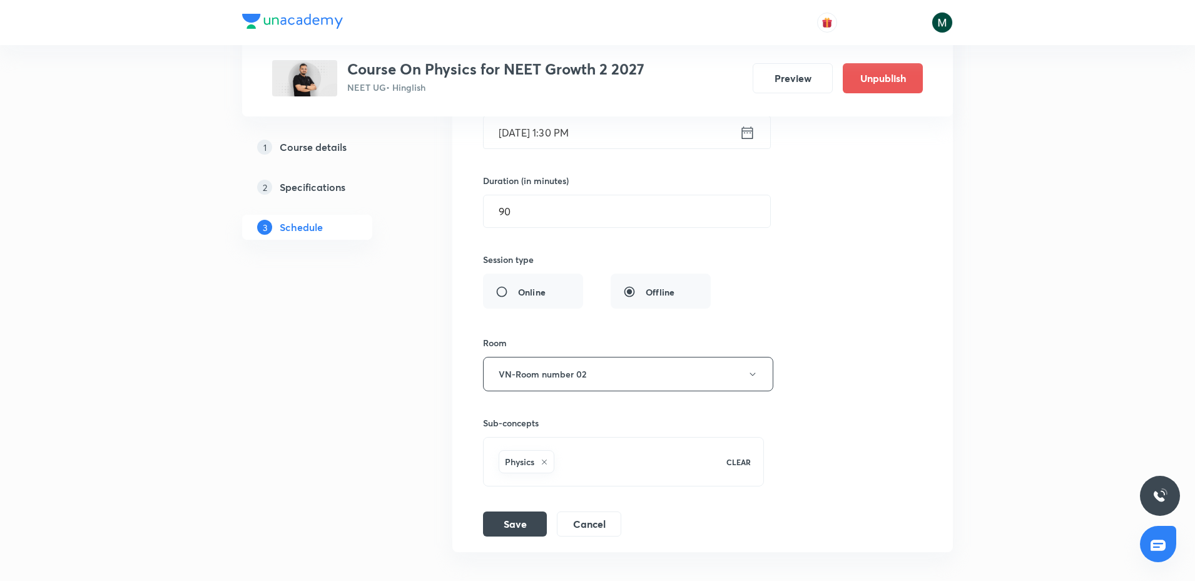
scroll to position [4305, 0]
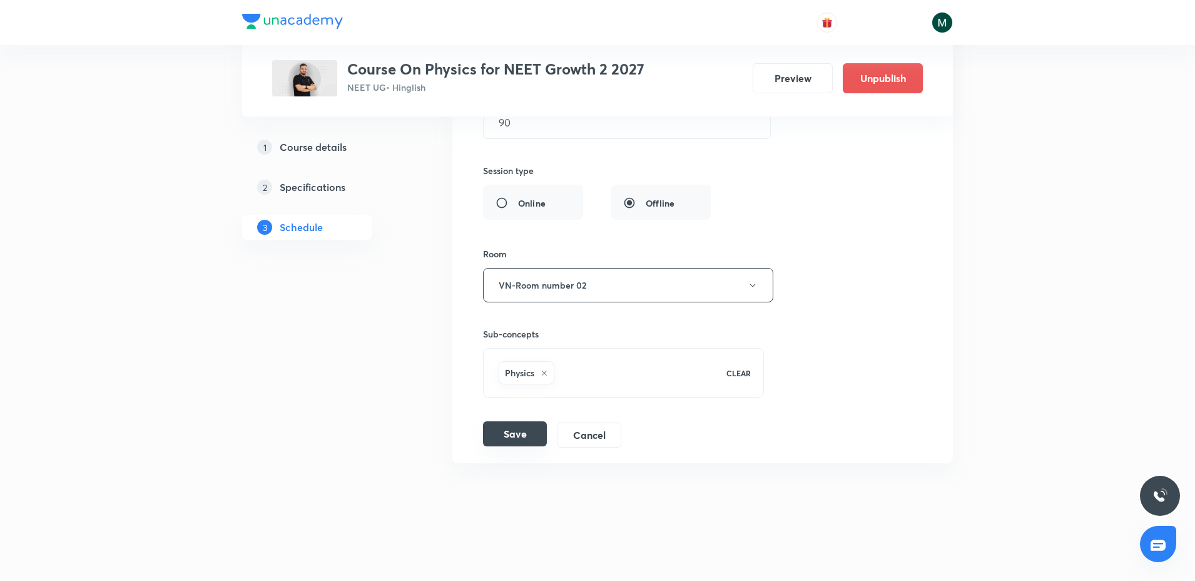
type input "NLM"
click at [529, 442] on button "Save" at bounding box center [515, 433] width 64 height 25
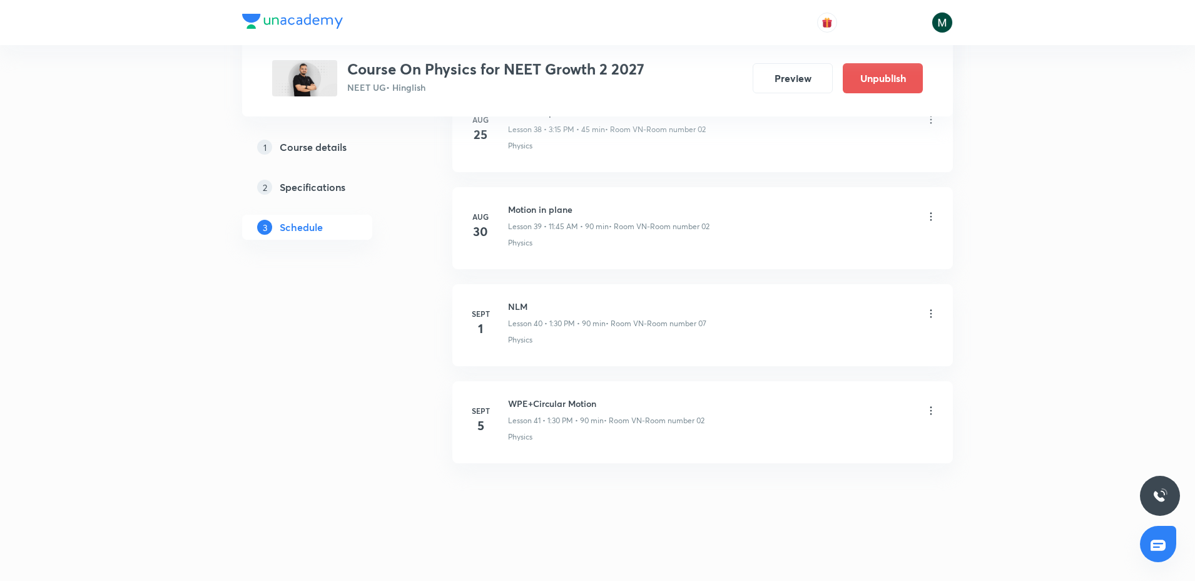
scroll to position [3824, 0]
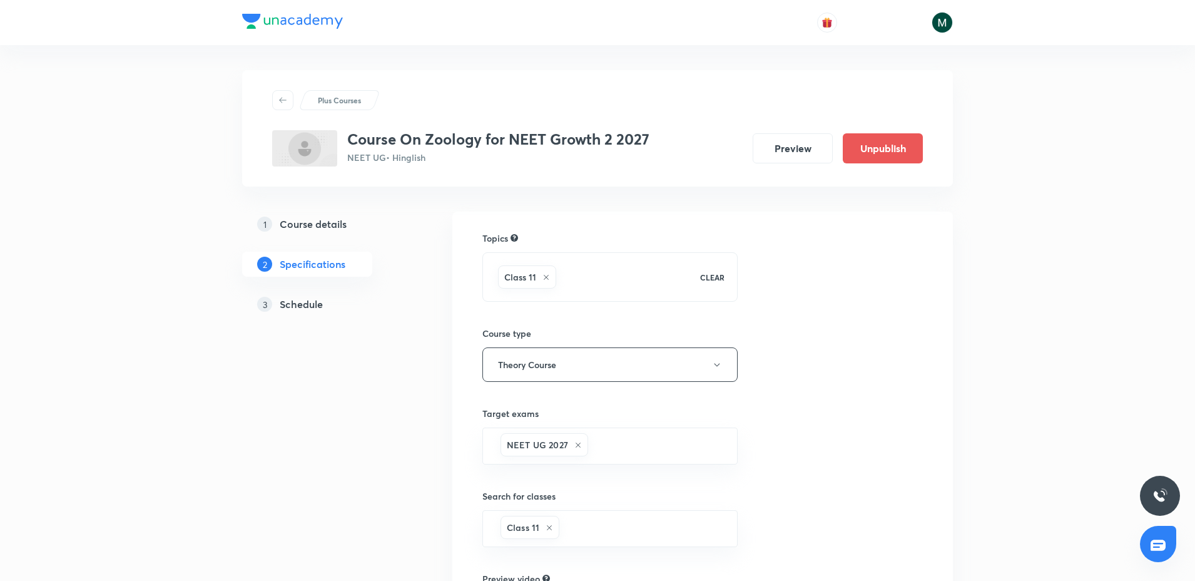
click at [302, 307] on h5 "Schedule" at bounding box center [301, 304] width 43 height 15
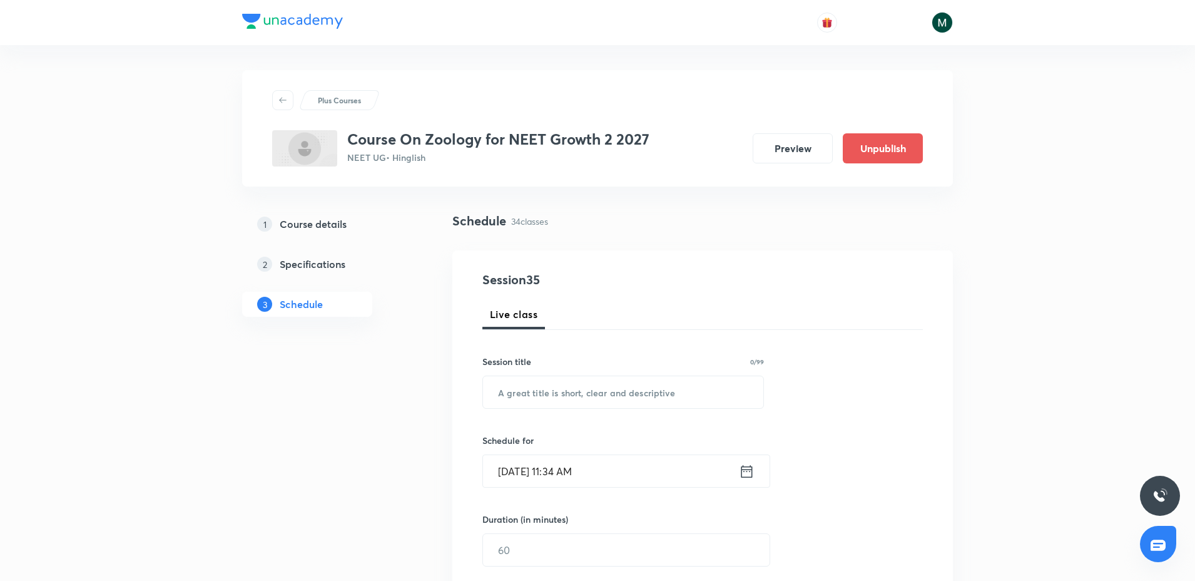
click at [540, 414] on div "Session 35 Live class Session title 0/99 ​ Schedule for [DATE] 11:34 AM ​ Durat…" at bounding box center [702, 564] width 440 height 588
click at [548, 399] on input "text" at bounding box center [623, 392] width 280 height 32
paste input "biomolecules"
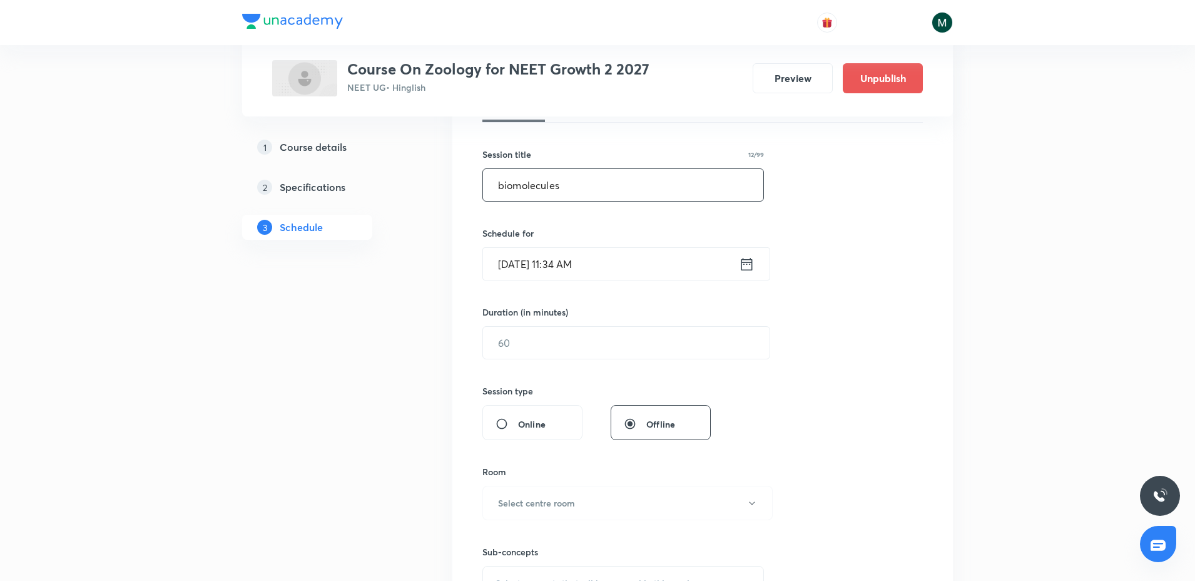
scroll to position [235, 0]
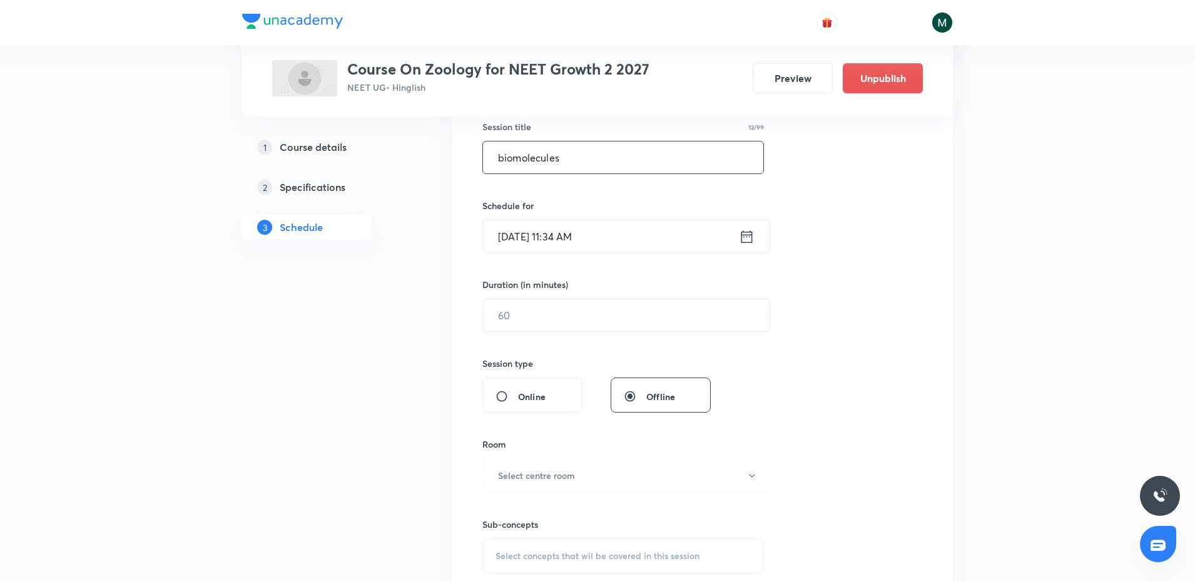
type input "biomolecules"
click at [502, 293] on div "Duration (in minutes) ​" at bounding box center [596, 305] width 228 height 54
click at [519, 333] on div "Session 35 Live class Session title 12/99 biomolecules ​ Schedule for [DATE] 11…" at bounding box center [702, 330] width 440 height 588
click at [516, 328] on input "text" at bounding box center [626, 315] width 287 height 32
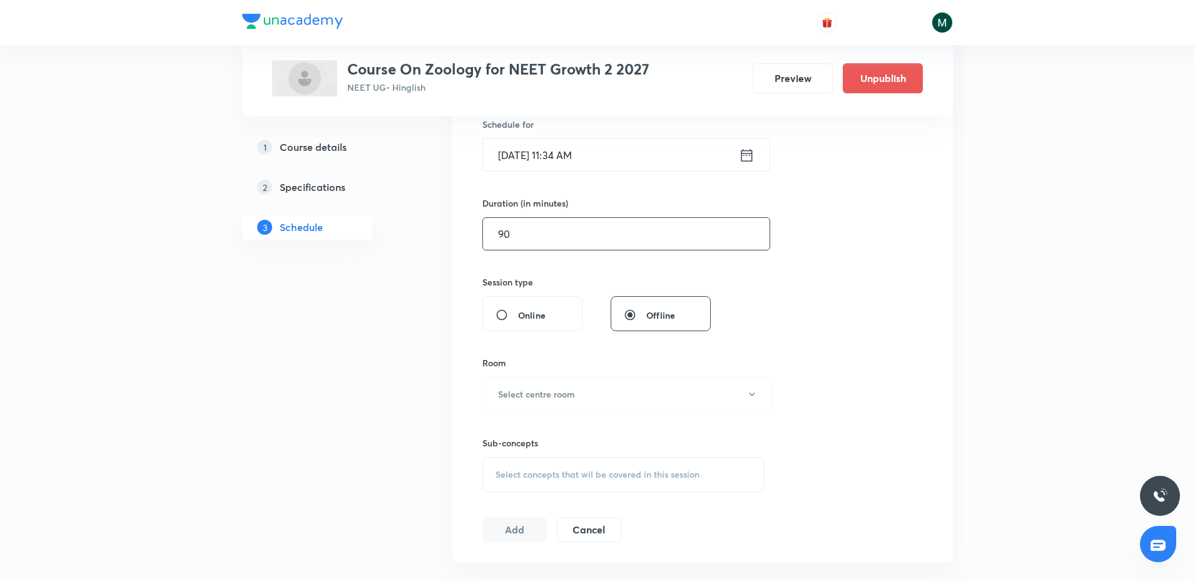
scroll to position [391, 0]
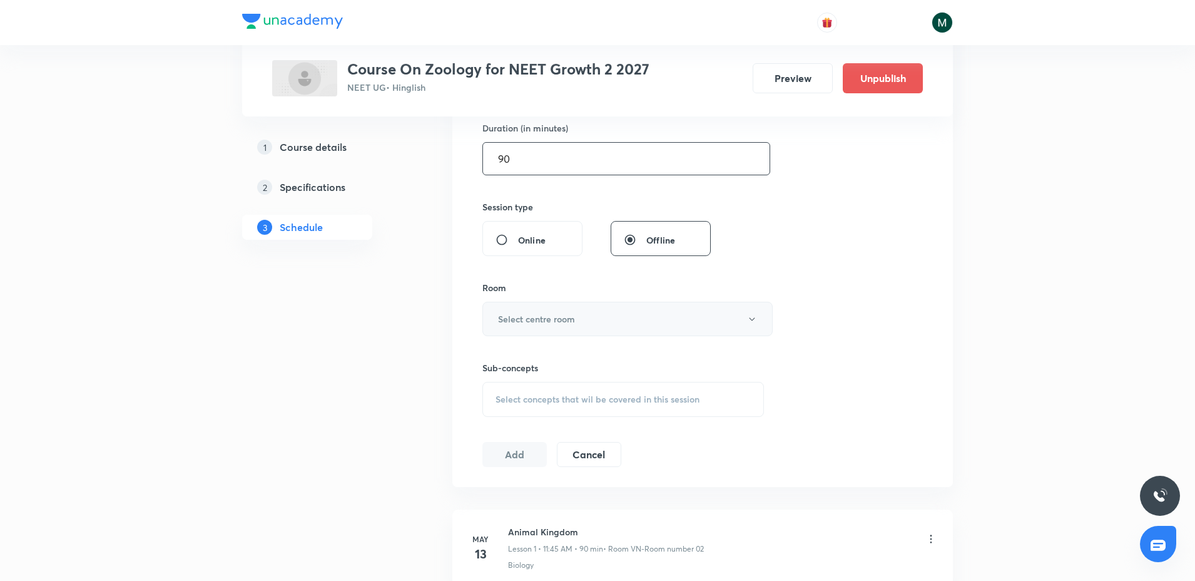
type input "90"
click at [534, 323] on h6 "Select centre room" at bounding box center [536, 318] width 77 height 13
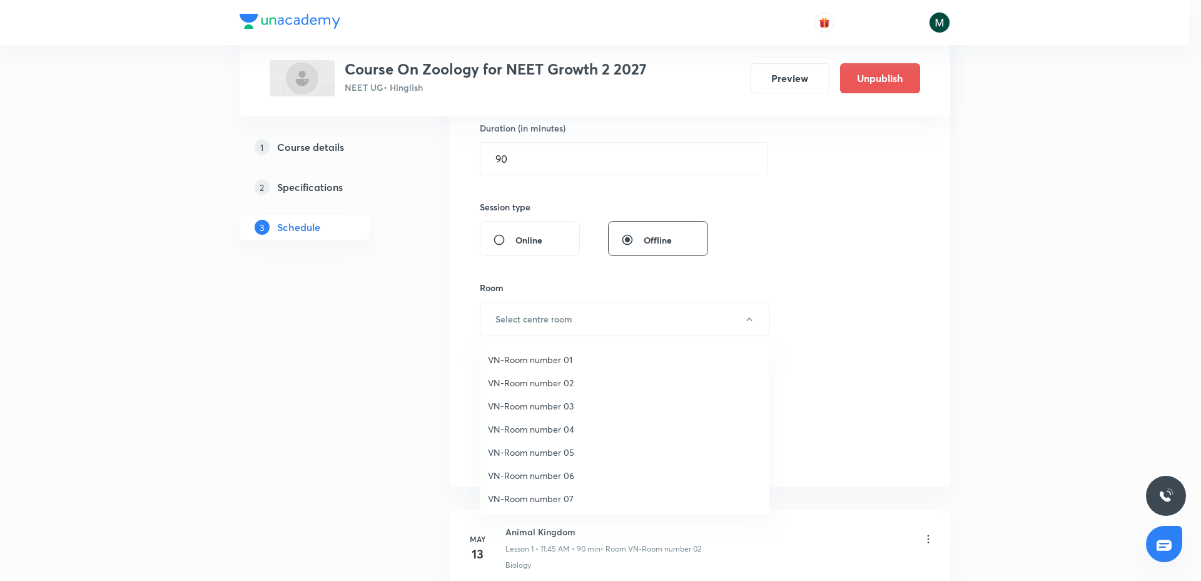
click at [563, 383] on span "VN-Room number 02" at bounding box center [625, 382] width 274 height 13
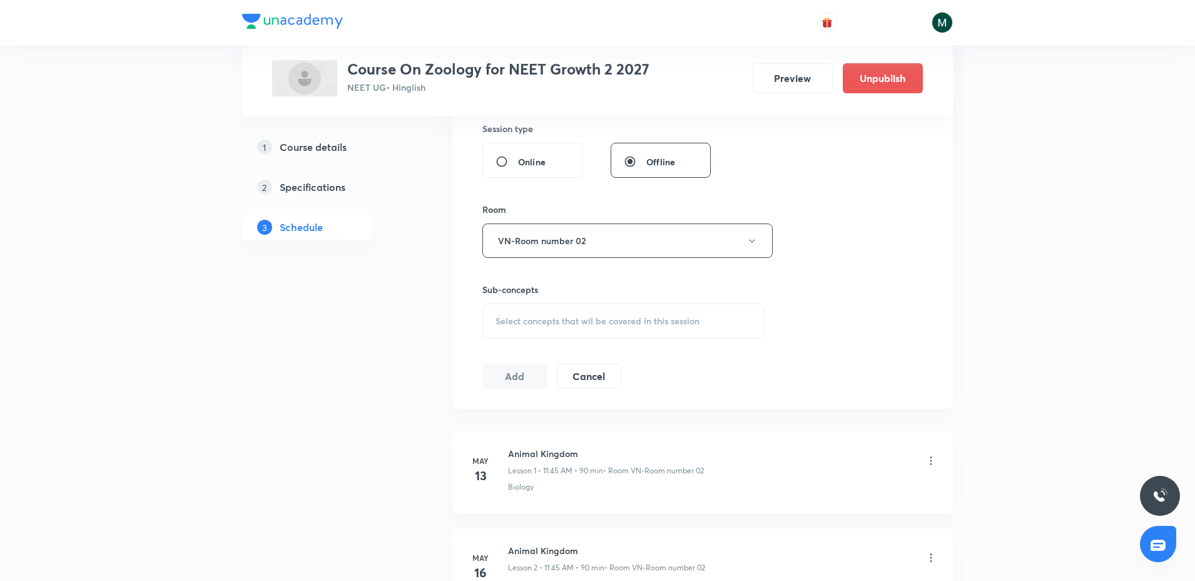
click at [591, 308] on div "Select concepts that wil be covered in this session" at bounding box center [623, 320] width 282 height 35
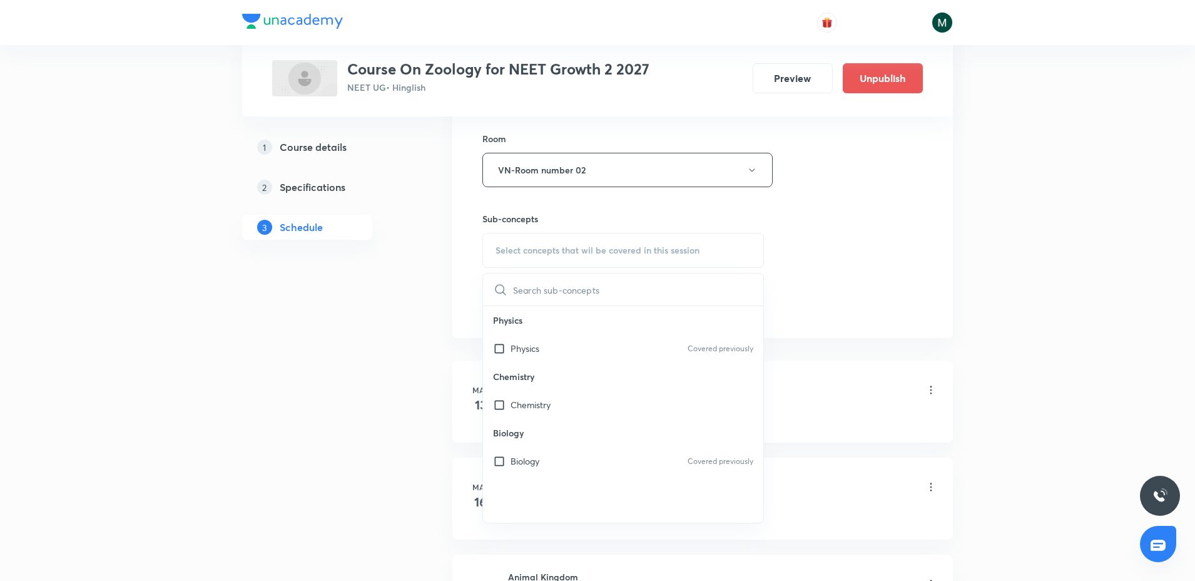
scroll to position [626, 0]
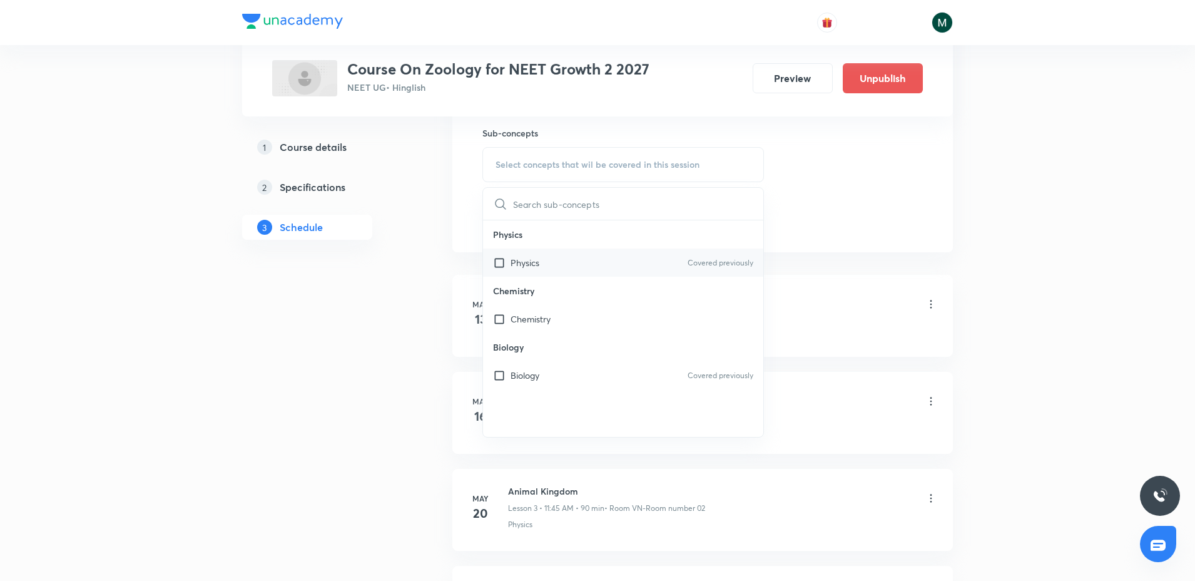
click at [535, 265] on p "Physics" at bounding box center [525, 262] width 29 height 13
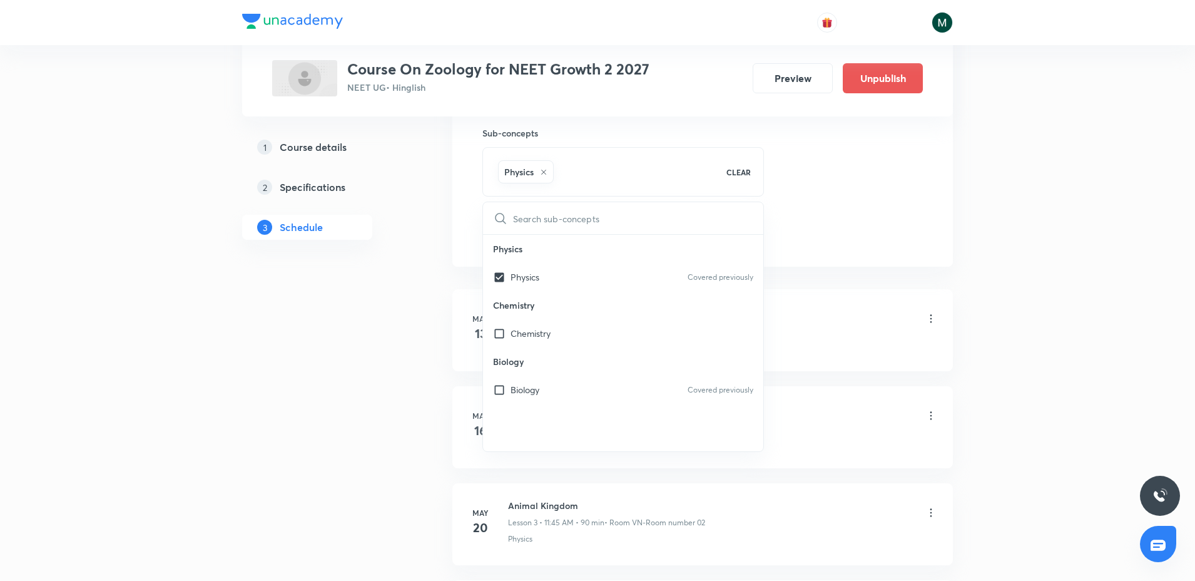
click at [543, 166] on div "Physics" at bounding box center [526, 171] width 56 height 23
click at [529, 389] on p "Biology" at bounding box center [525, 389] width 29 height 13
checkbox input "true"
click at [545, 174] on icon at bounding box center [544, 172] width 8 height 8
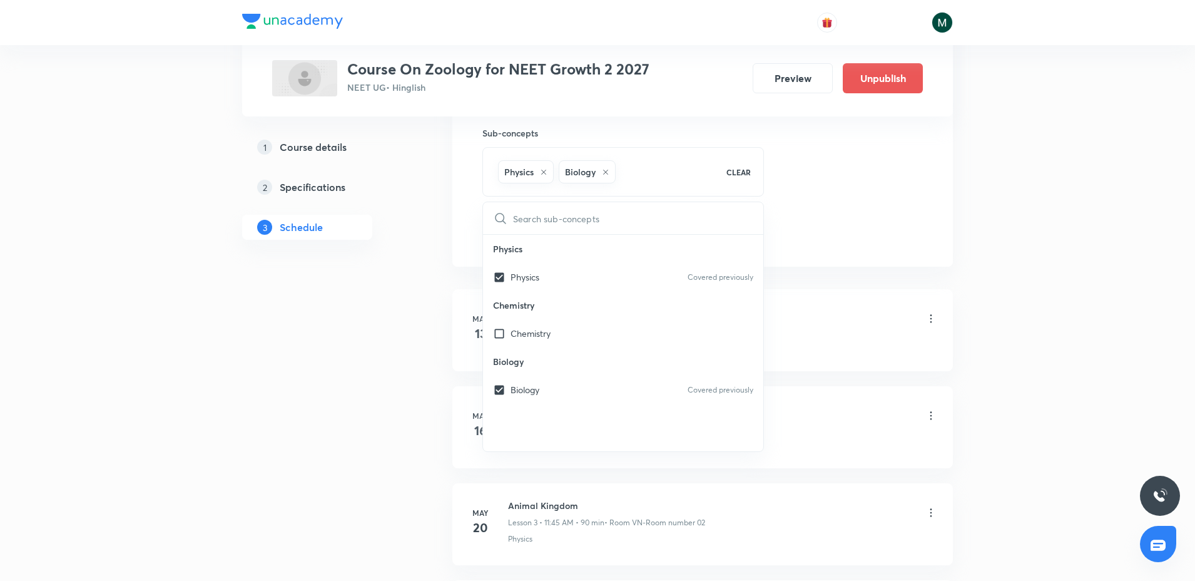
checkbox input "false"
checkbox input "true"
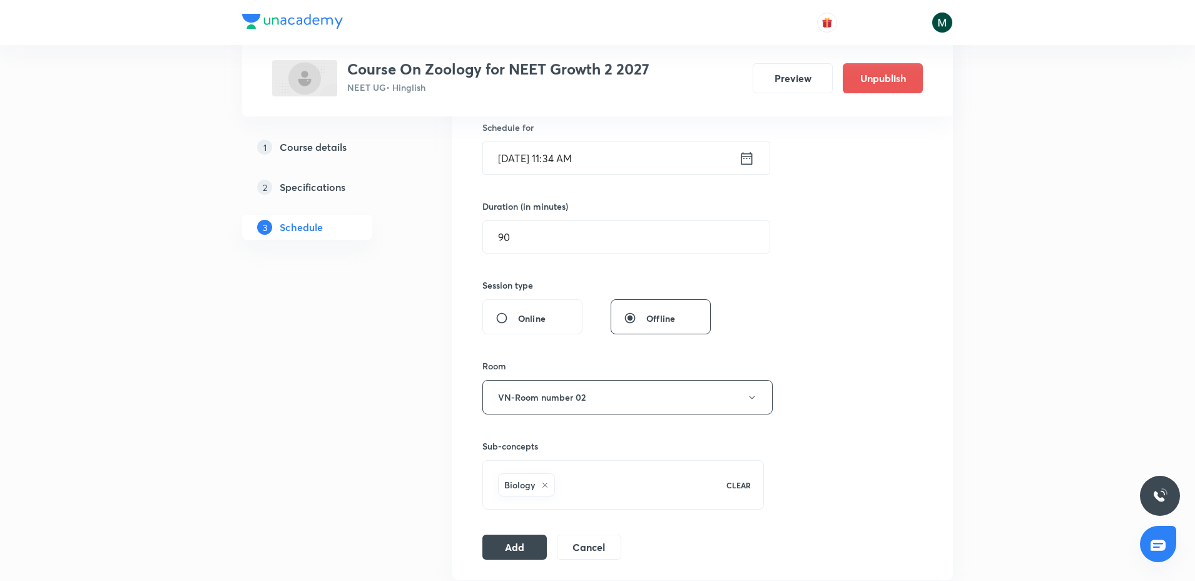
scroll to position [235, 0]
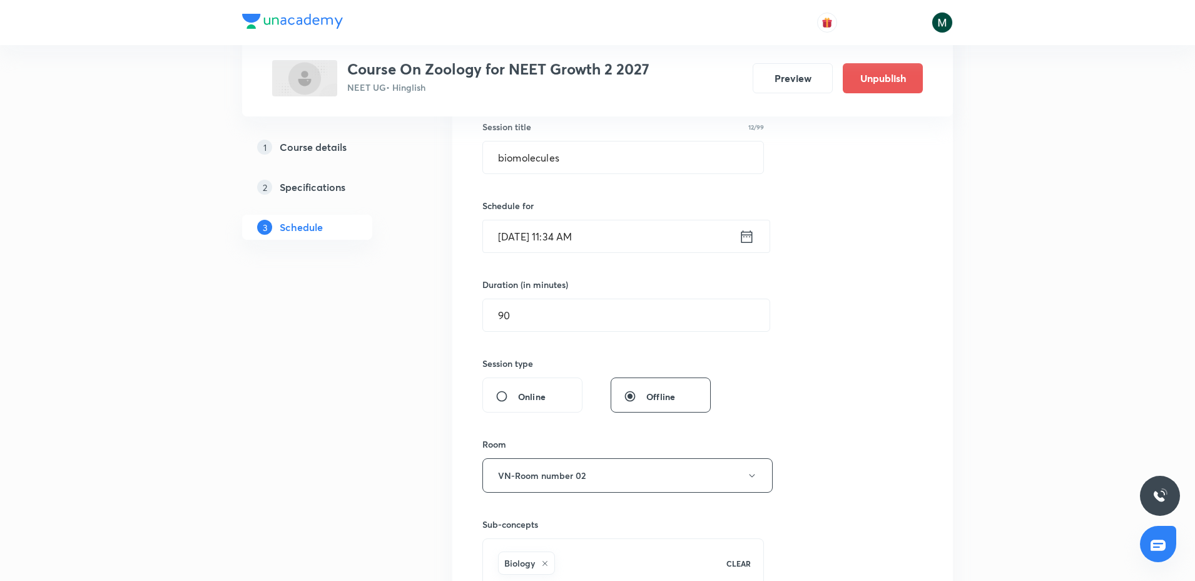
click at [576, 232] on input "Sept 4, 2025, 11:34 AM" at bounding box center [611, 236] width 256 height 32
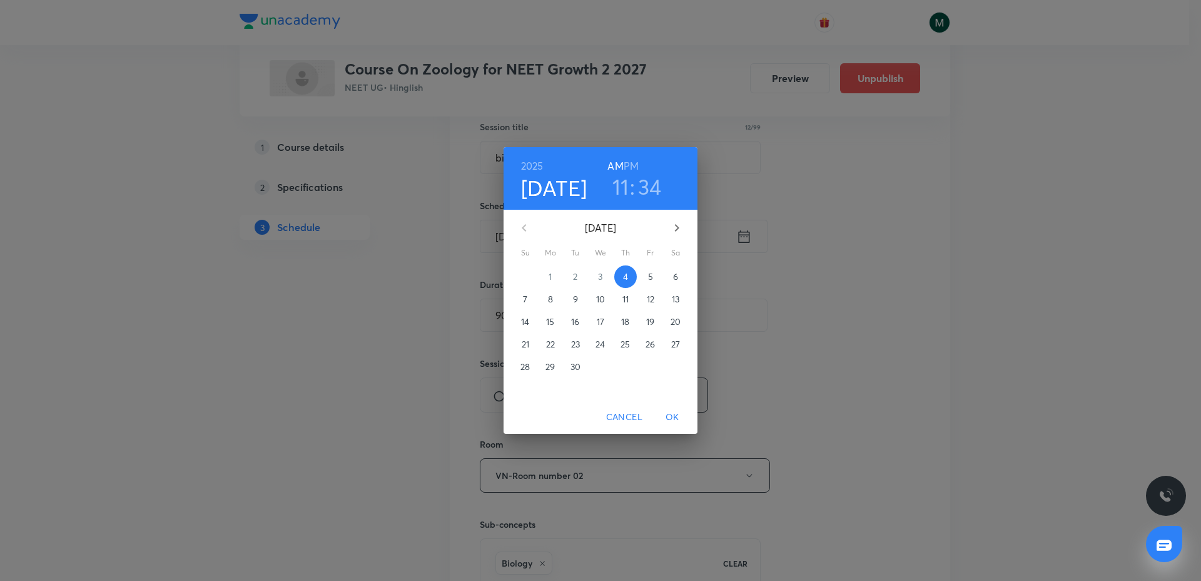
click at [651, 277] on p "5" at bounding box center [650, 276] width 5 height 13
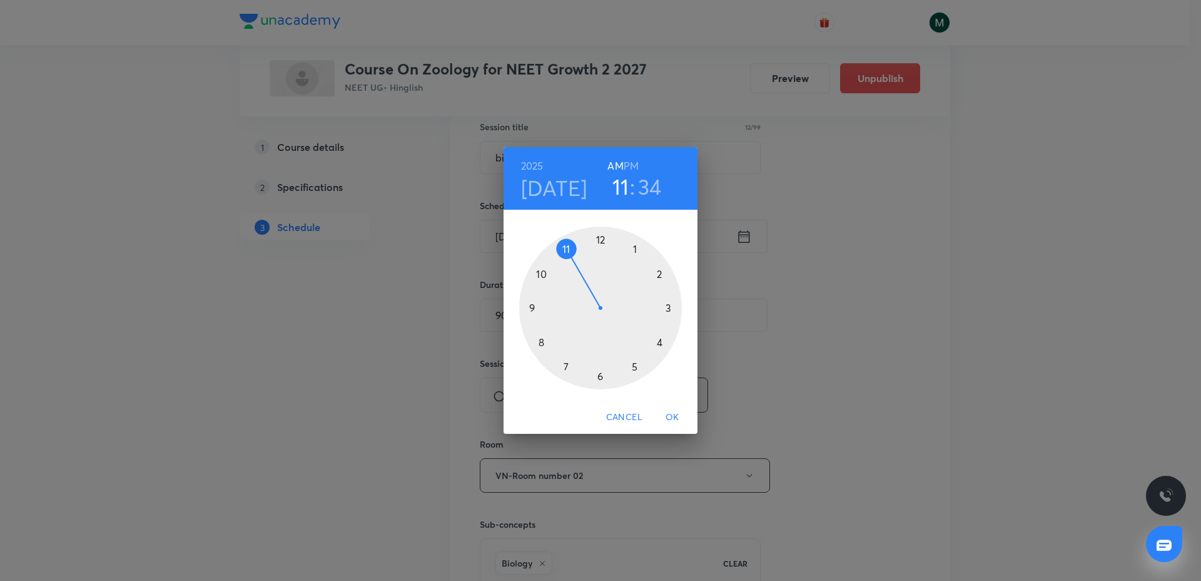
click at [646, 188] on h3 "34" at bounding box center [650, 186] width 24 height 26
drag, startPoint x: 572, startPoint y: 308, endPoint x: 559, endPoint y: 308, distance: 12.5
click at [559, 308] on div at bounding box center [600, 308] width 163 height 163
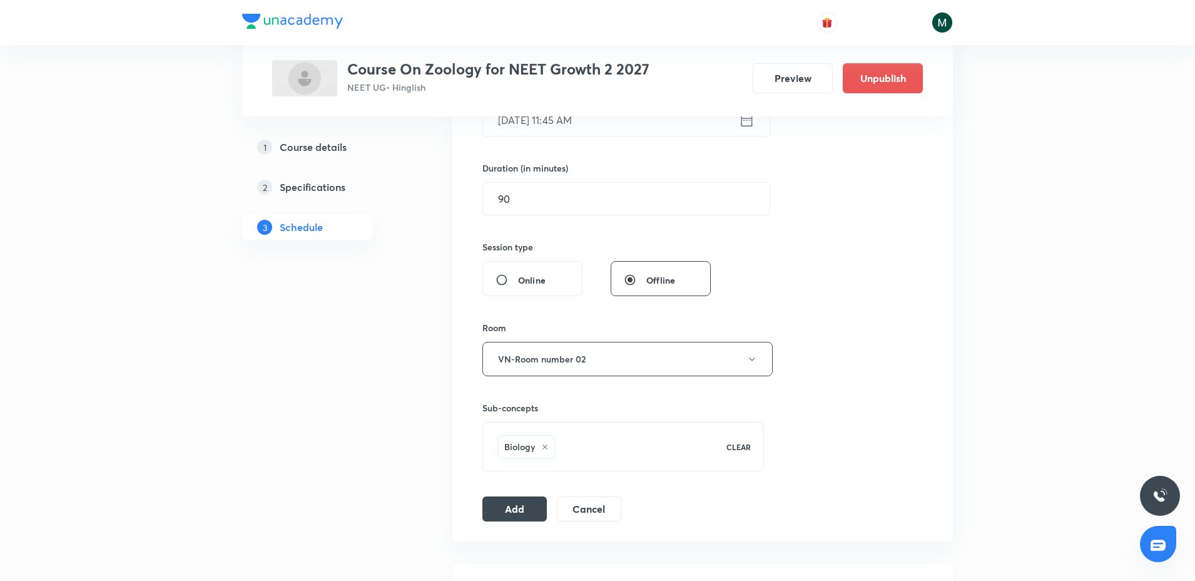
scroll to position [391, 0]
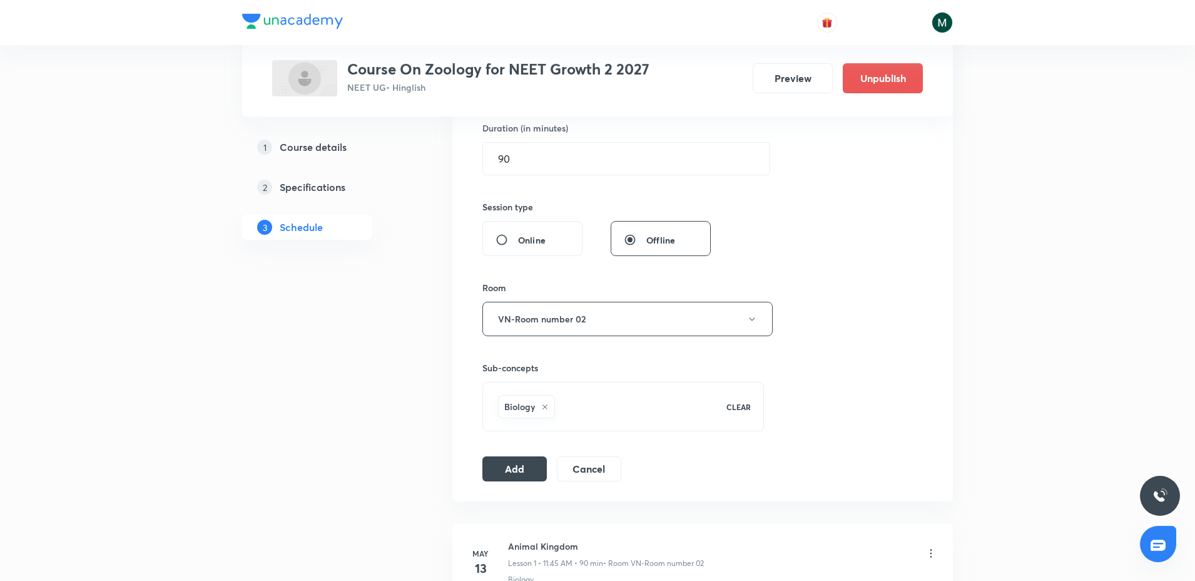
click at [514, 485] on div "Session 35 Live class Session title 12/99 biomolecules ​ Schedule for Sept 5, 2…" at bounding box center [702, 180] width 501 height 642
click at [512, 469] on button "Add" at bounding box center [514, 467] width 64 height 25
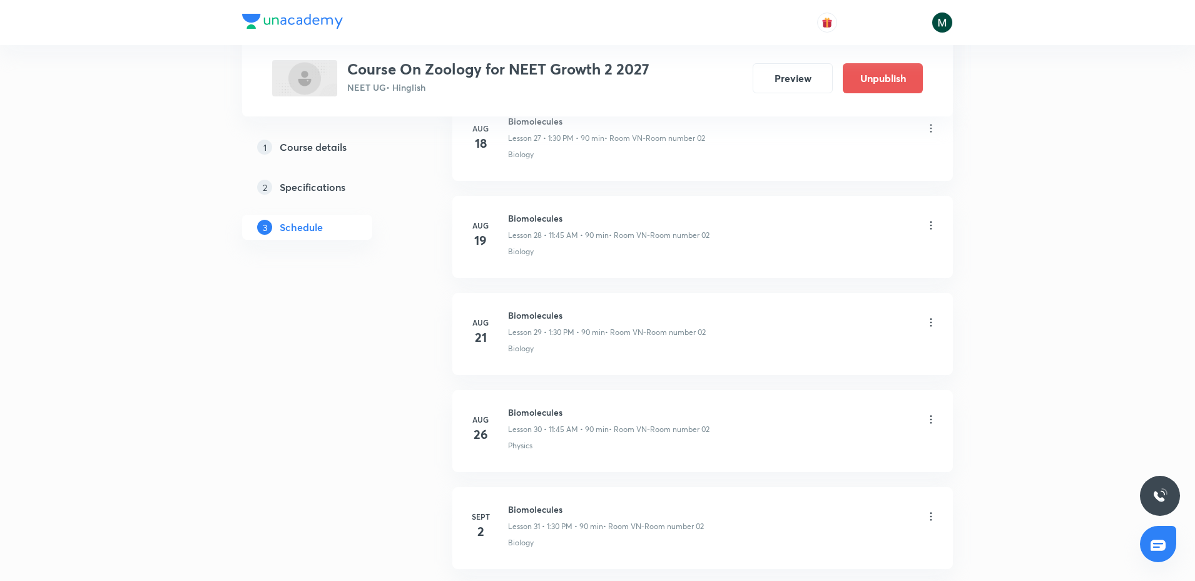
scroll to position [3242, 0]
drag, startPoint x: 604, startPoint y: 295, endPoint x: 599, endPoint y: 417, distance: 122.1
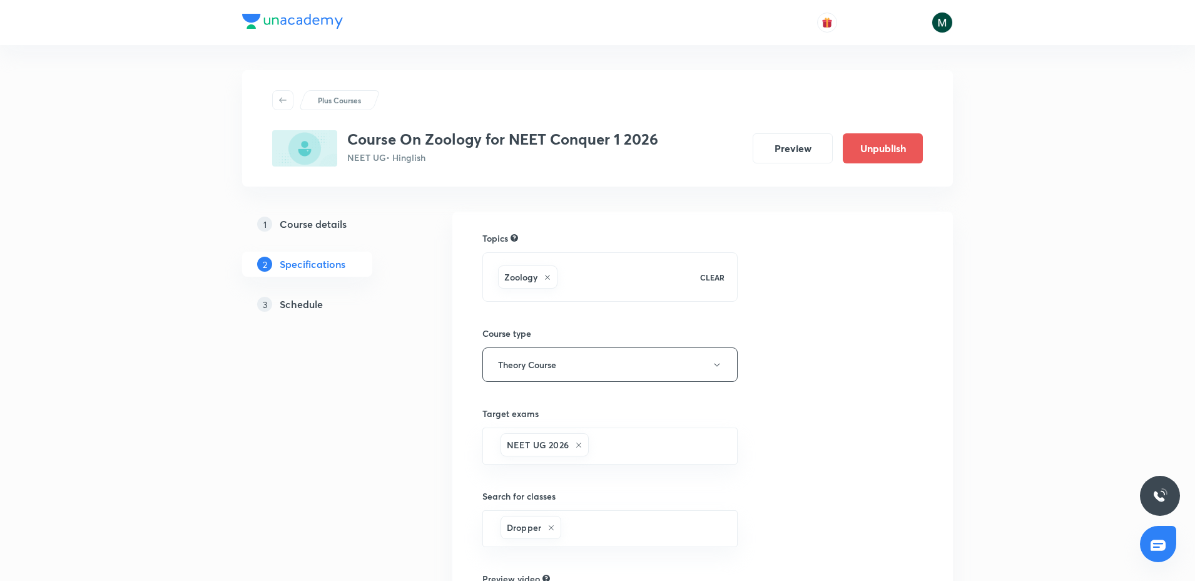
drag, startPoint x: 0, startPoint y: 0, endPoint x: 282, endPoint y: 310, distance: 419.5
click at [279, 312] on link "3 Schedule" at bounding box center [327, 304] width 170 height 25
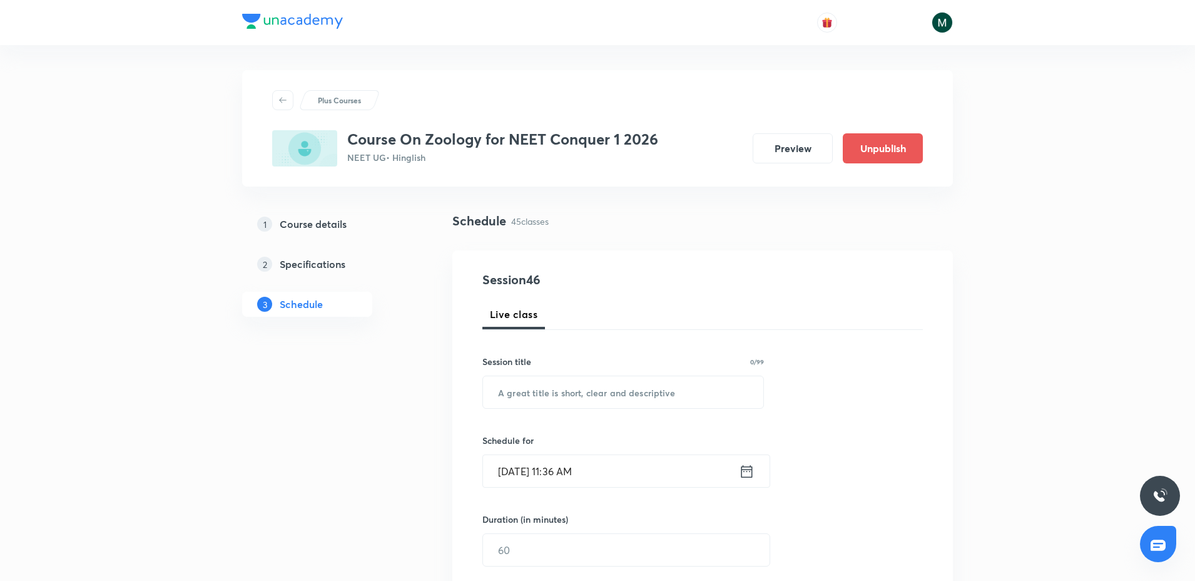
click at [300, 290] on div "1 Course details 2 Specifications 3 Schedule" at bounding box center [327, 271] width 170 height 120
click at [557, 392] on input "text" at bounding box center [623, 392] width 280 height 32
paste input "Body fluids and circulation"
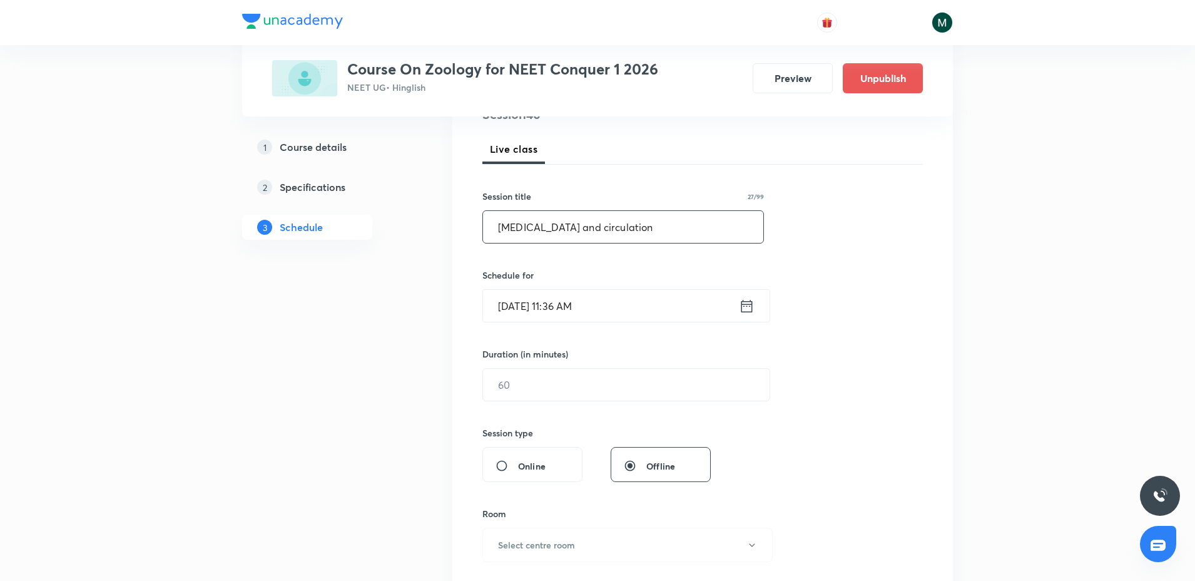
scroll to position [235, 0]
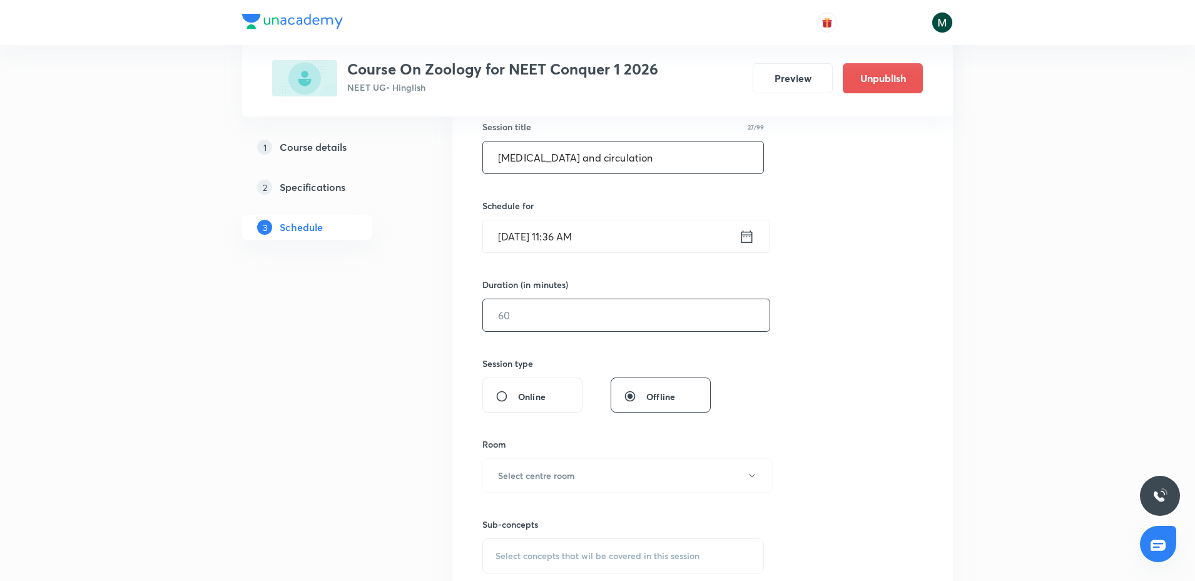
type input "Body fluids and circulation"
click at [524, 317] on input "text" at bounding box center [626, 315] width 287 height 32
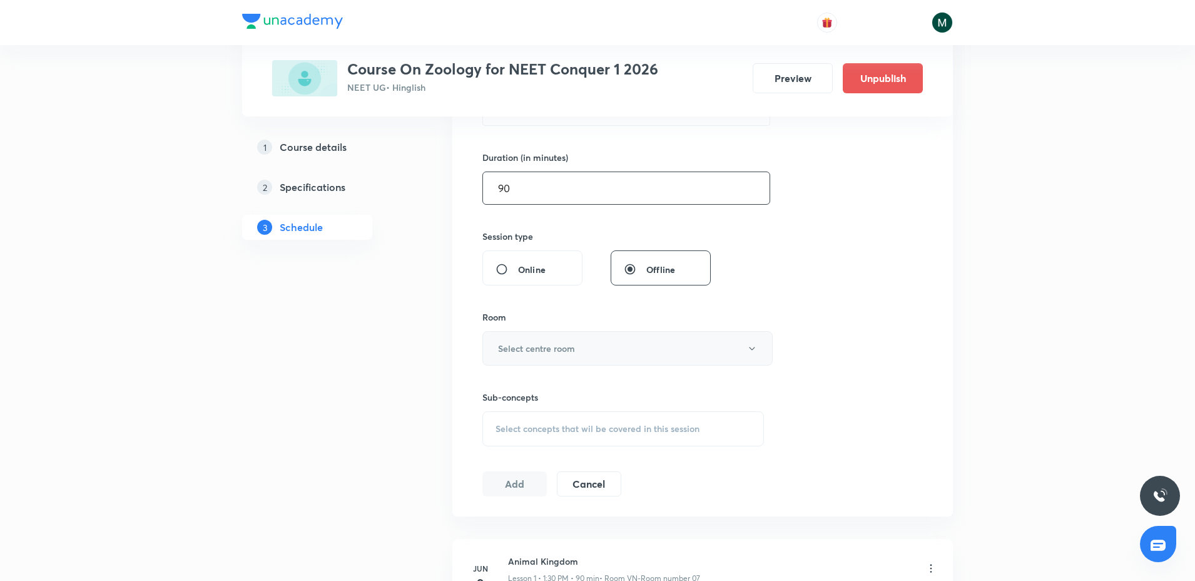
scroll to position [391, 0]
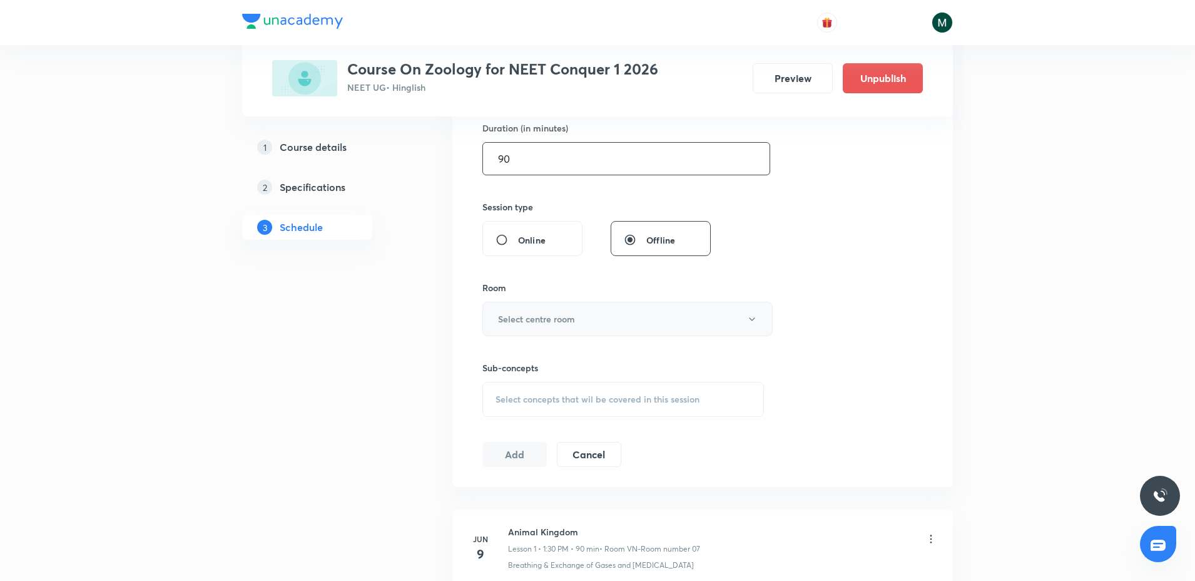
type input "90"
click at [566, 326] on button "Select centre room" at bounding box center [627, 319] width 290 height 34
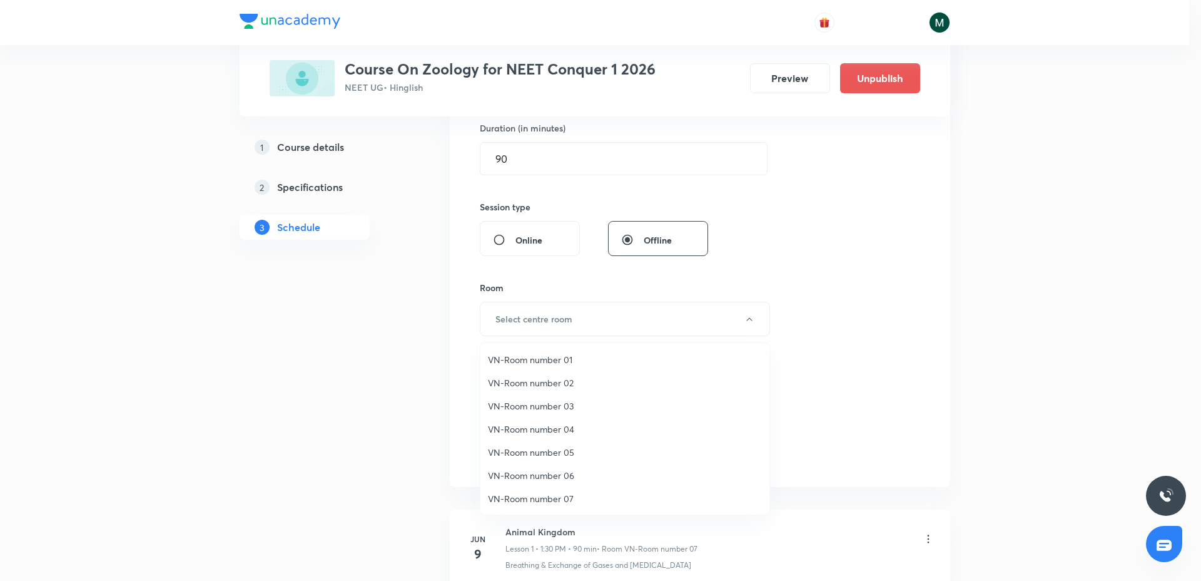
click at [556, 492] on span "VN-Room number 07" at bounding box center [625, 498] width 274 height 13
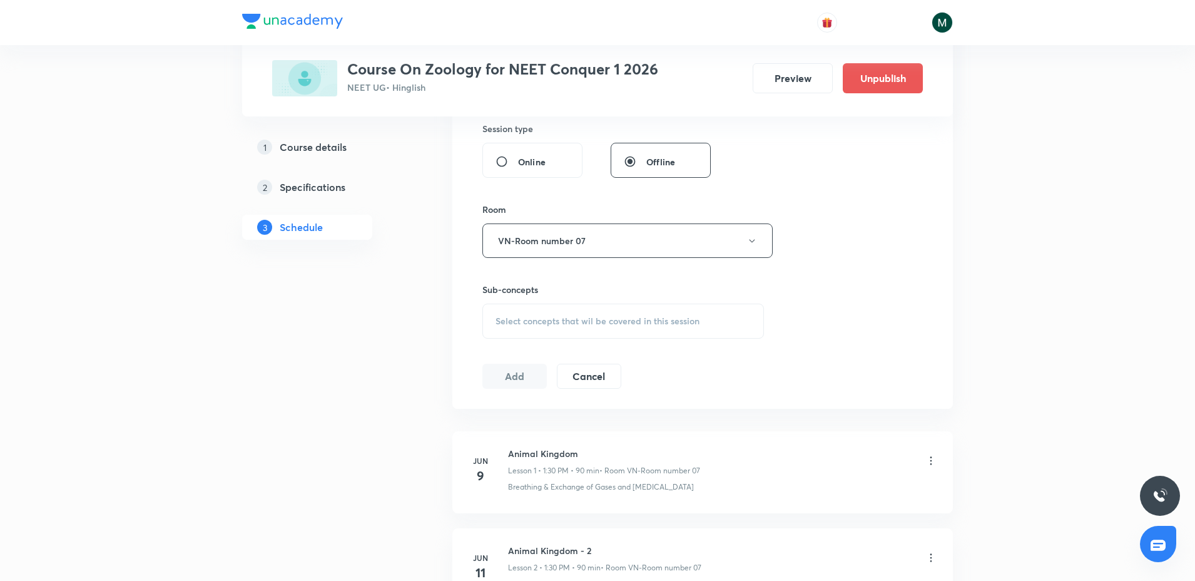
click at [572, 320] on span "Select concepts that wil be covered in this session" at bounding box center [598, 321] width 204 height 10
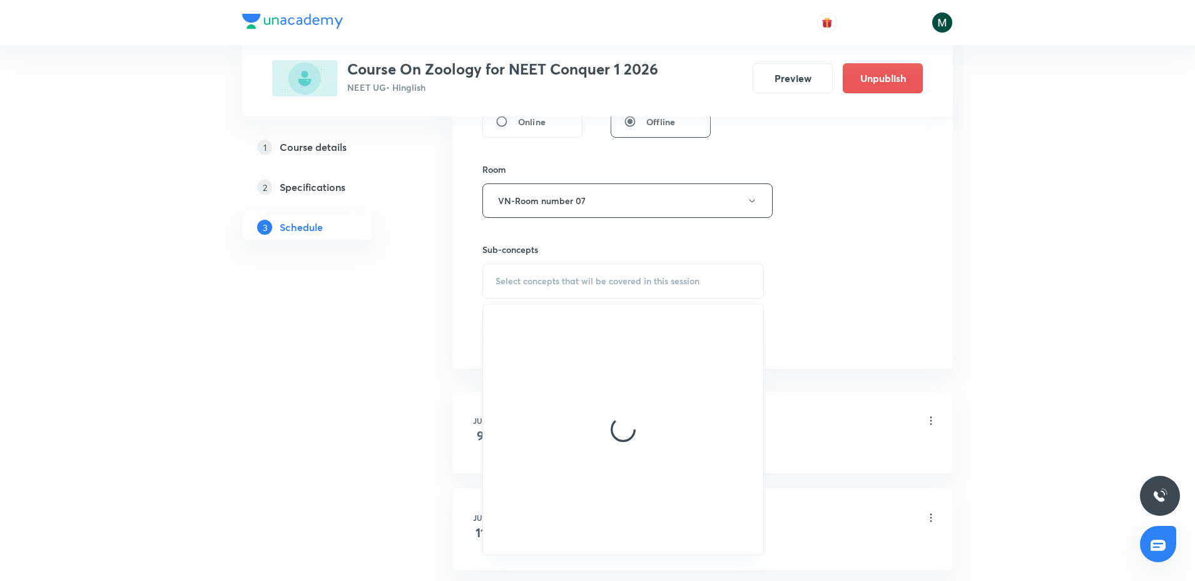
scroll to position [547, 0]
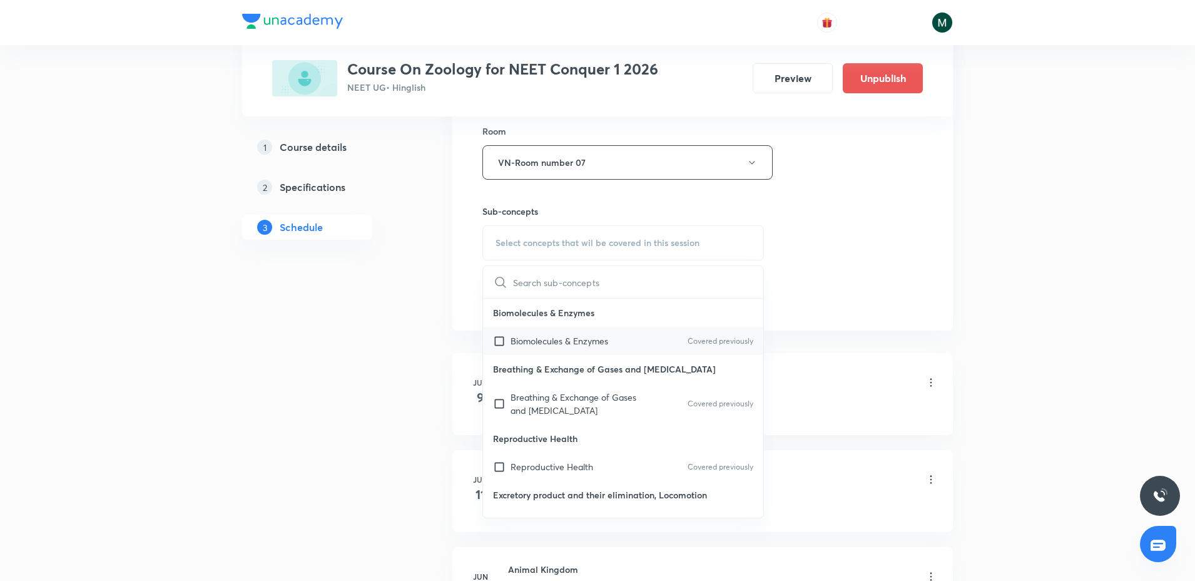
click at [532, 334] on p "Biomolecules & Enzymes" at bounding box center [560, 340] width 98 height 13
checkbox input "true"
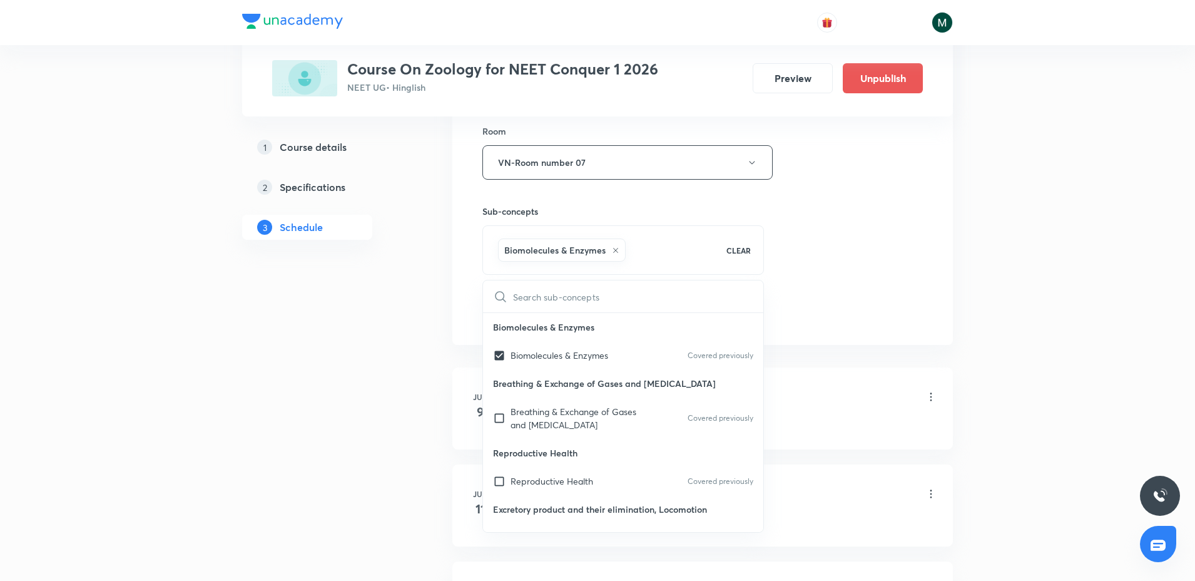
drag, startPoint x: 265, startPoint y: 410, endPoint x: 302, endPoint y: 400, distance: 37.6
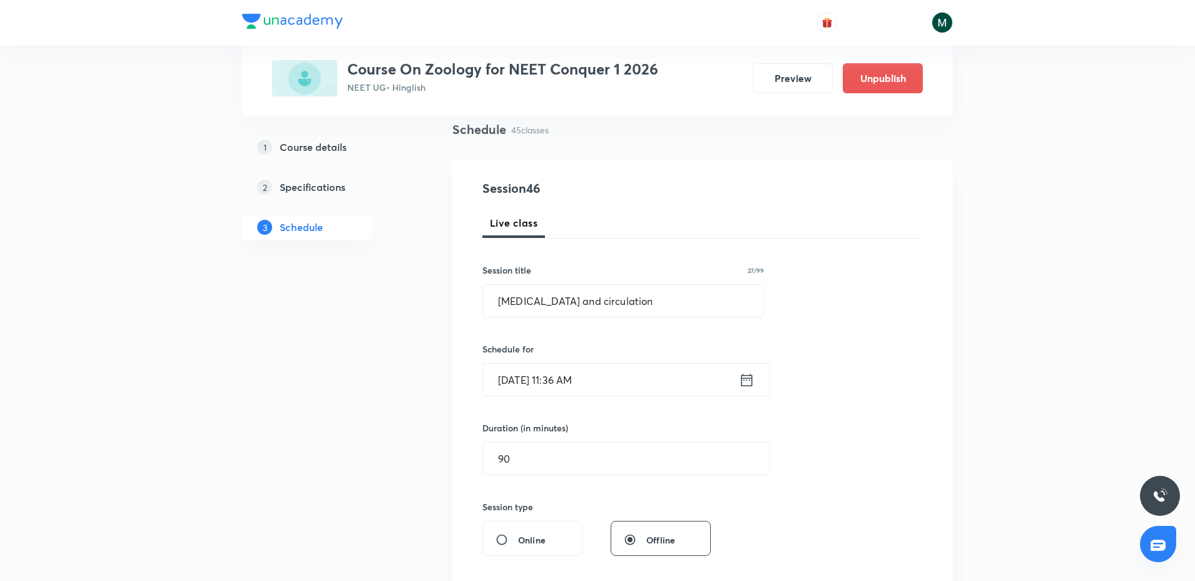
scroll to position [78, 0]
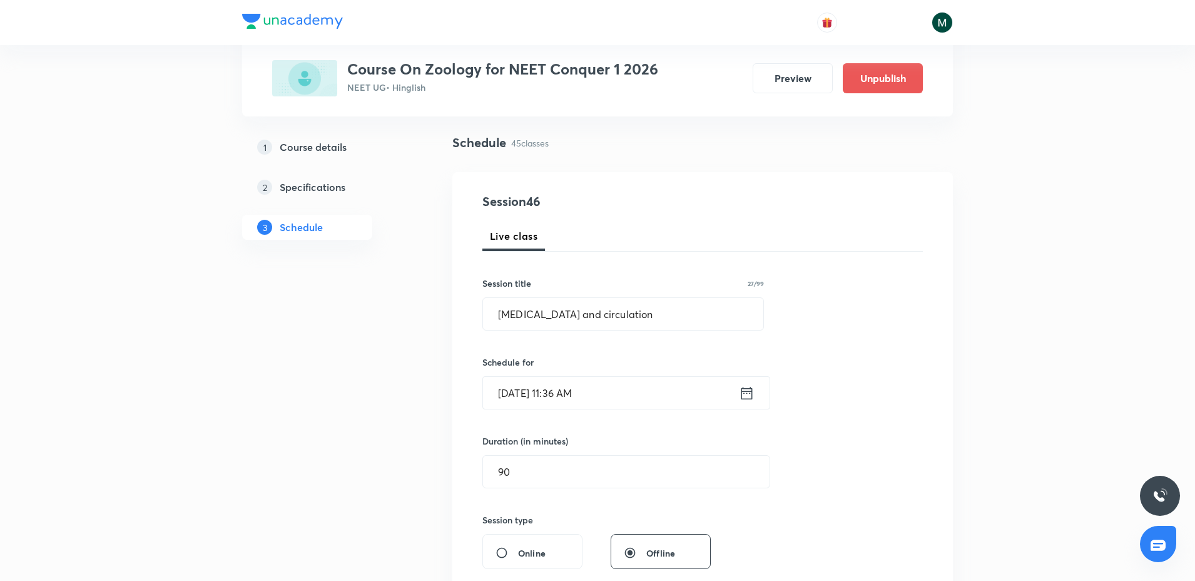
click at [565, 396] on input "Sept 4, 2025, 11:36 AM" at bounding box center [611, 393] width 256 height 32
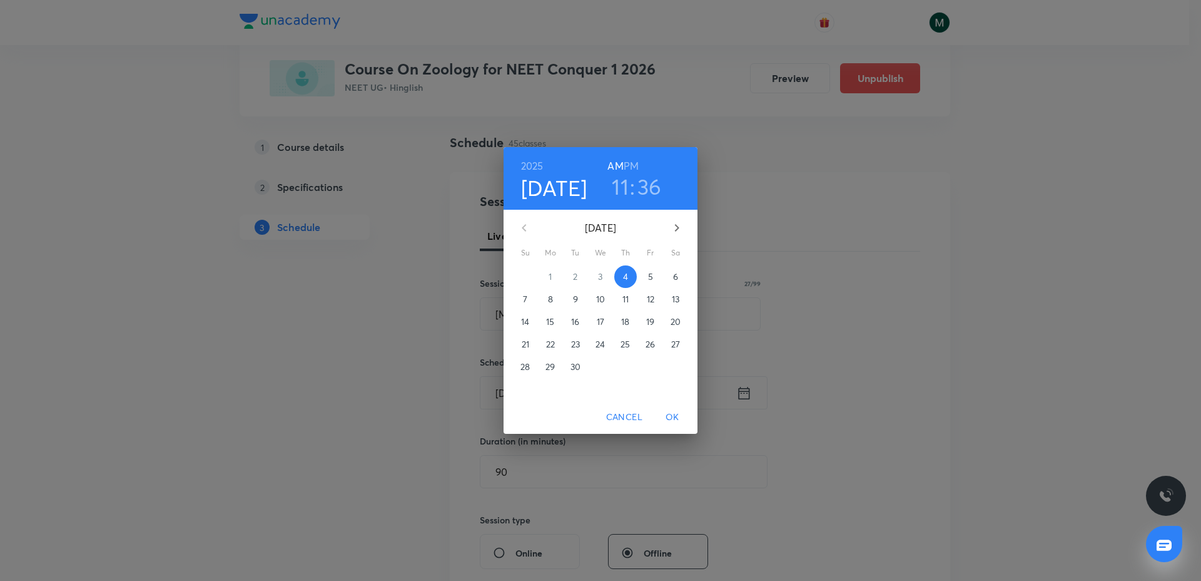
click at [647, 272] on span "5" at bounding box center [650, 276] width 23 height 13
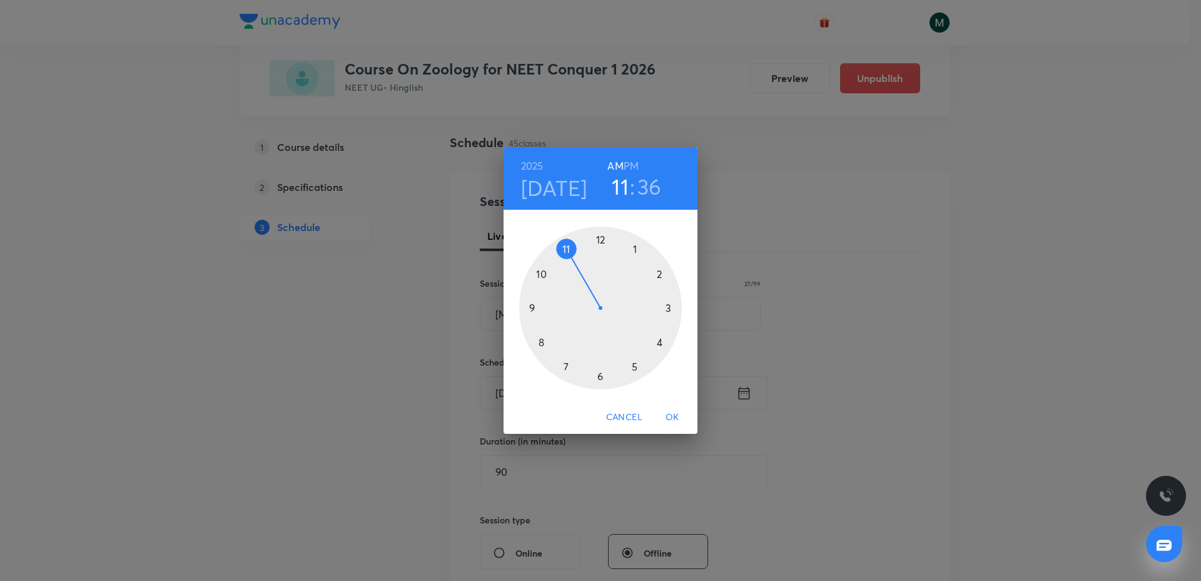
click at [635, 248] on div at bounding box center [600, 308] width 163 height 163
click at [636, 158] on h6 "PM" at bounding box center [631, 166] width 15 height 18
drag, startPoint x: 605, startPoint y: 307, endPoint x: 600, endPoint y: 354, distance: 47.2
click at [600, 354] on div at bounding box center [600, 308] width 163 height 163
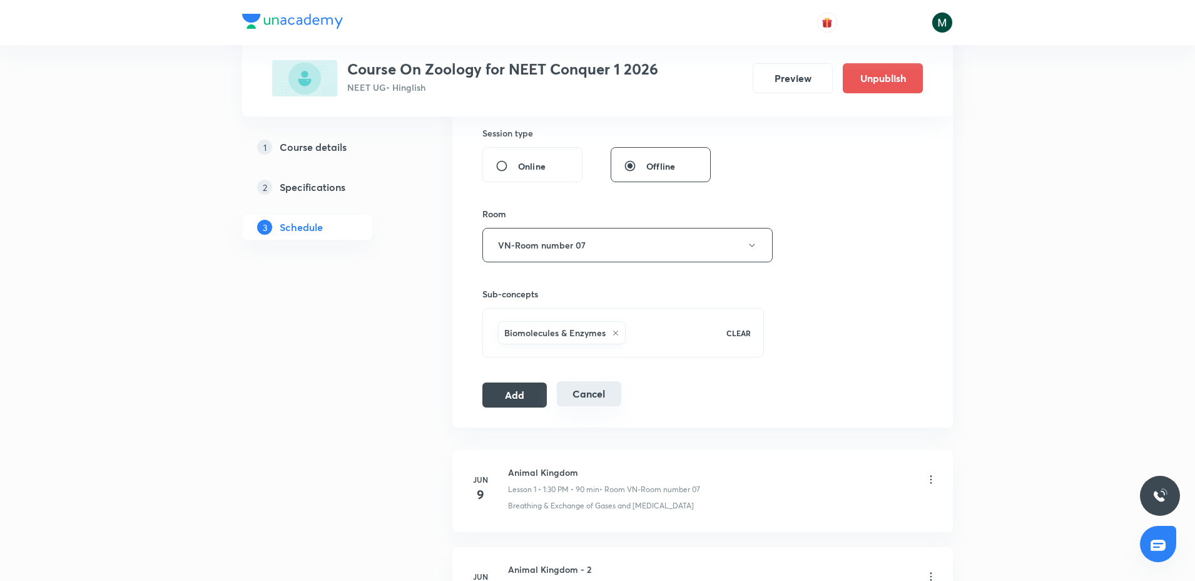
scroll to position [469, 0]
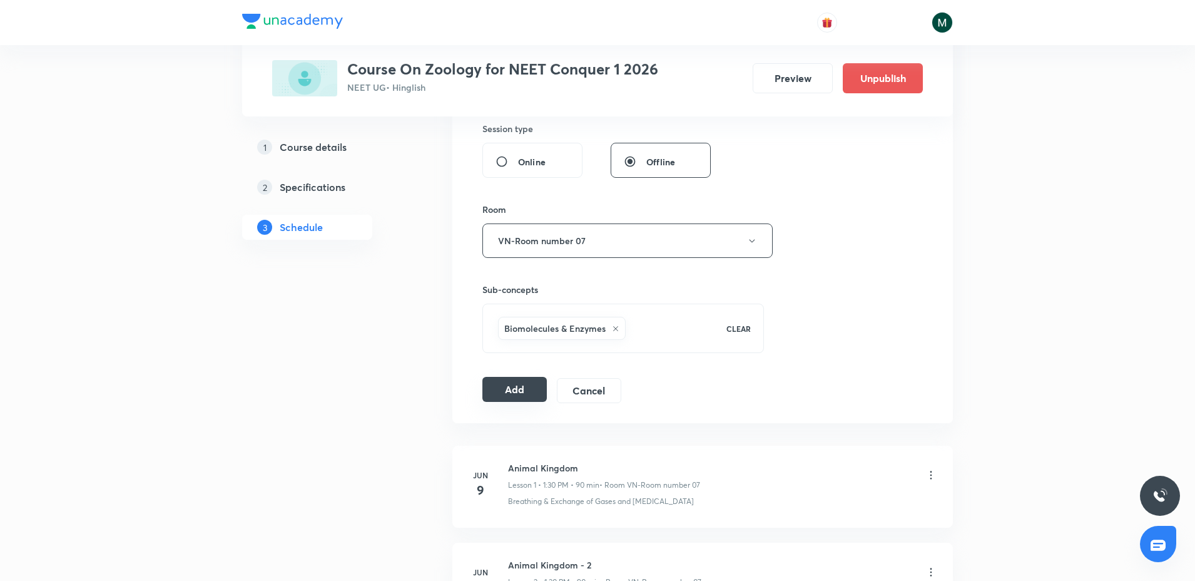
drag, startPoint x: 497, startPoint y: 398, endPoint x: 510, endPoint y: 394, distance: 13.9
click at [499, 397] on button "Add" at bounding box center [514, 389] width 64 height 25
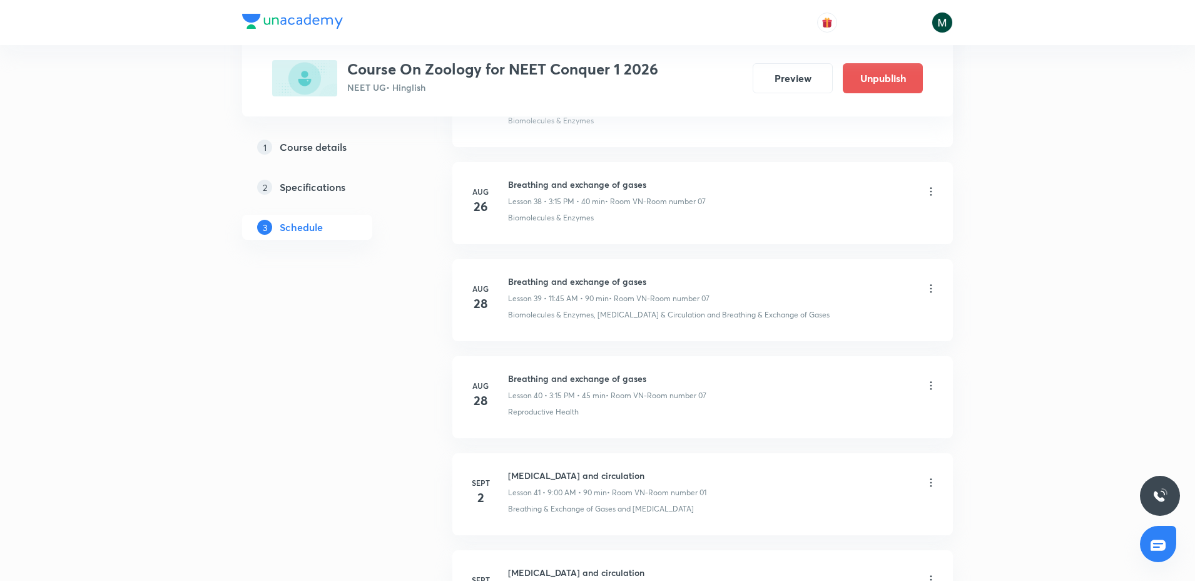
scroll to position [4309, 0]
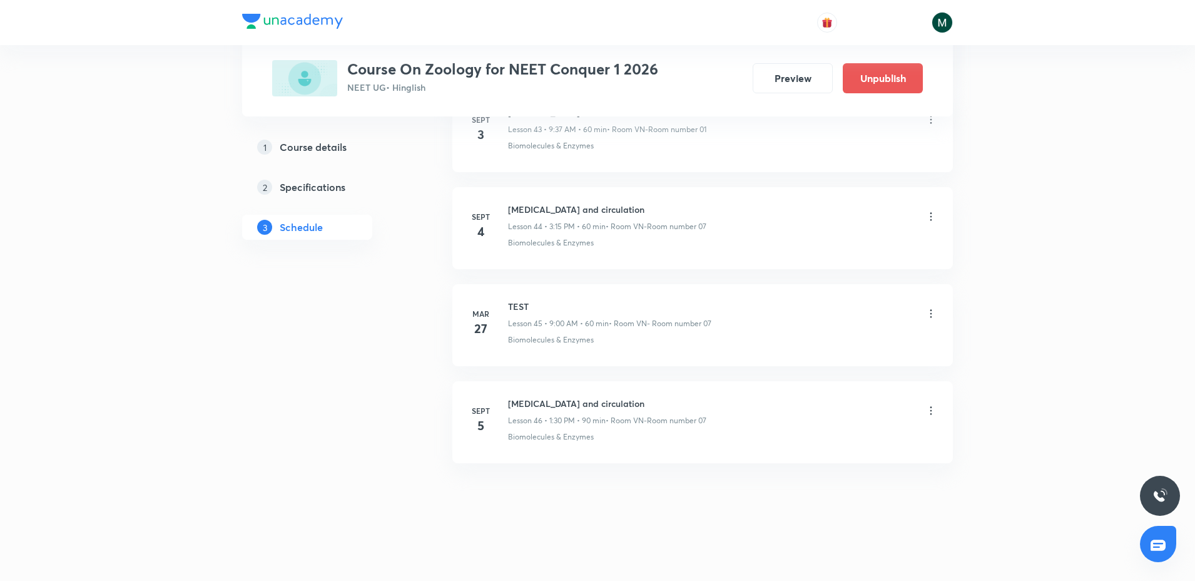
drag, startPoint x: 631, startPoint y: 170, endPoint x: 635, endPoint y: 444, distance: 274.1
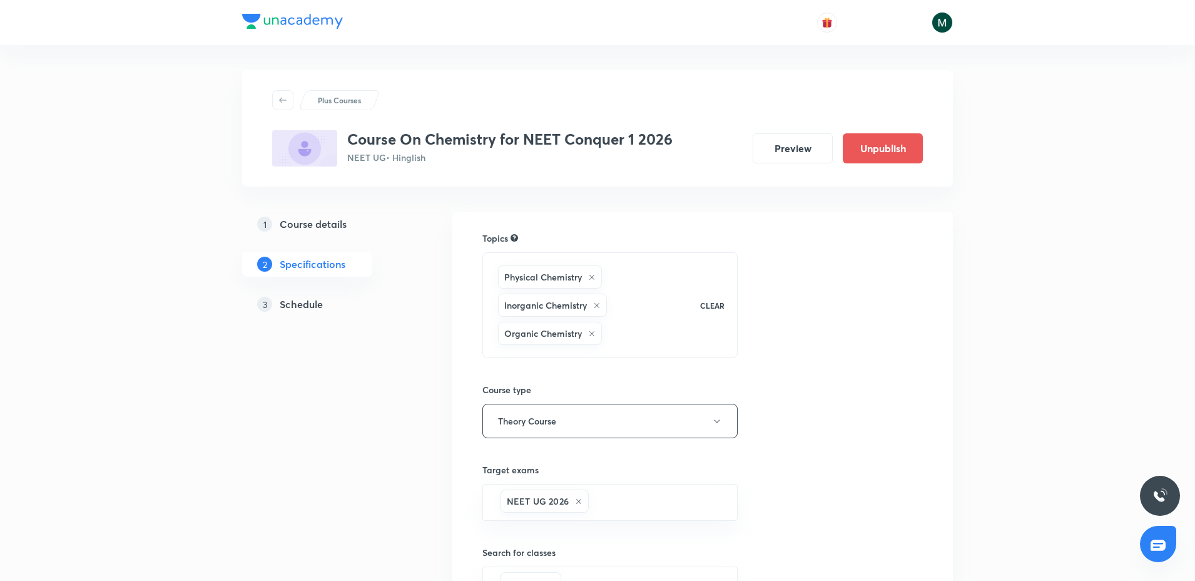
click at [300, 304] on h5 "Schedule" at bounding box center [301, 304] width 43 height 15
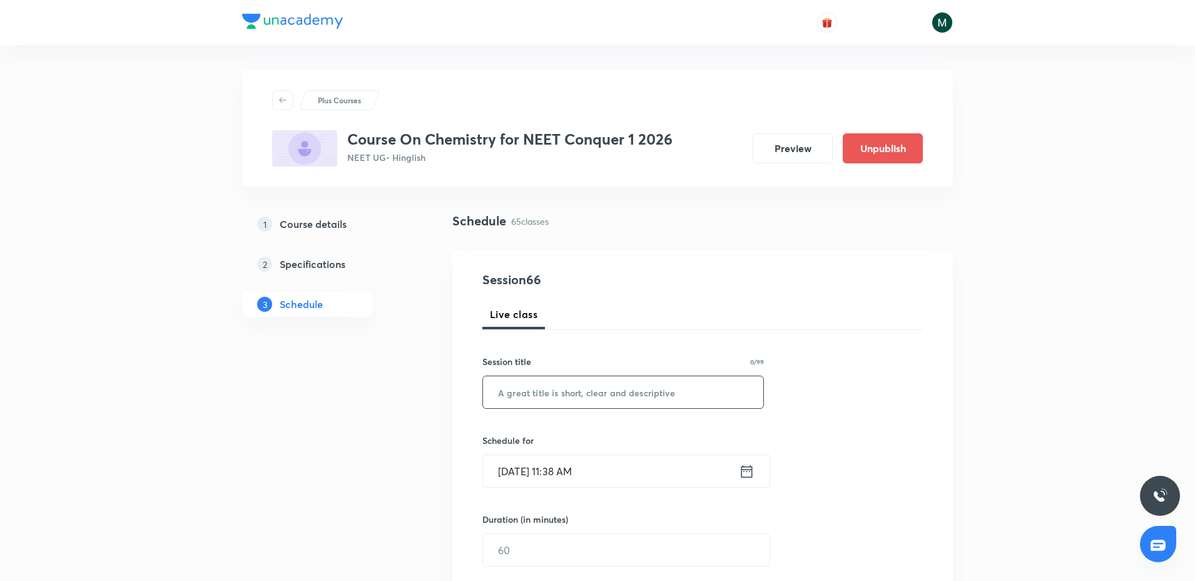
click at [588, 397] on input "text" at bounding box center [623, 392] width 280 height 32
paste input "Thermodynamics"
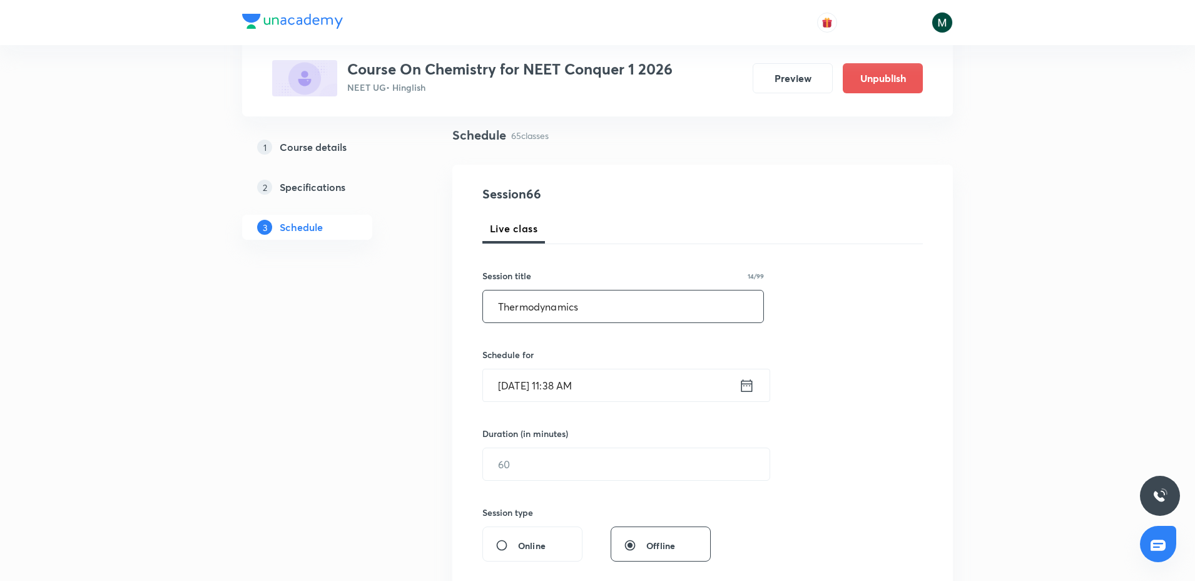
scroll to position [156, 0]
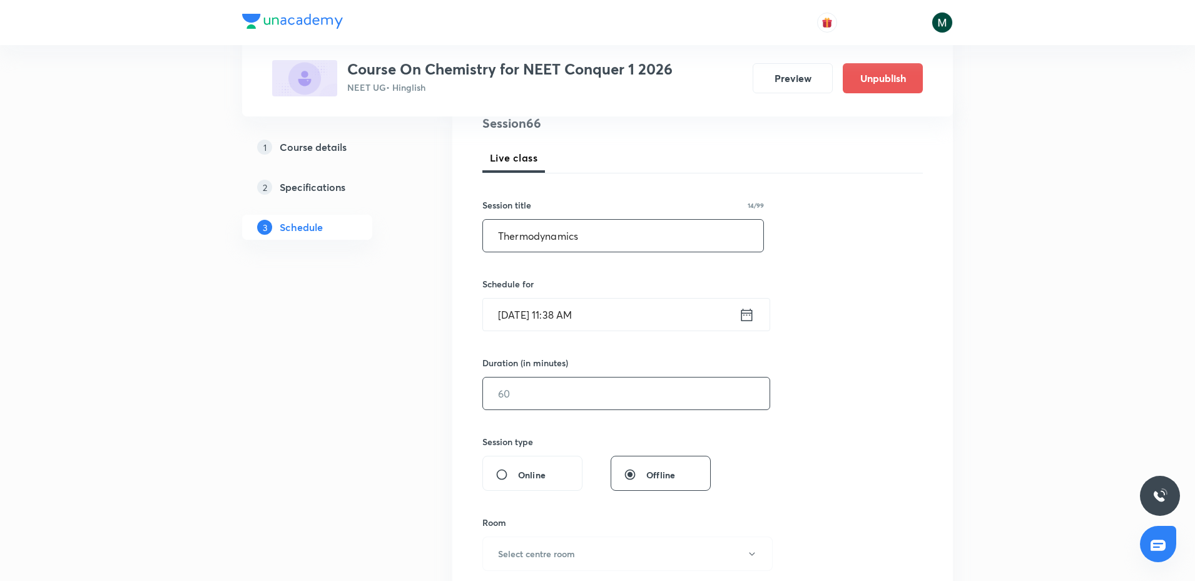
type input "Thermodynamics"
click at [546, 394] on input "text" at bounding box center [626, 393] width 287 height 32
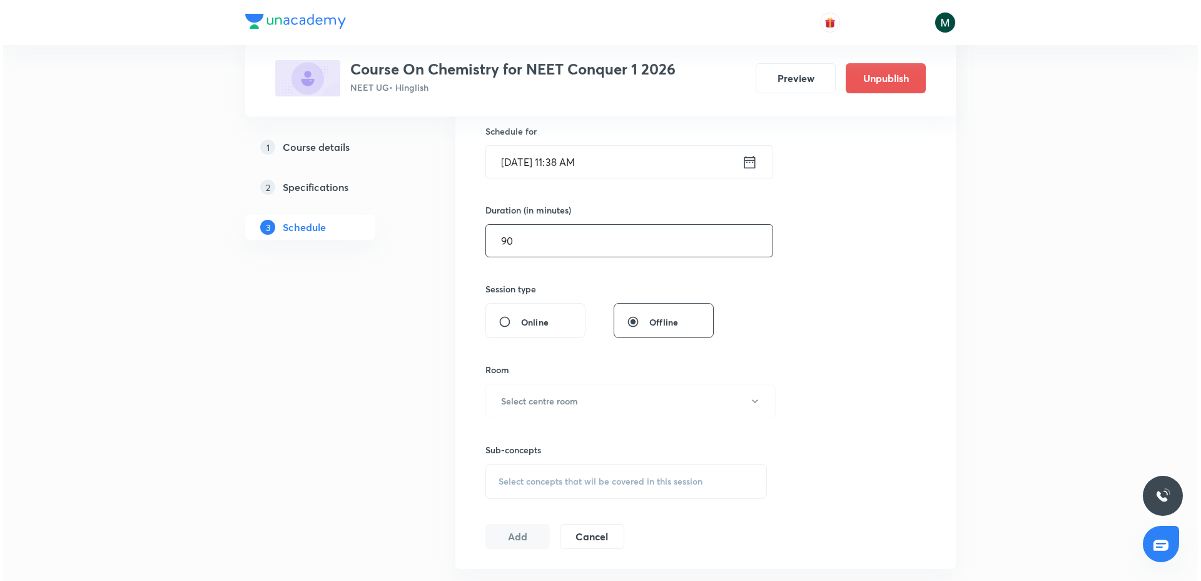
scroll to position [313, 0]
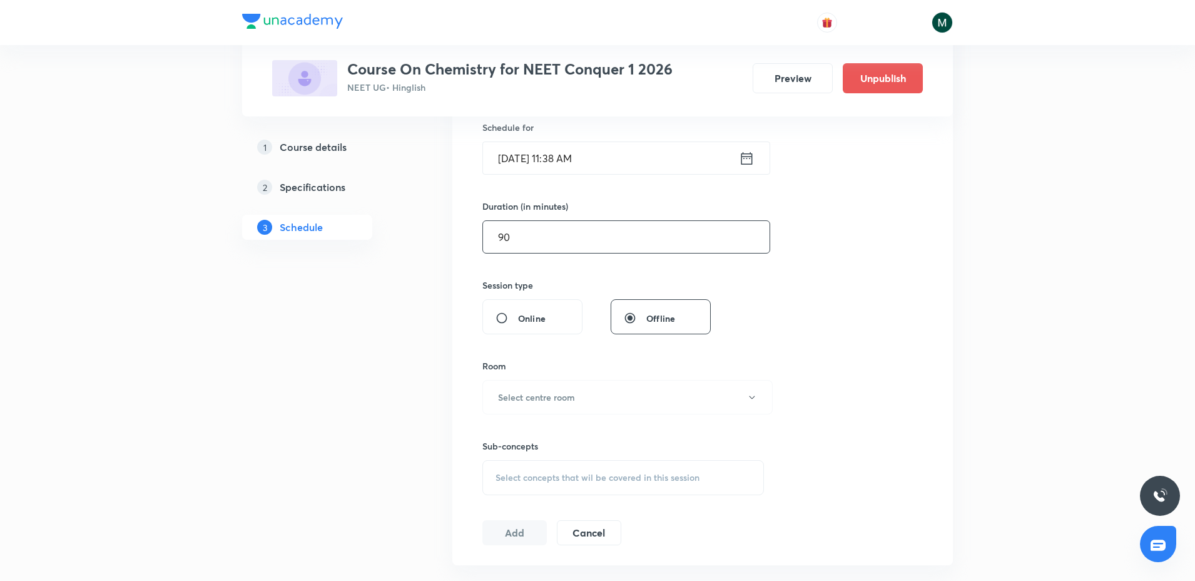
type input "90"
click at [562, 416] on div "Sub-concepts Select concepts that wil be covered in this session" at bounding box center [623, 454] width 282 height 81
click at [559, 392] on h6 "Select centre room" at bounding box center [536, 396] width 77 height 13
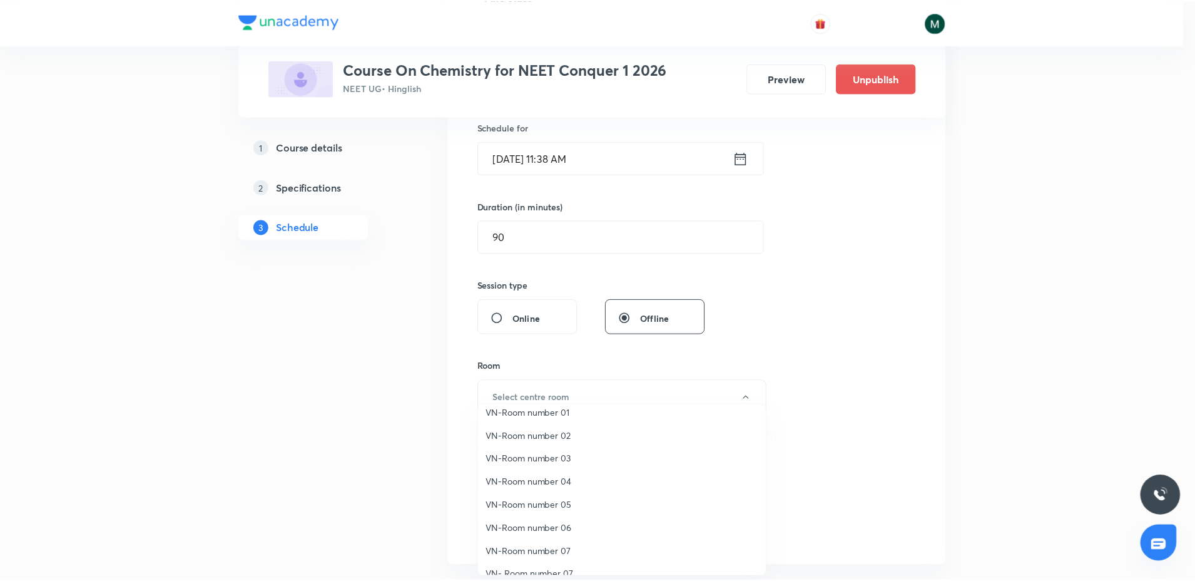
scroll to position [24, 0]
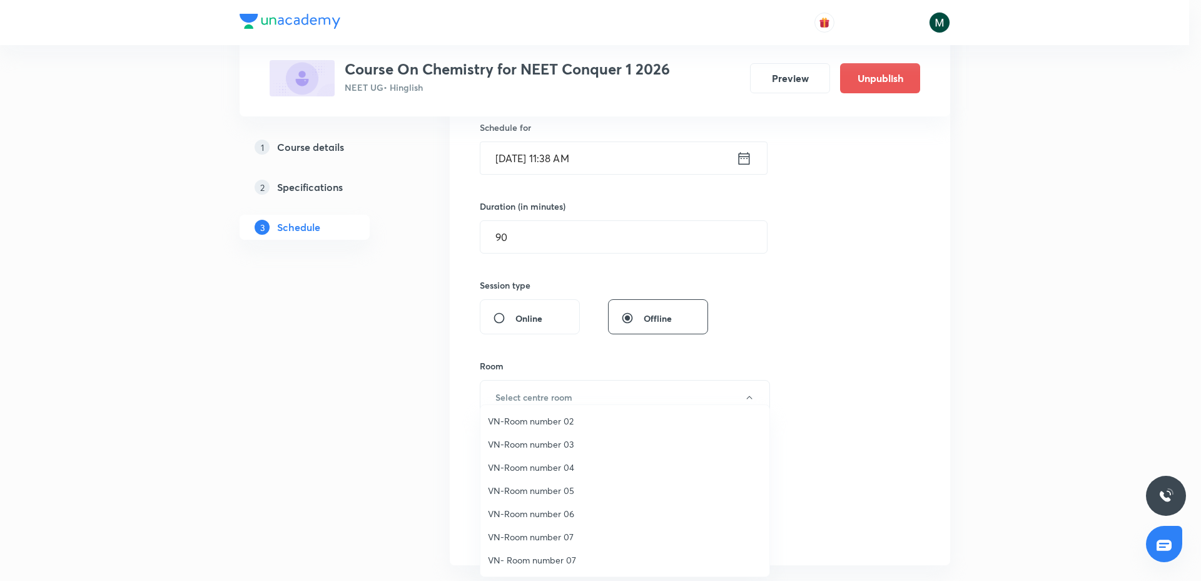
click at [565, 529] on li "VN-Room number 07" at bounding box center [625, 536] width 289 height 23
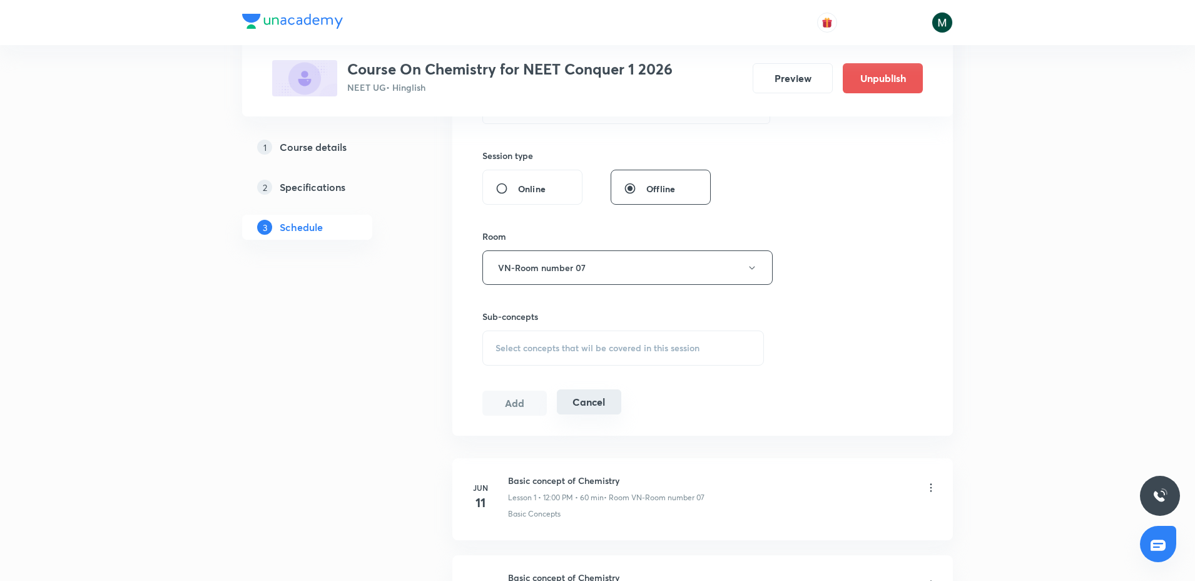
scroll to position [469, 0]
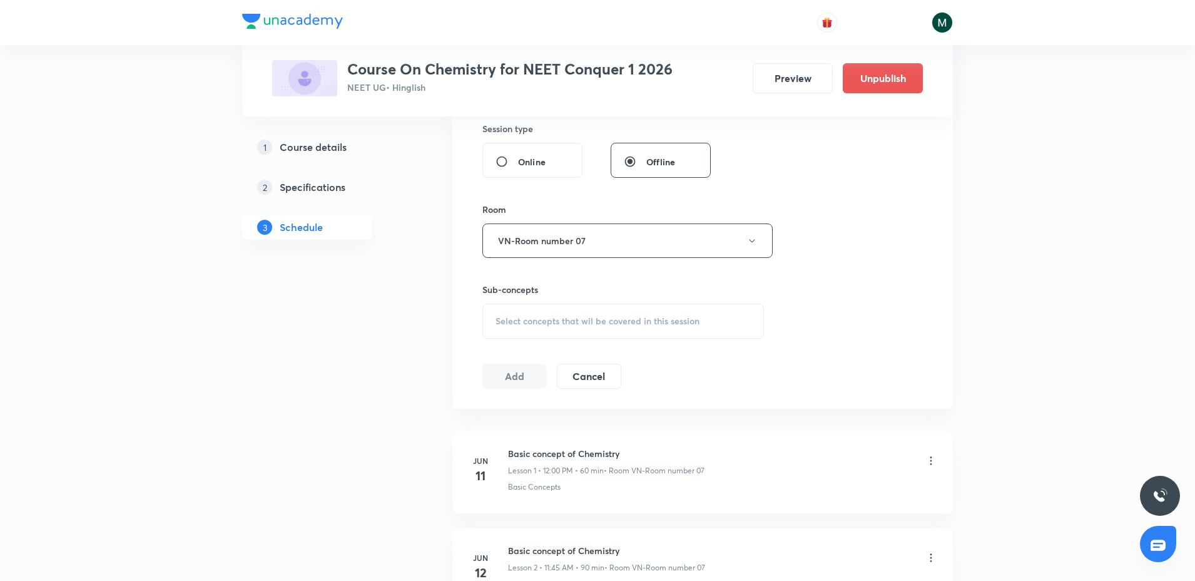
click at [584, 327] on div "Select concepts that wil be covered in this session" at bounding box center [623, 320] width 282 height 35
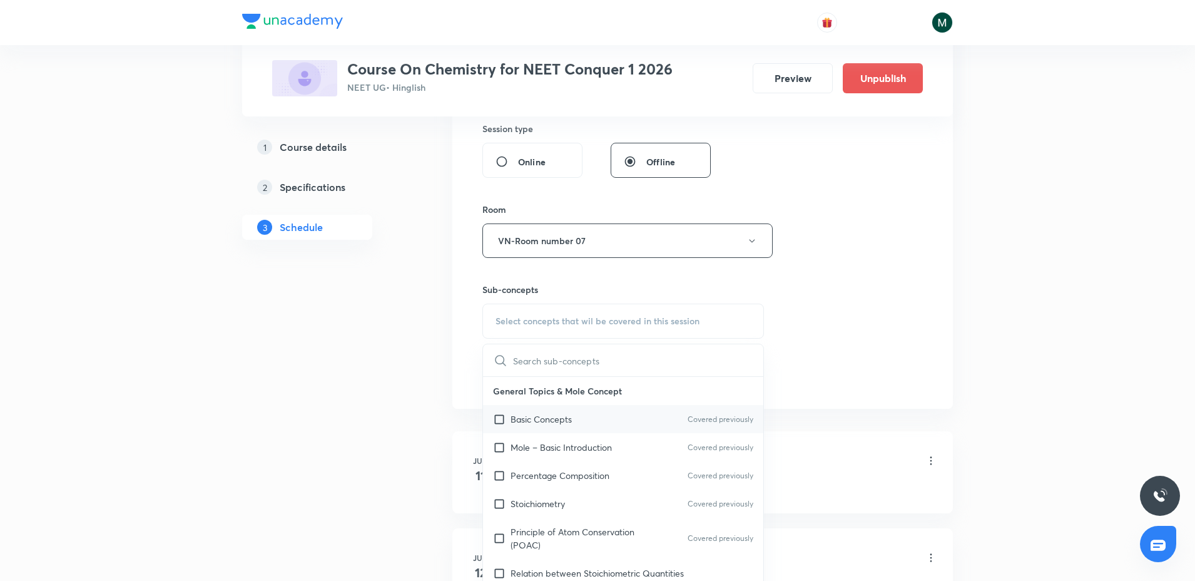
click at [545, 407] on div "Basic Concepts Covered previously" at bounding box center [623, 419] width 280 height 28
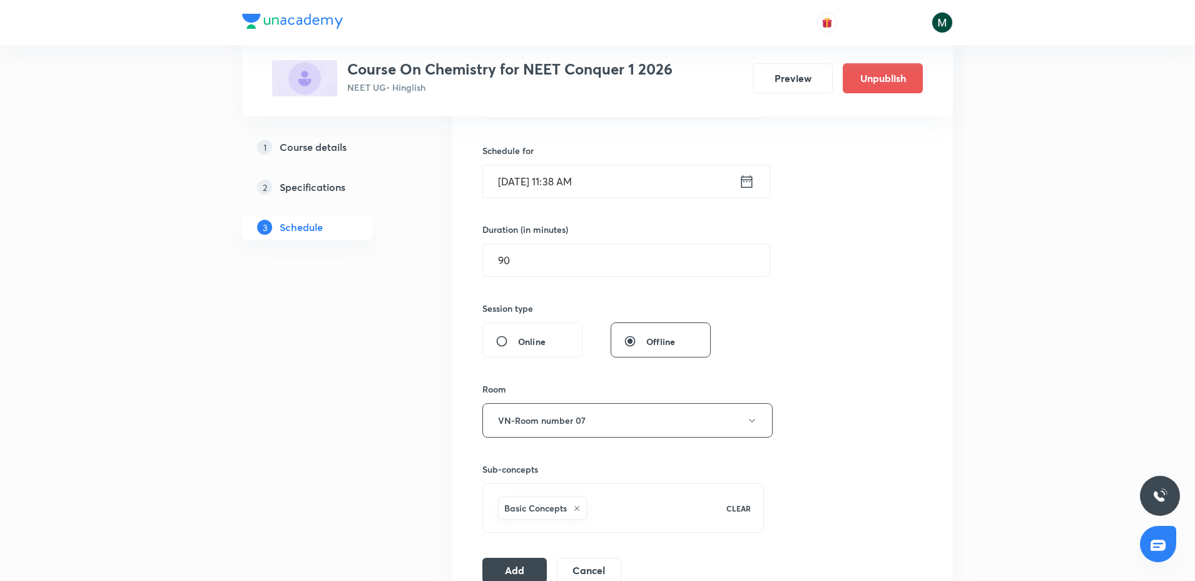
scroll to position [235, 0]
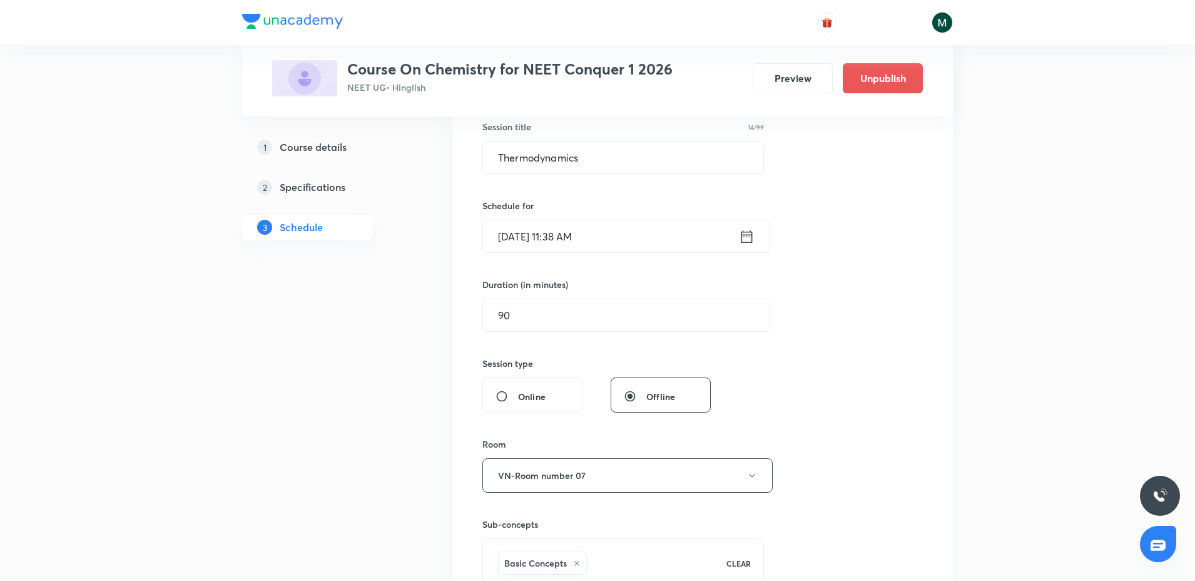
click at [562, 258] on div "Session 66 Live class Session title 14/99 Thermodynamics ​ Schedule for Sept 4,…" at bounding box center [702, 337] width 440 height 602
click at [560, 243] on input "Sept 4, 2025, 11:38 AM" at bounding box center [611, 236] width 256 height 32
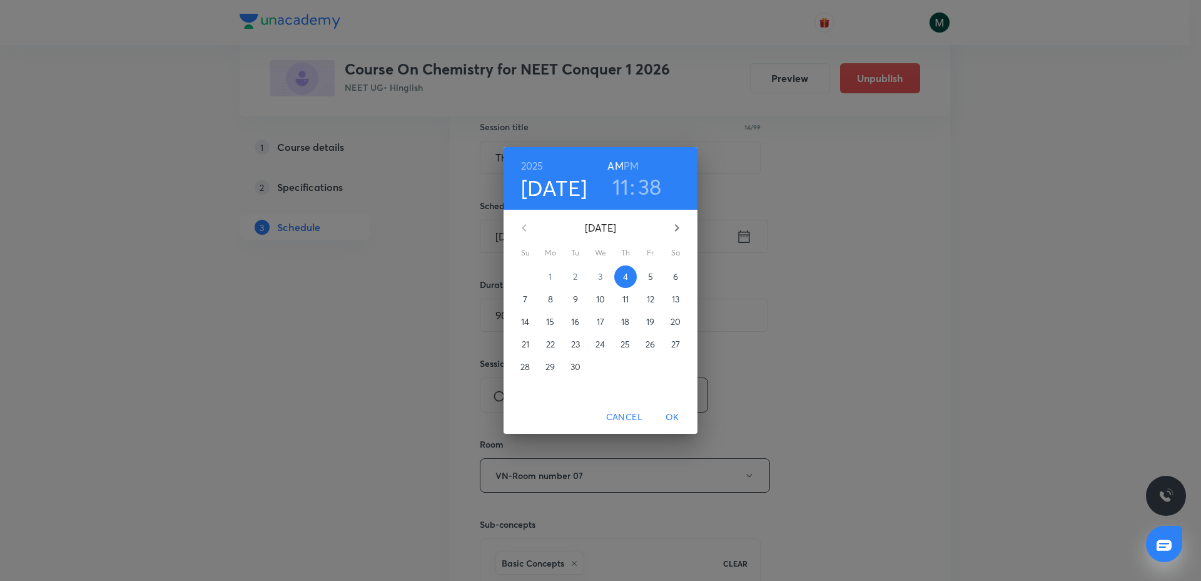
click at [656, 279] on span "5" at bounding box center [650, 276] width 23 height 13
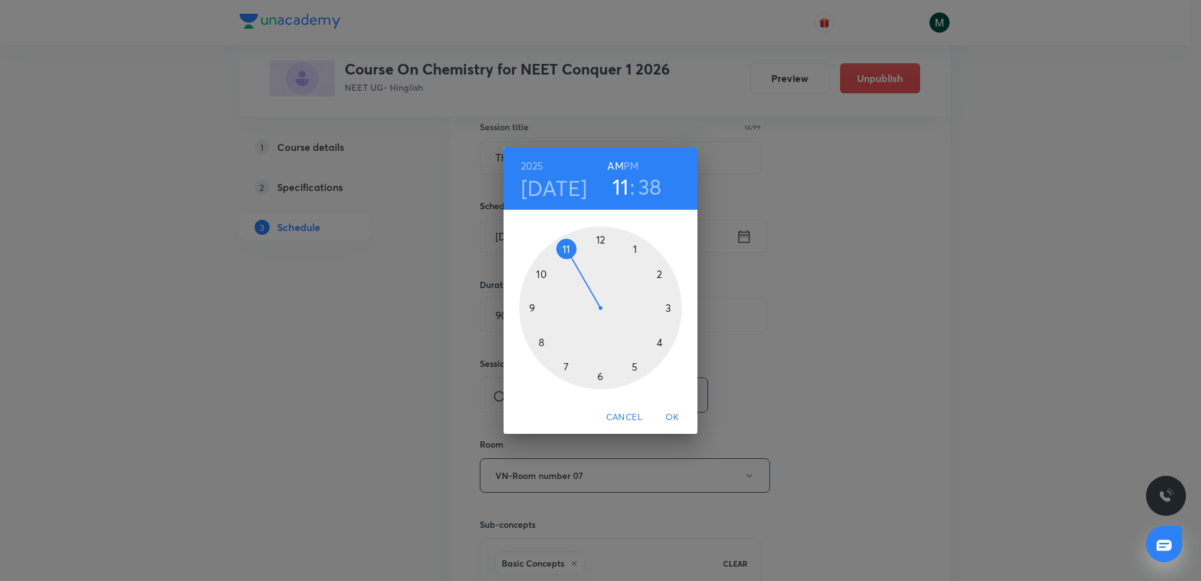
click at [619, 183] on h3 "11" at bounding box center [621, 186] width 17 height 26
click at [626, 159] on h6 "PM" at bounding box center [631, 166] width 15 height 18
drag, startPoint x: 654, startPoint y: 285, endPoint x: 659, endPoint y: 297, distance: 13.3
click at [659, 297] on div at bounding box center [600, 308] width 163 height 163
click at [661, 305] on div at bounding box center [600, 308] width 163 height 163
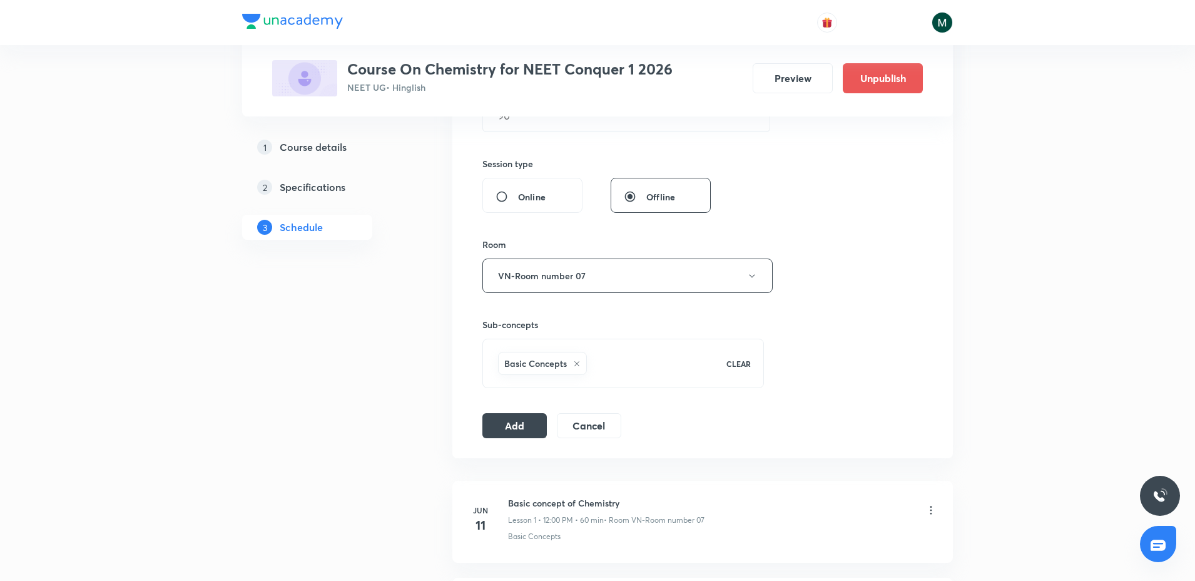
scroll to position [469, 0]
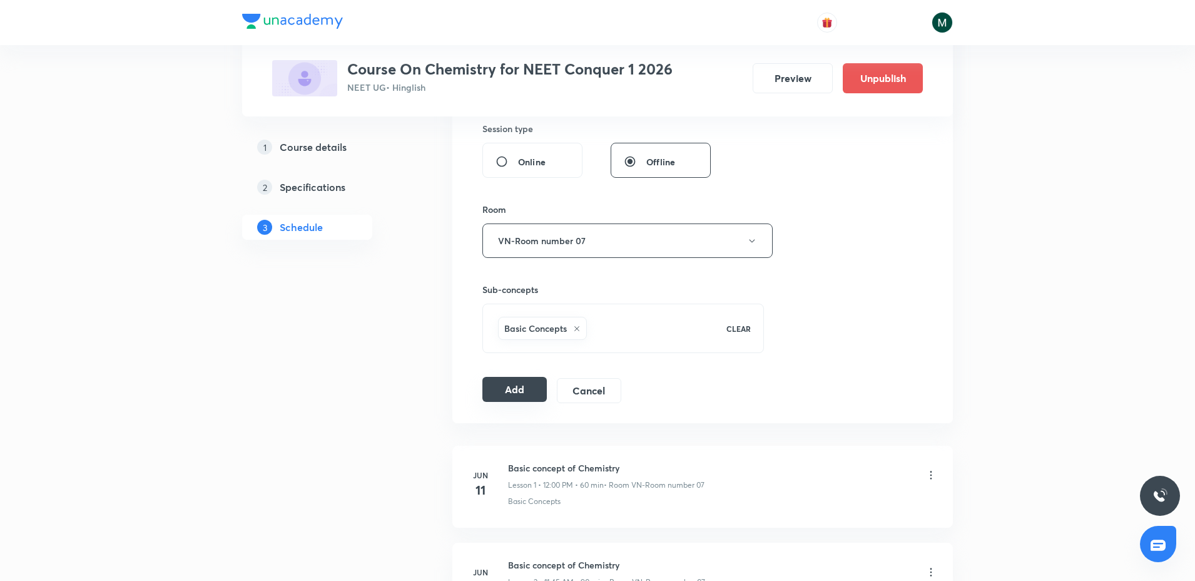
click at [524, 384] on button "Add" at bounding box center [514, 389] width 64 height 25
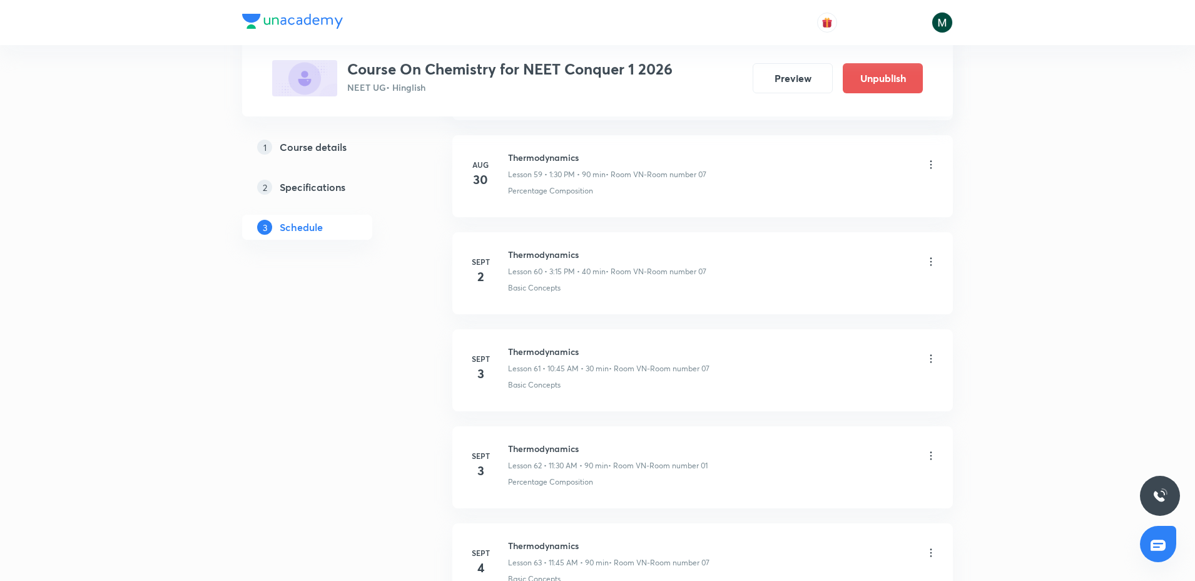
scroll to position [6151, 0]
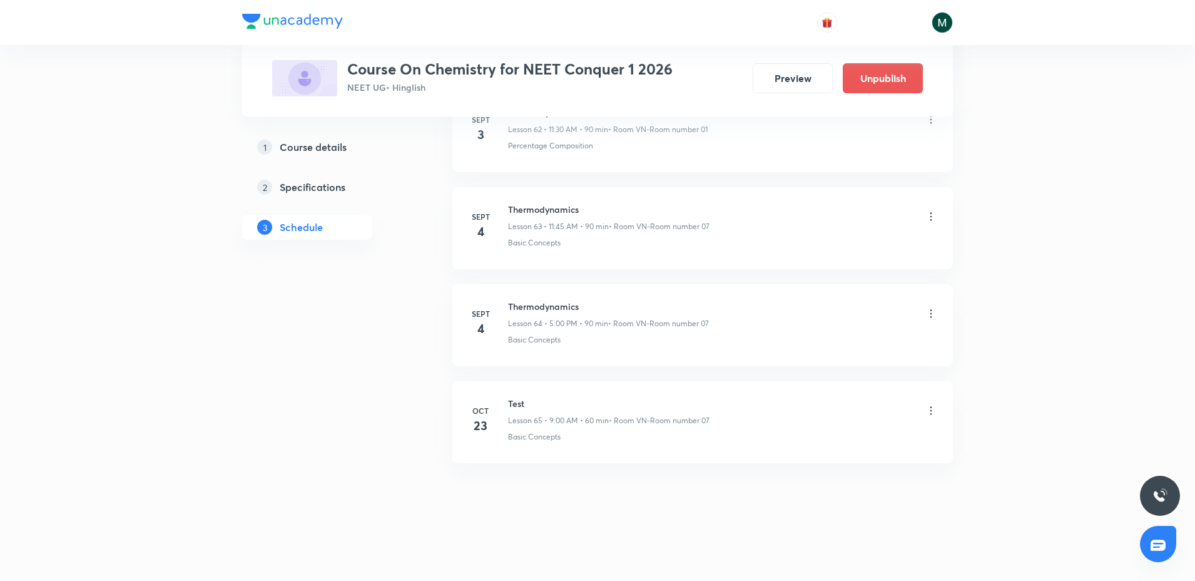
drag, startPoint x: 561, startPoint y: 213, endPoint x: 589, endPoint y: 468, distance: 256.8
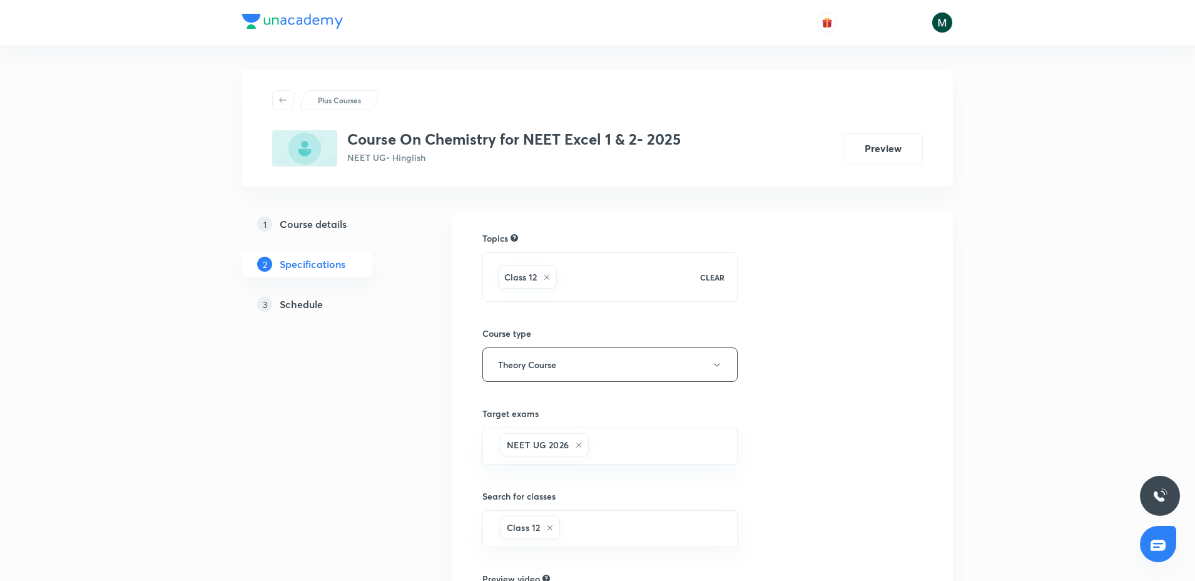
click at [315, 298] on h5 "Schedule" at bounding box center [301, 304] width 43 height 15
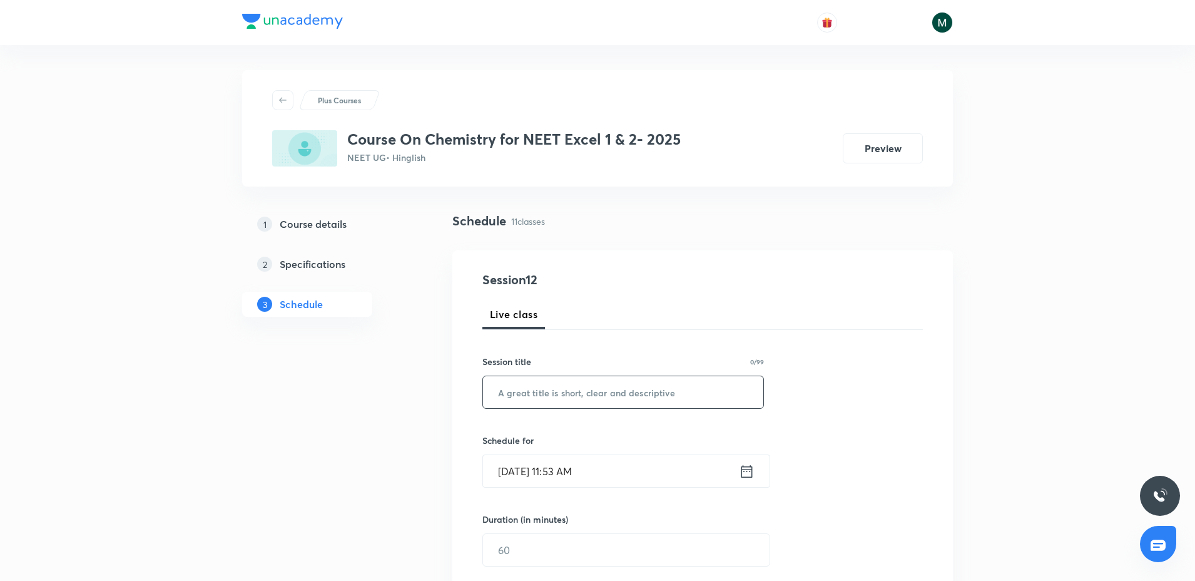
click at [577, 388] on input "text" at bounding box center [623, 392] width 280 height 32
paste input "aldehydes, ketones & carboxylic acid"
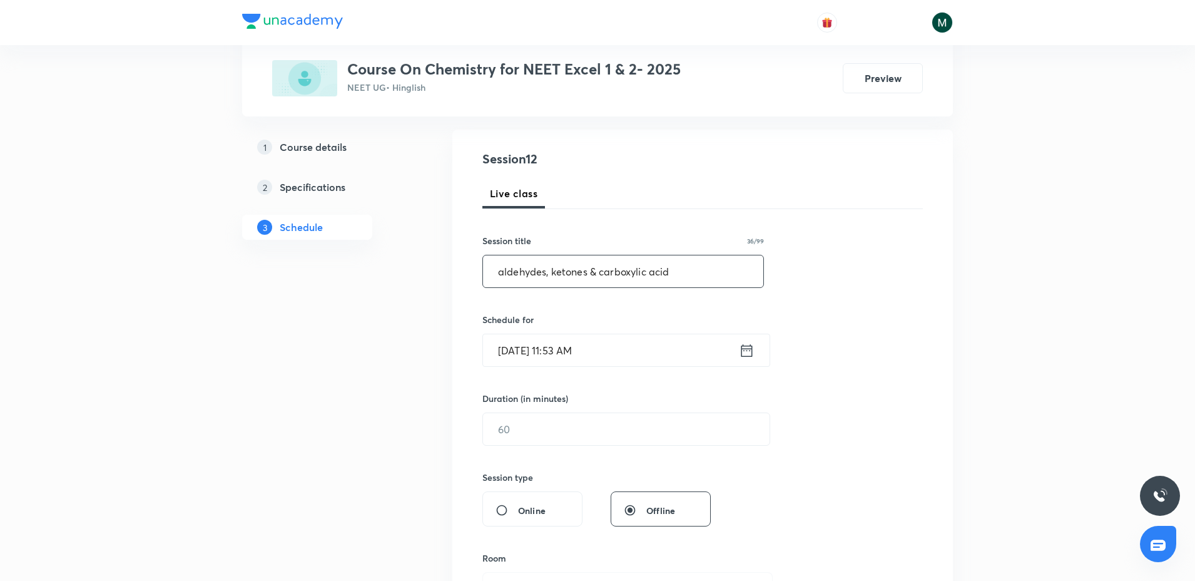
scroll to position [156, 0]
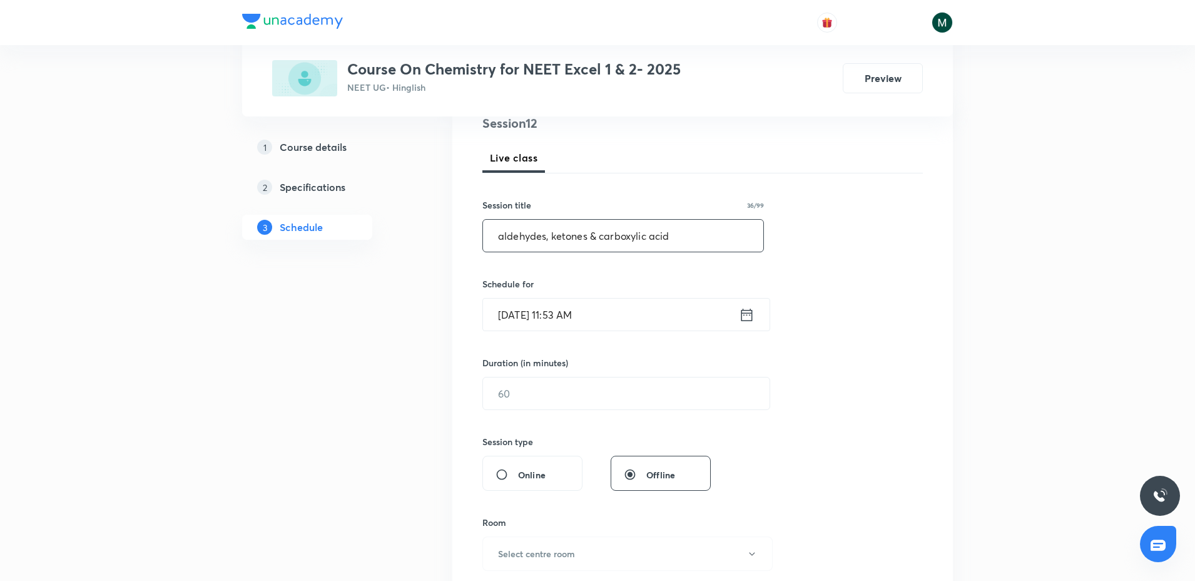
type input "aldehydes, ketones & carboxylic acid"
click at [579, 313] on input "[DATE] 11:53 AM" at bounding box center [611, 314] width 256 height 32
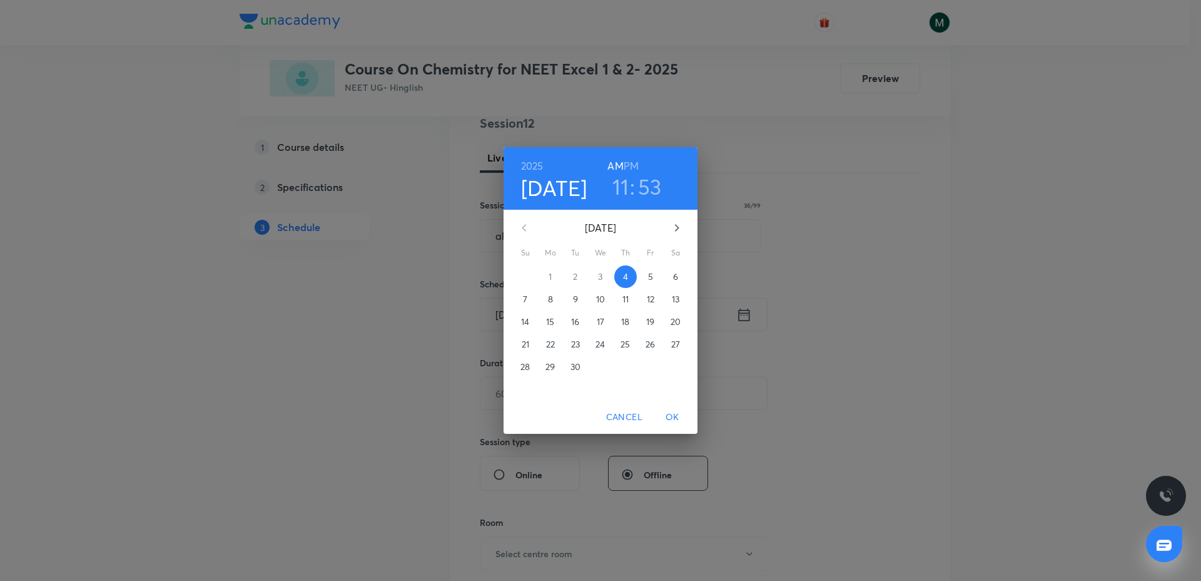
click at [651, 275] on p "5" at bounding box center [650, 276] width 5 height 13
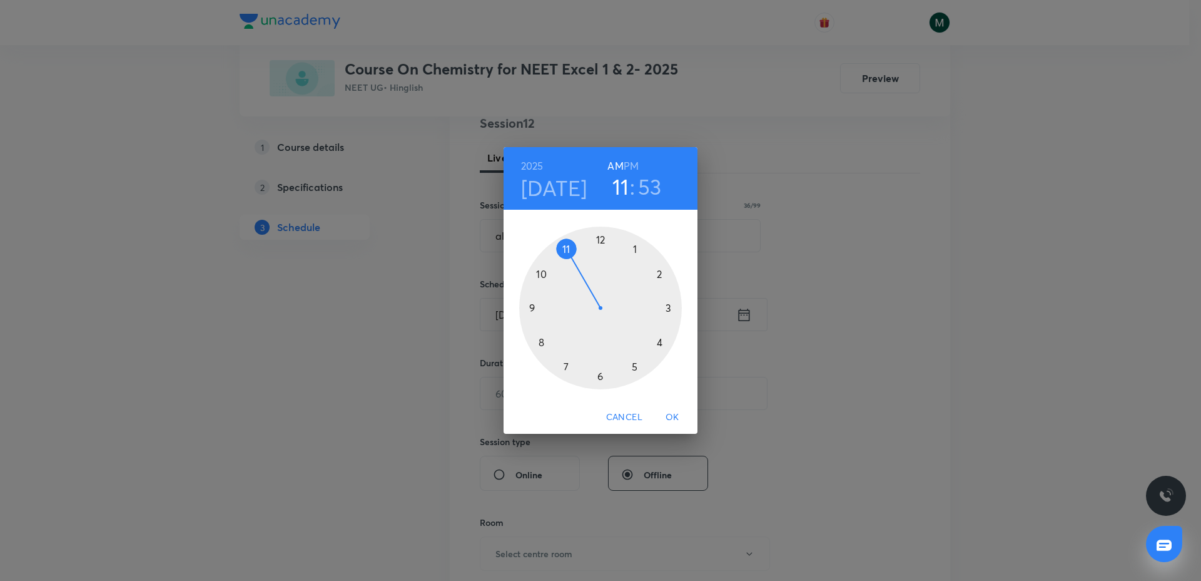
click at [619, 187] on h3 "11" at bounding box center [621, 186] width 17 height 26
click at [570, 364] on div at bounding box center [600, 308] width 163 height 163
drag, startPoint x: 594, startPoint y: 333, endPoint x: 604, endPoint y: 367, distance: 35.8
click at [604, 367] on div at bounding box center [600, 308] width 163 height 163
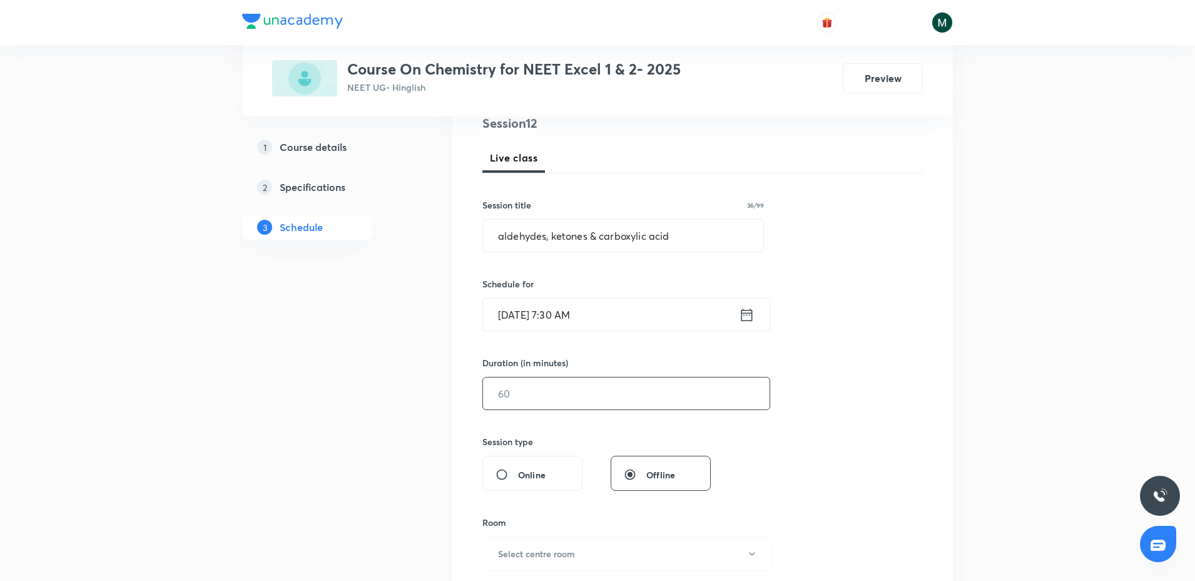
click at [540, 398] on input "text" at bounding box center [626, 393] width 287 height 32
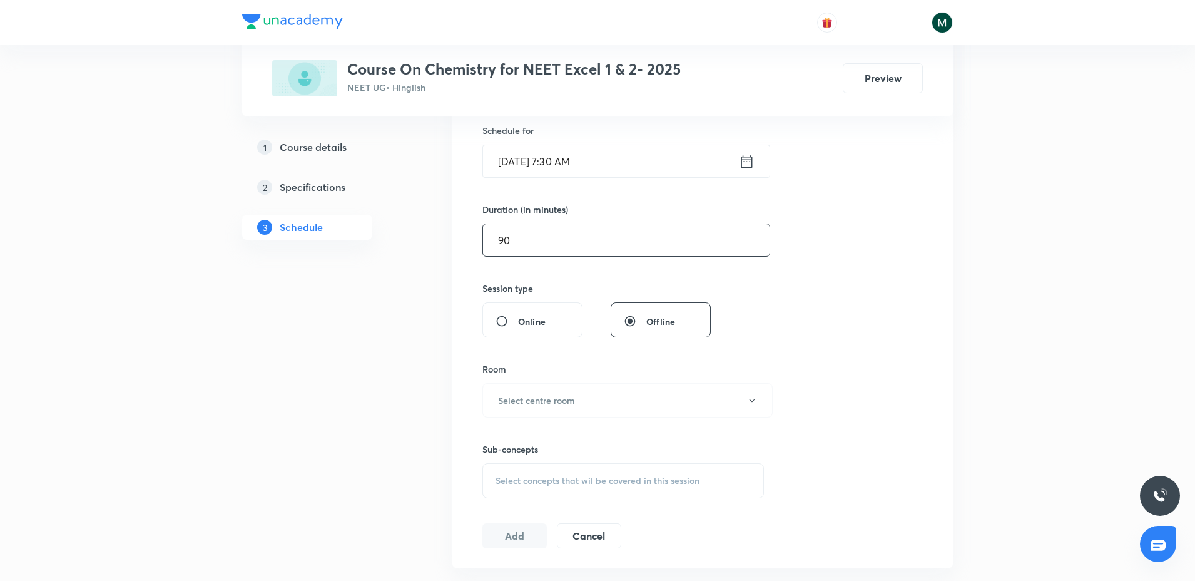
scroll to position [313, 0]
type input "90"
click at [542, 394] on h6 "Select centre room" at bounding box center [536, 396] width 77 height 13
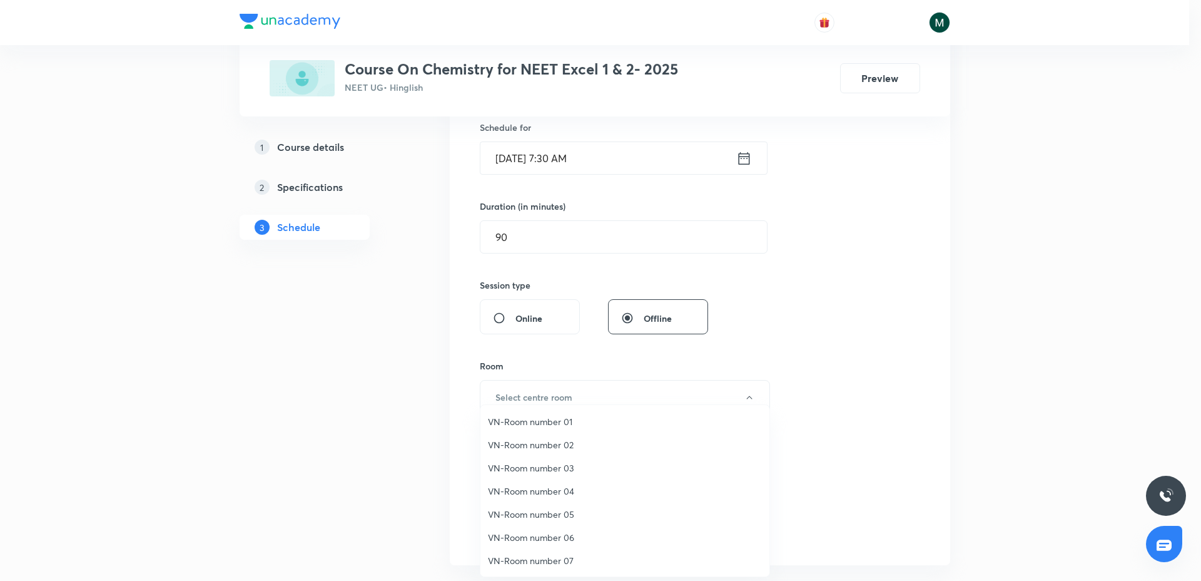
click at [555, 422] on span "VN-Room number 01" at bounding box center [625, 421] width 274 height 13
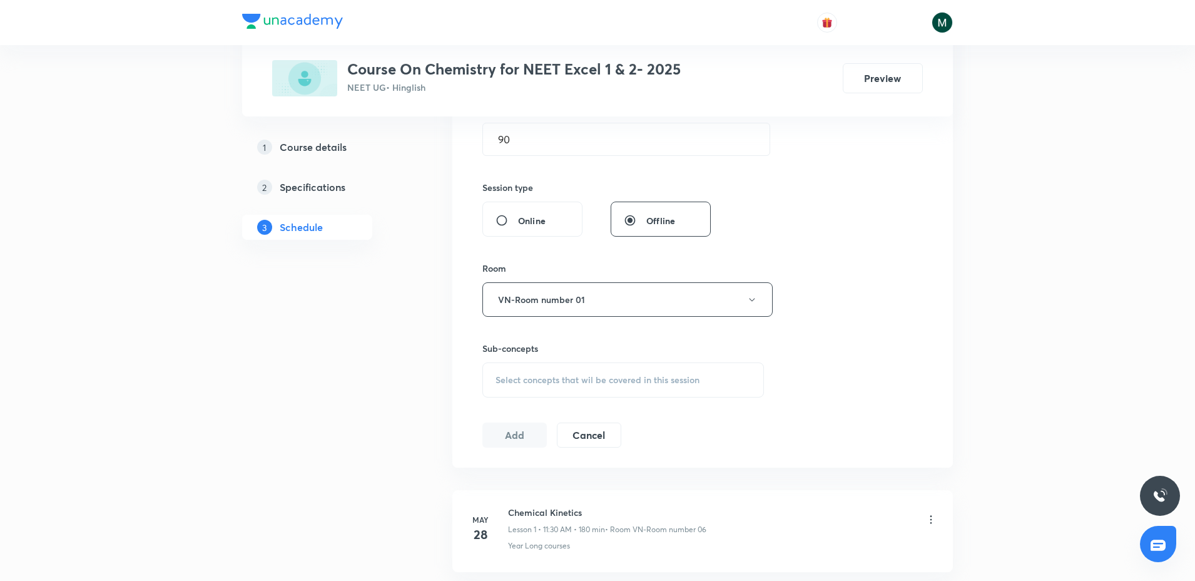
scroll to position [469, 0]
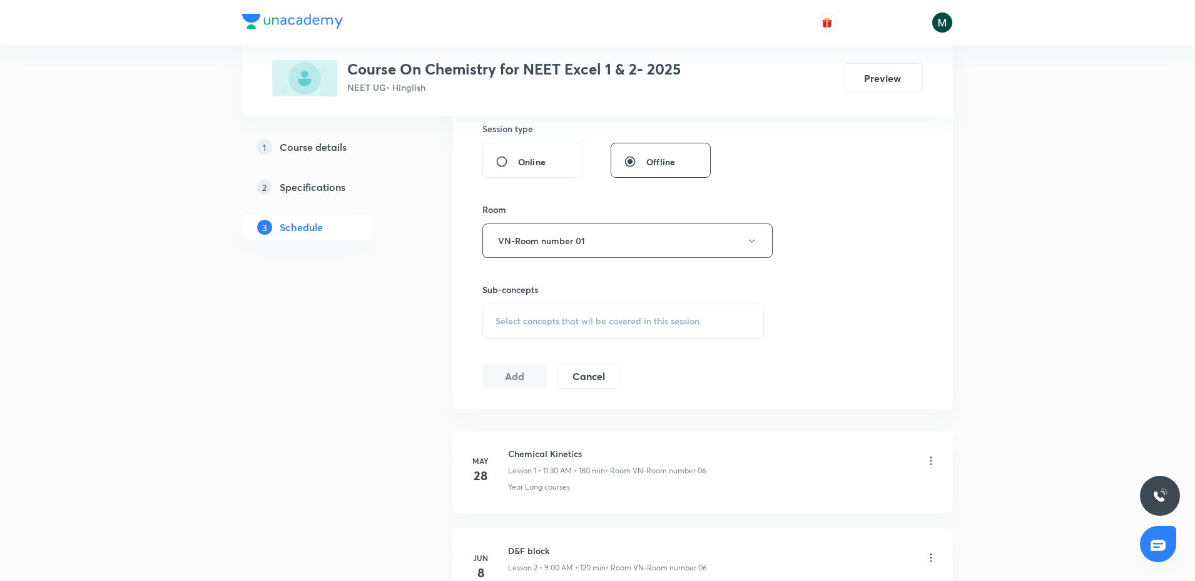
click at [586, 324] on span "Select concepts that wil be covered in this session" at bounding box center [598, 321] width 204 height 10
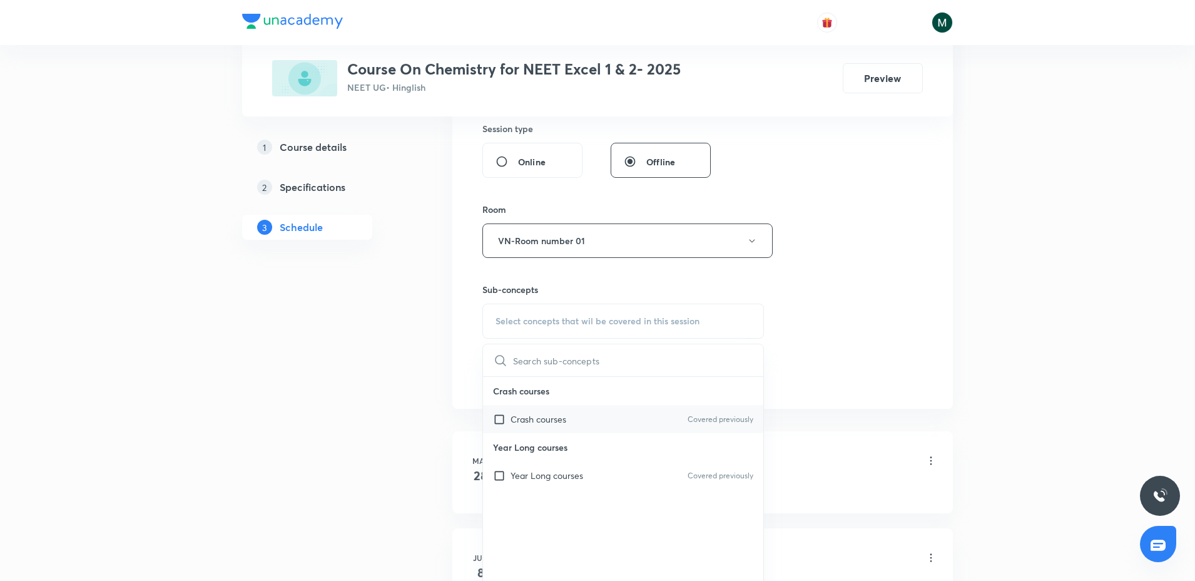
click at [538, 417] on p "Crash courses" at bounding box center [539, 418] width 56 height 13
checkbox input "true"
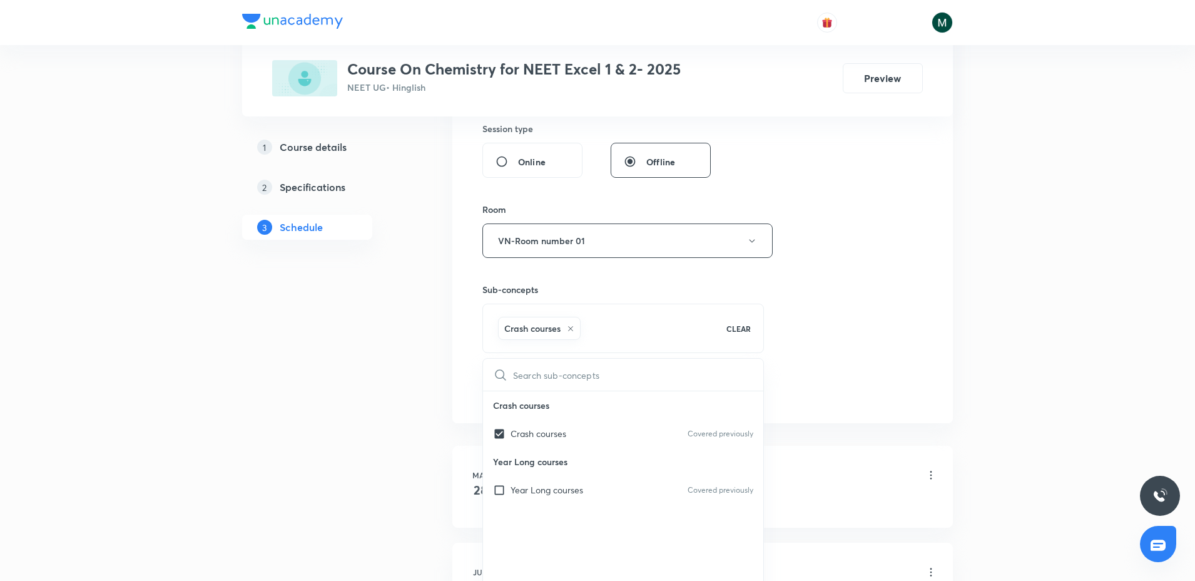
click at [523, 371] on div "Session 12 Live class Session title 36/99 aldehydes, ketones & carboxylic acid …" at bounding box center [702, 102] width 440 height 602
click at [503, 380] on button "Add" at bounding box center [514, 389] width 64 height 25
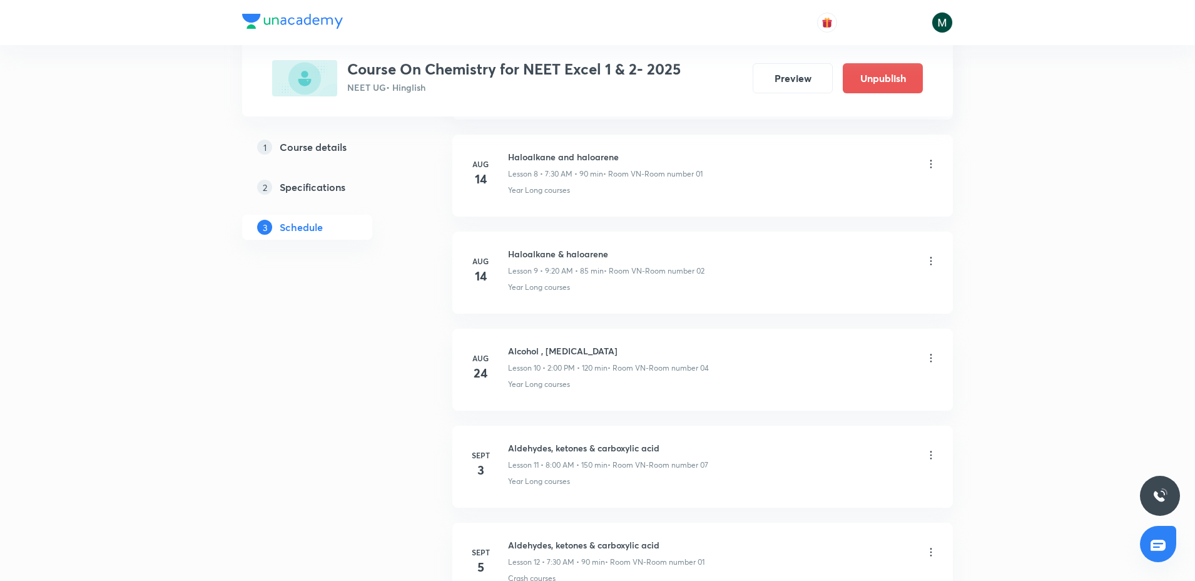
scroll to position [1011, 0]
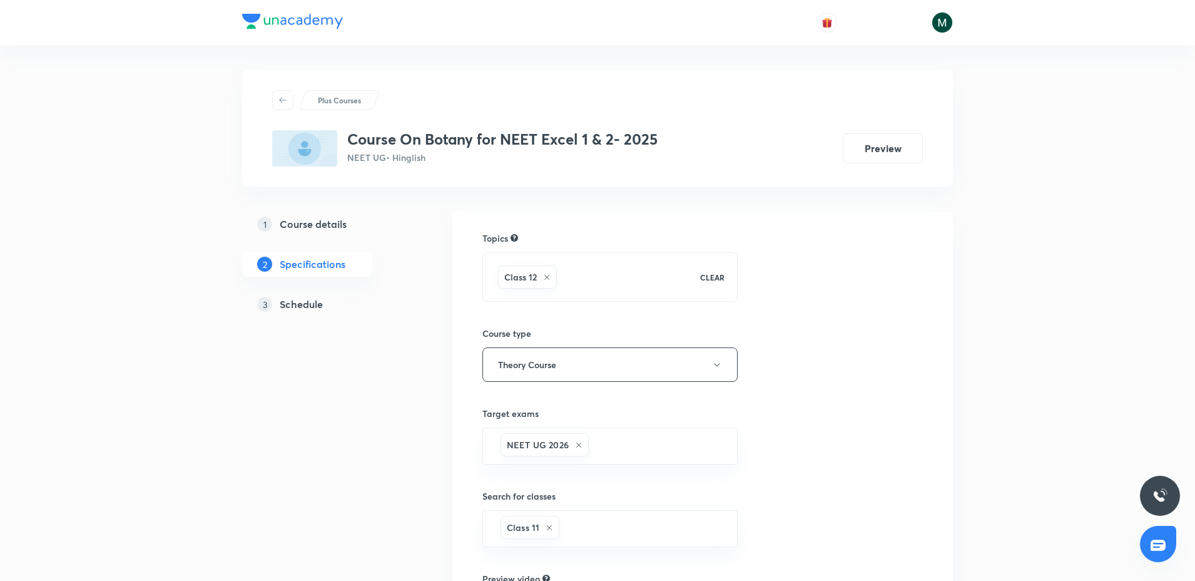
click at [294, 297] on h5 "Schedule" at bounding box center [301, 304] width 43 height 15
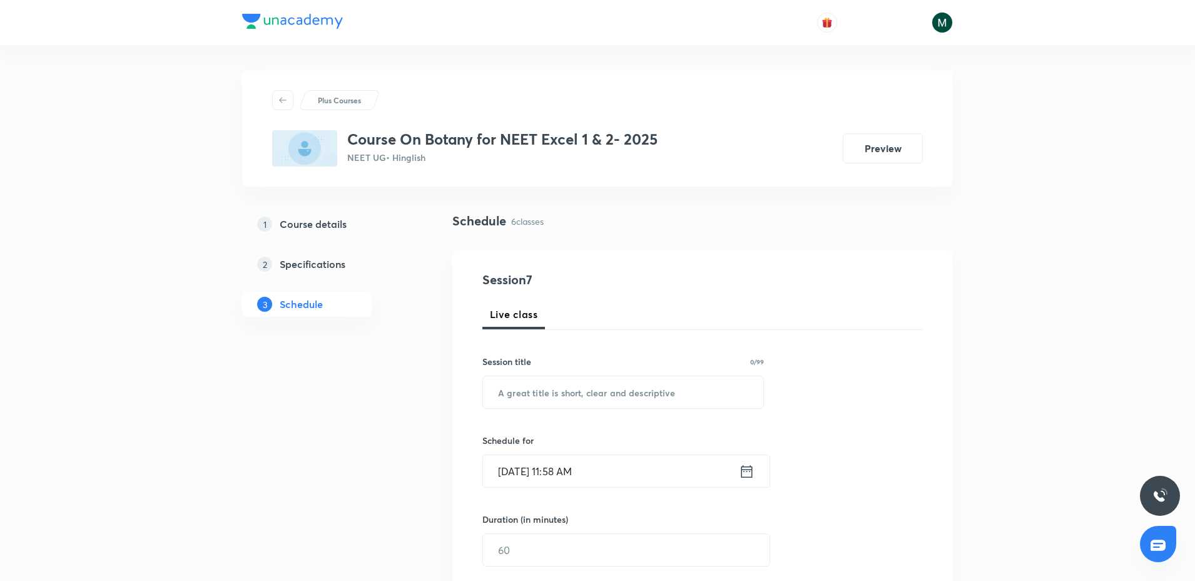
click at [555, 373] on div "Session title 0/99 ​" at bounding box center [623, 382] width 282 height 54
click at [555, 374] on div "Session title 0/99 ​" at bounding box center [623, 382] width 282 height 54
paste input "MBI"
click at [553, 392] on input "text" at bounding box center [623, 392] width 280 height 32
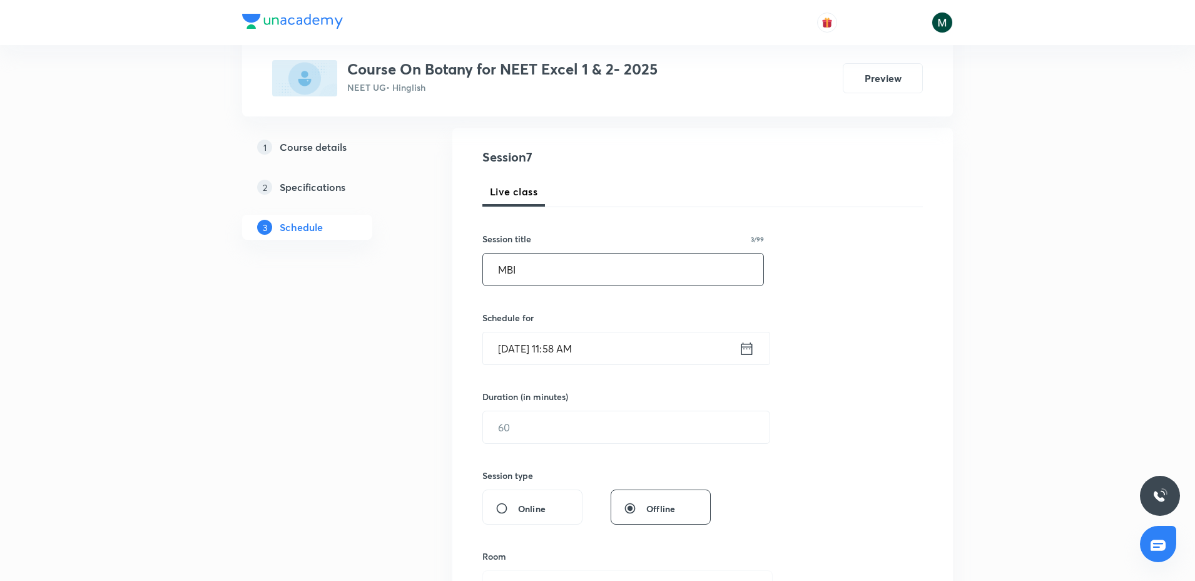
scroll to position [156, 0]
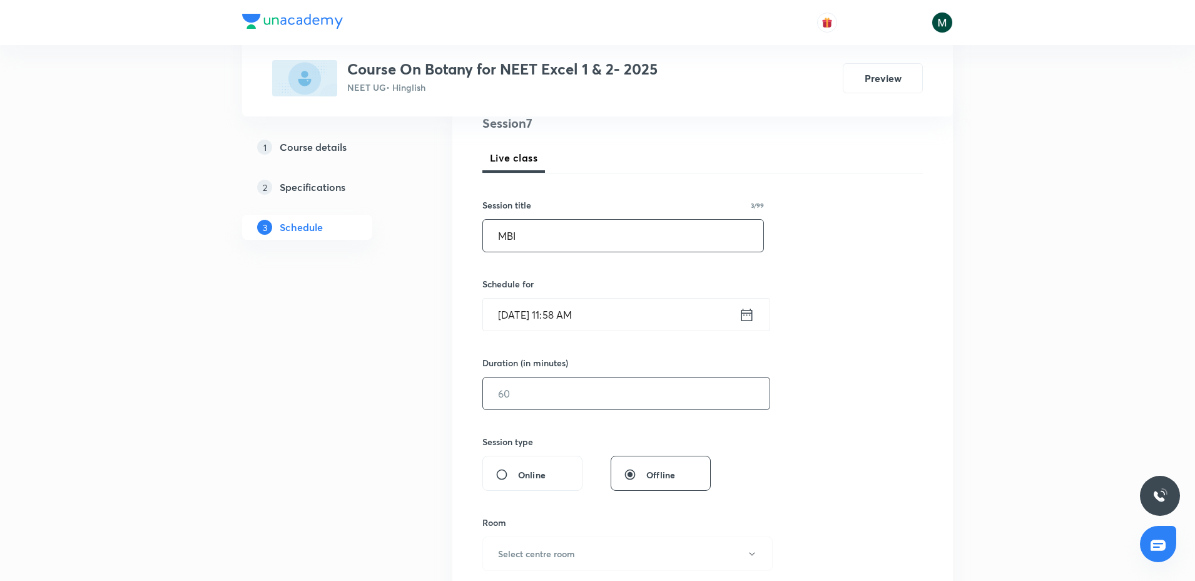
type input "MBI"
click at [530, 396] on input "text" at bounding box center [626, 393] width 287 height 32
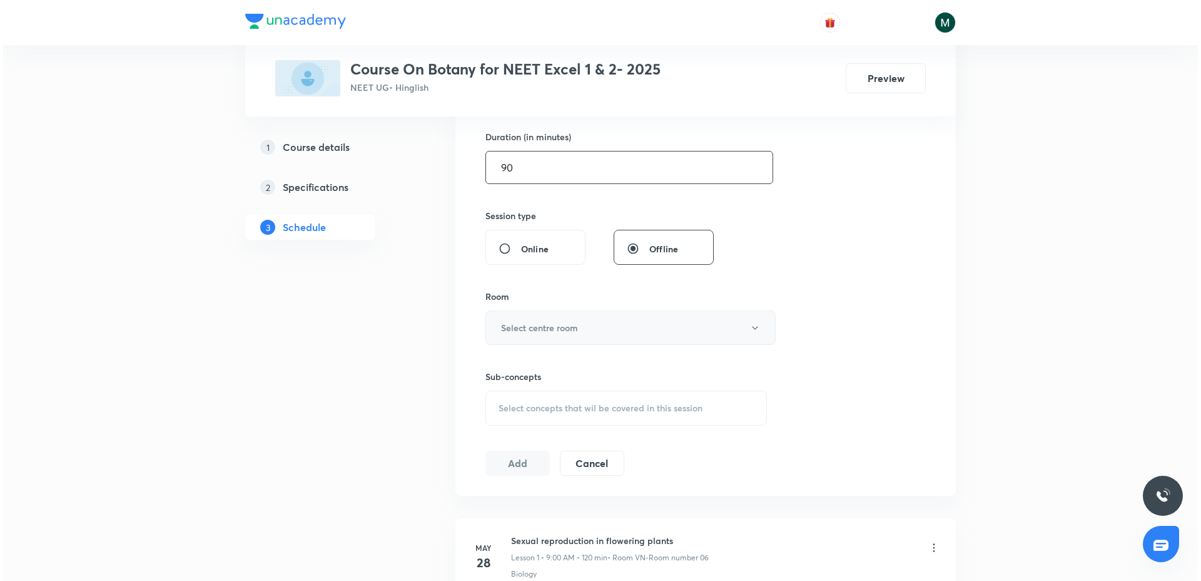
scroll to position [391, 0]
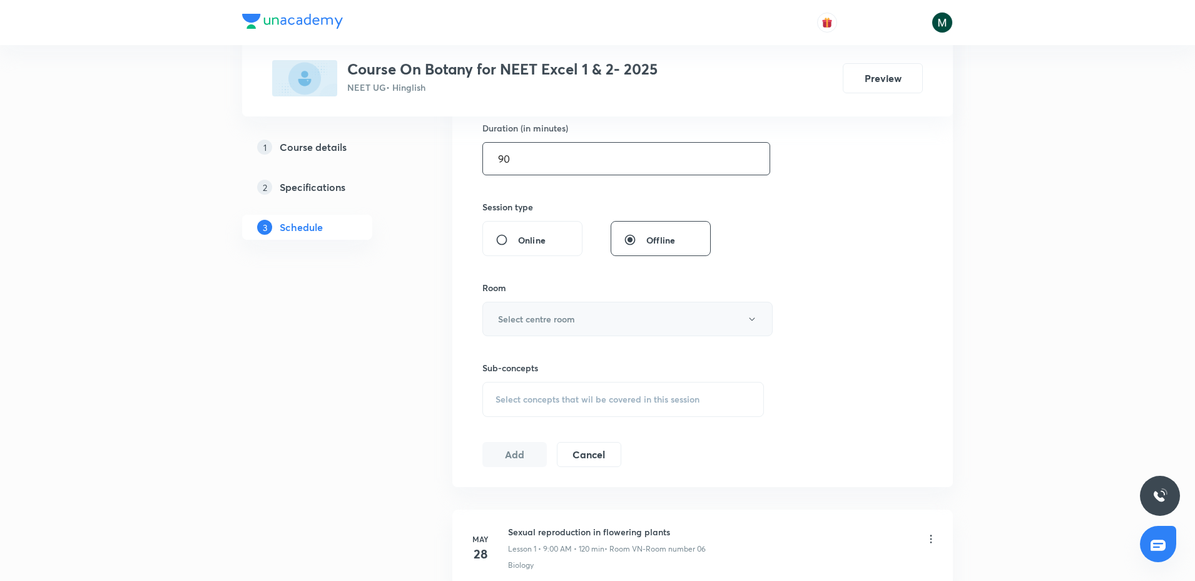
type input "90"
click at [566, 326] on button "Select centre room" at bounding box center [627, 319] width 290 height 34
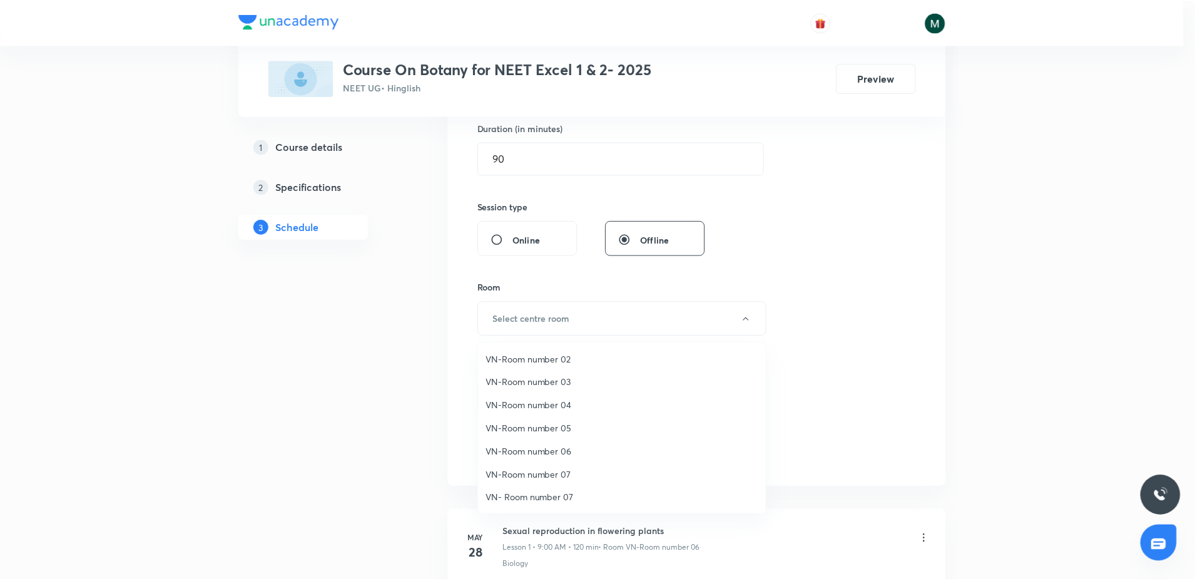
scroll to position [24, 0]
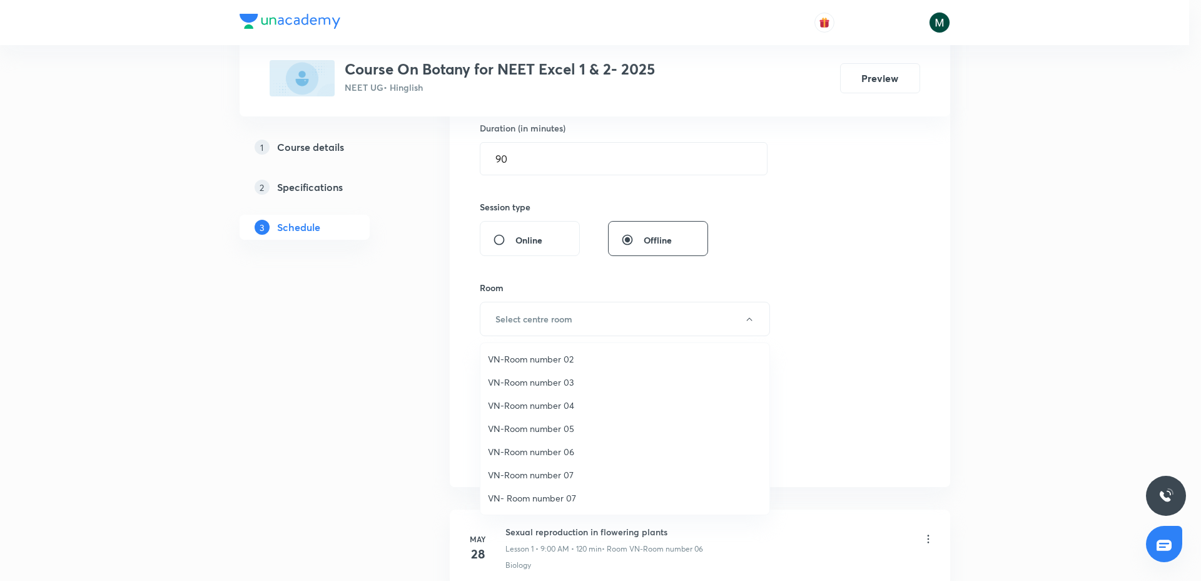
click at [549, 479] on span "VN-Room number 07" at bounding box center [625, 474] width 274 height 13
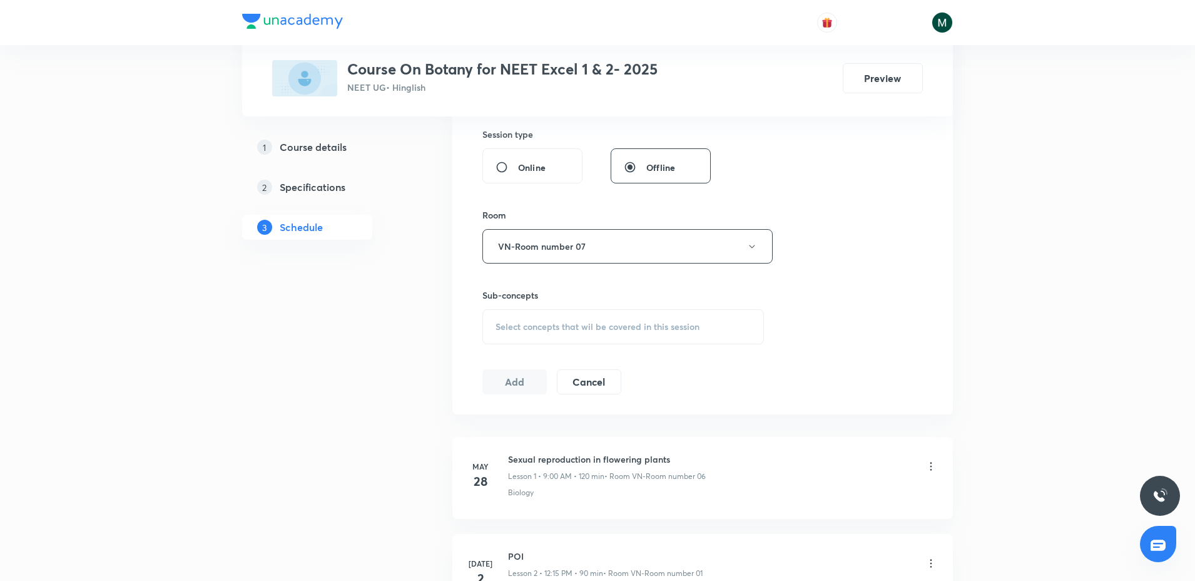
scroll to position [469, 0]
click at [570, 327] on div "Select concepts that wil be covered in this session" at bounding box center [623, 320] width 282 height 35
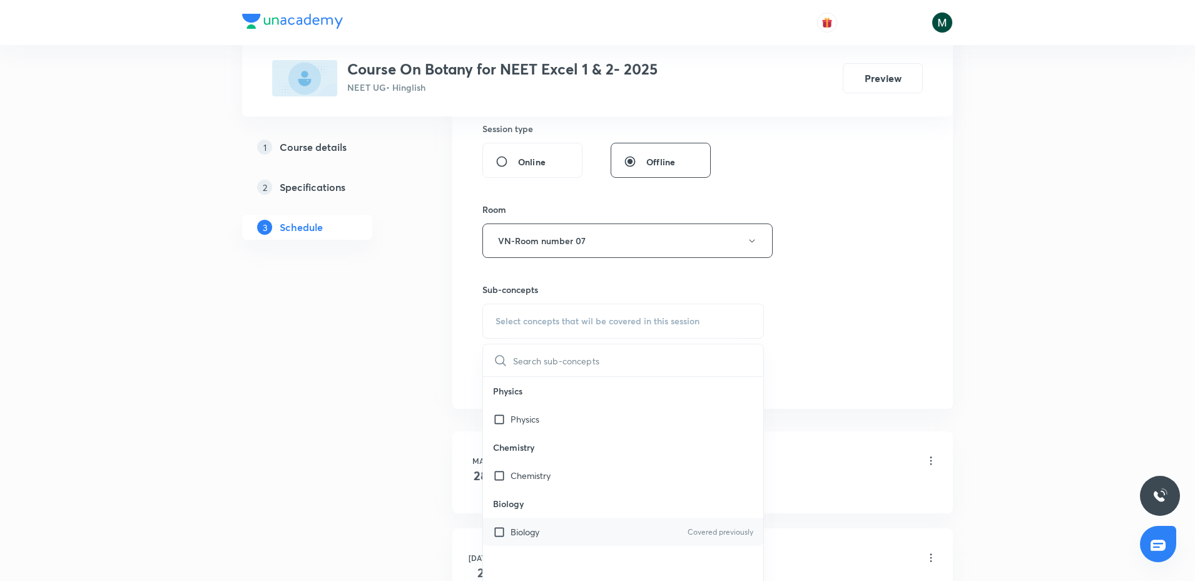
click at [528, 536] on p "Biology" at bounding box center [525, 531] width 29 height 13
checkbox input "true"
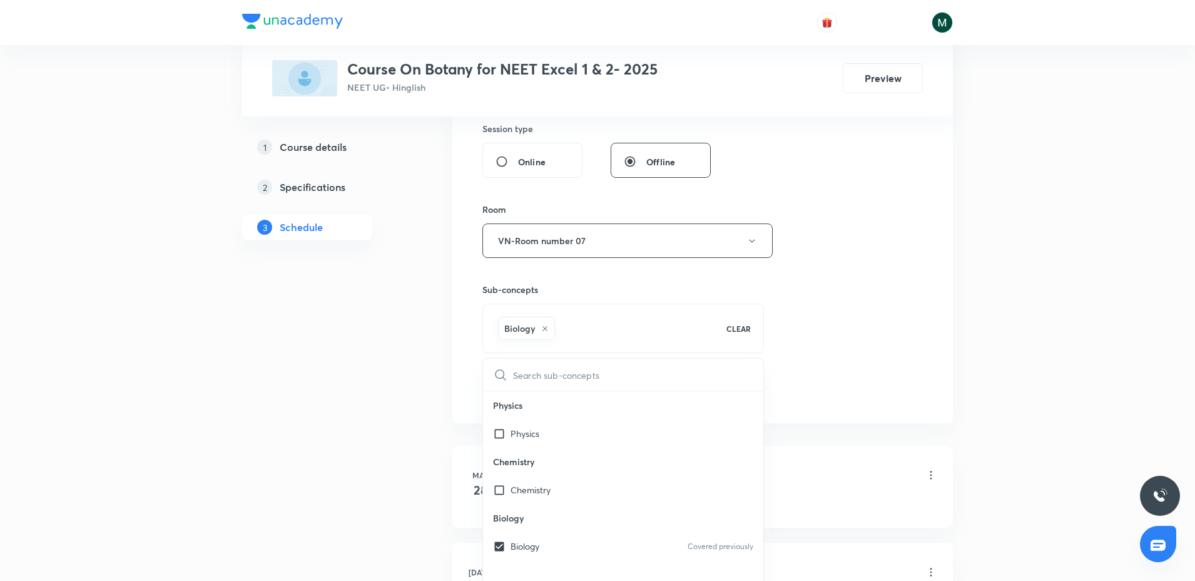
drag, startPoint x: 262, startPoint y: 463, endPoint x: 250, endPoint y: 445, distance: 21.7
click at [251, 447] on div "1 Course details 2 Specifications 3 Schedule" at bounding box center [327, 424] width 170 height 1365
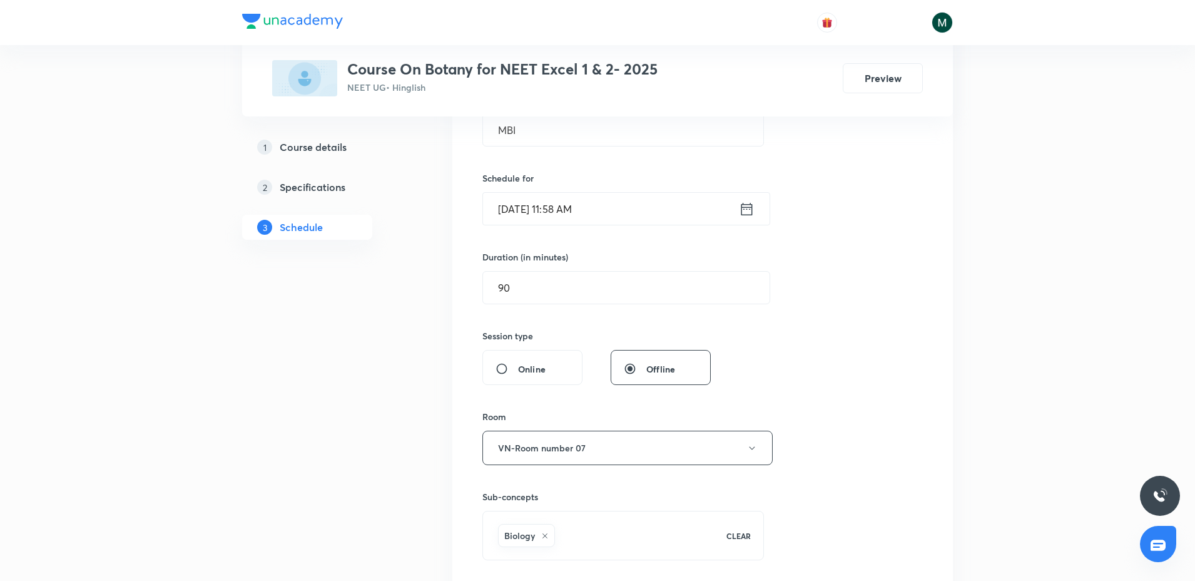
scroll to position [235, 0]
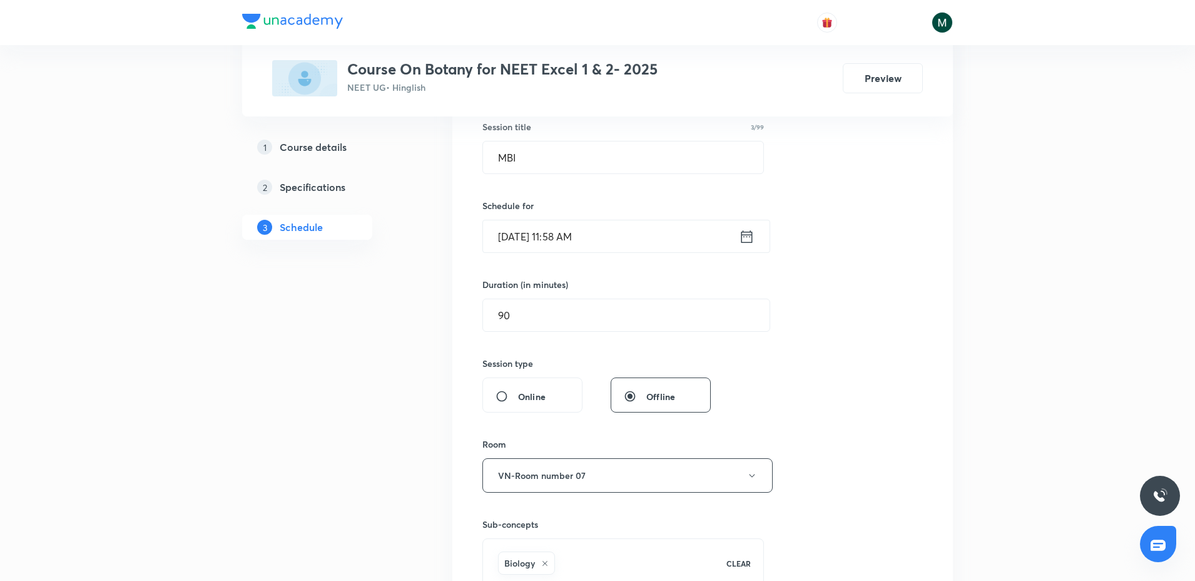
click at [549, 235] on input "[DATE] 11:58 AM" at bounding box center [611, 236] width 256 height 32
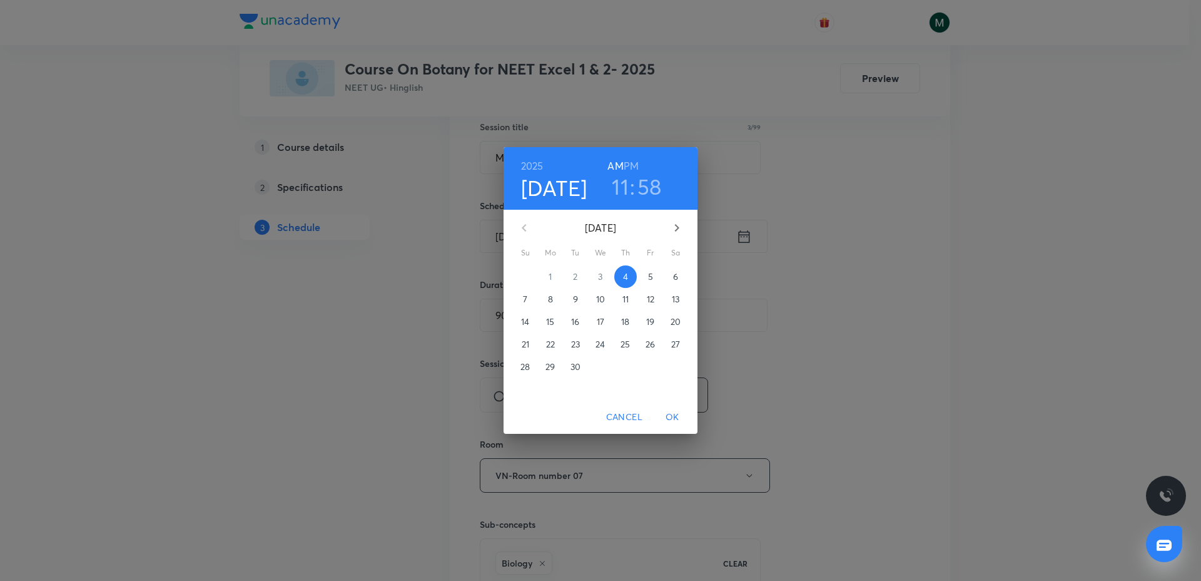
click at [647, 280] on span "5" at bounding box center [650, 276] width 23 height 13
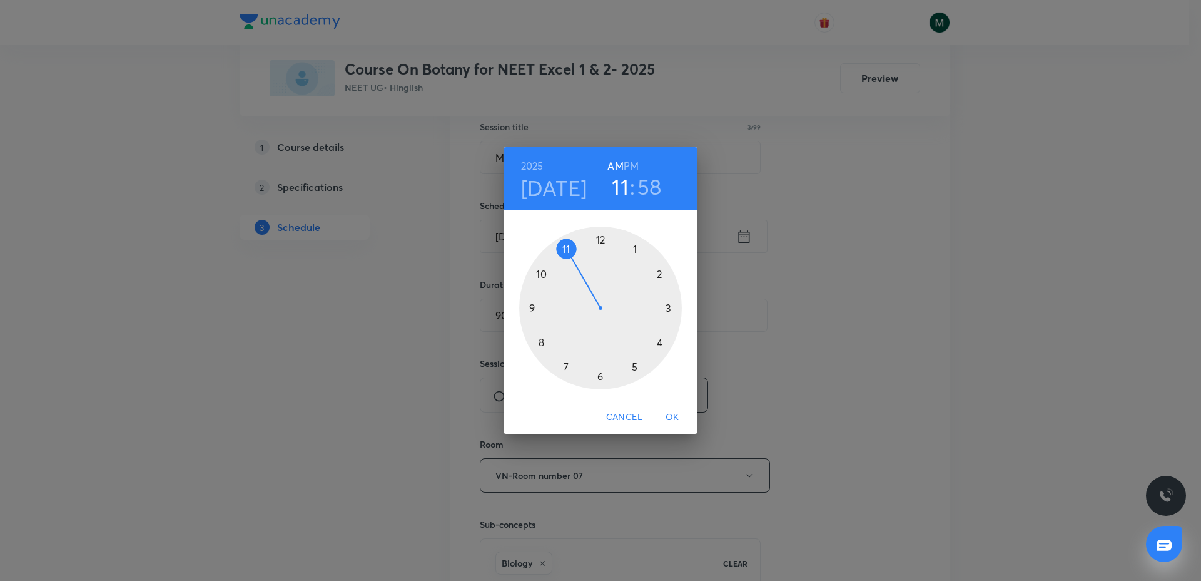
click at [539, 309] on div at bounding box center [600, 308] width 163 height 163
drag, startPoint x: 611, startPoint y: 291, endPoint x: 636, endPoint y: 306, distance: 29.2
click at [636, 306] on div at bounding box center [600, 308] width 163 height 163
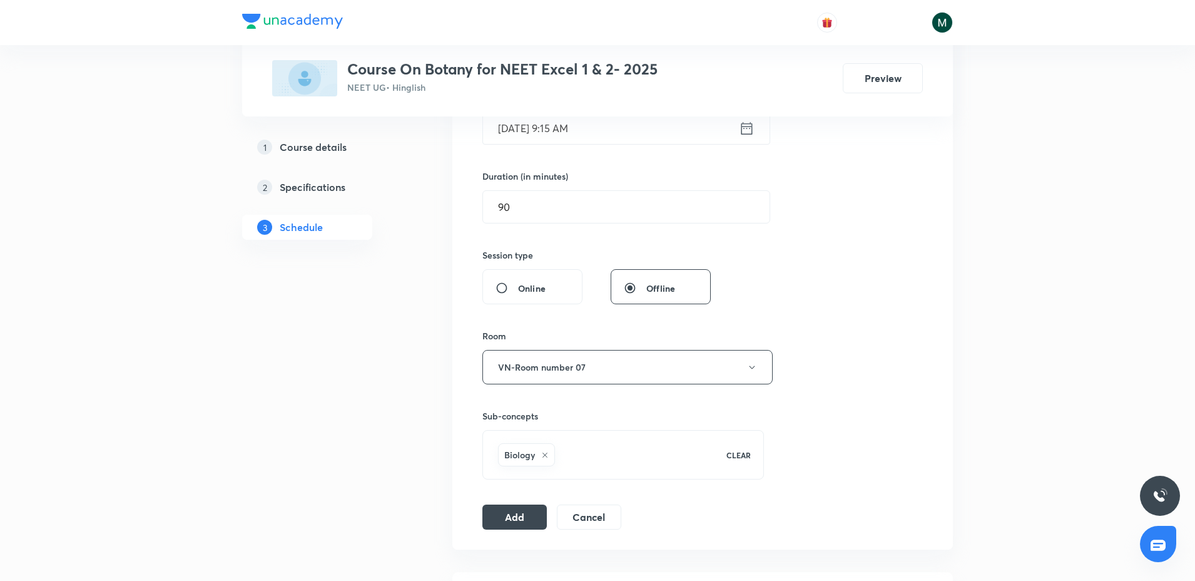
scroll to position [391, 0]
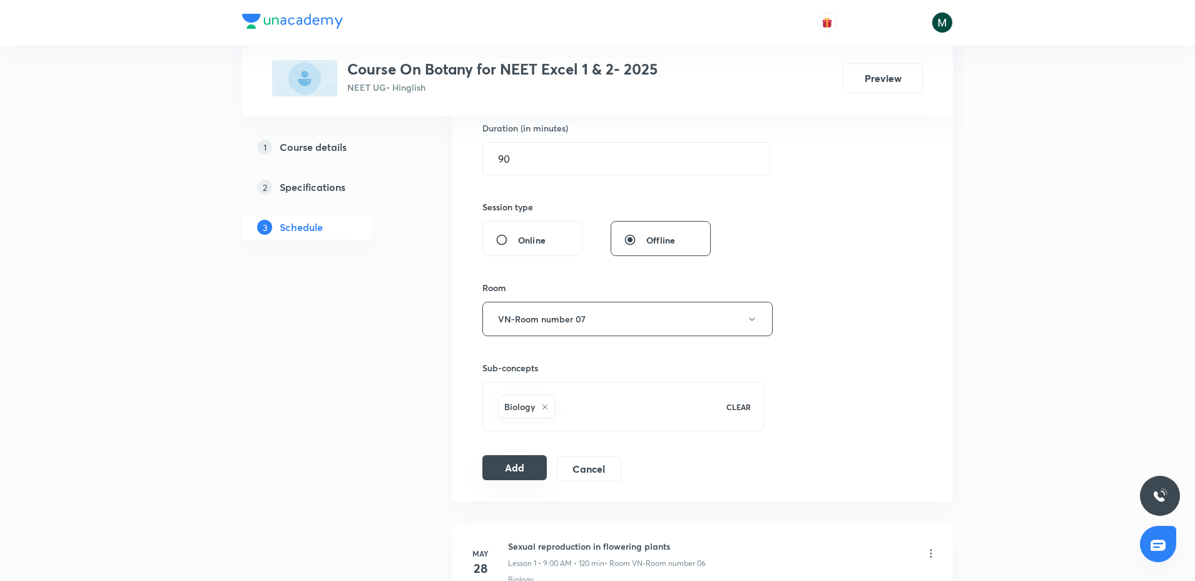
click at [516, 469] on button "Add" at bounding box center [514, 467] width 64 height 25
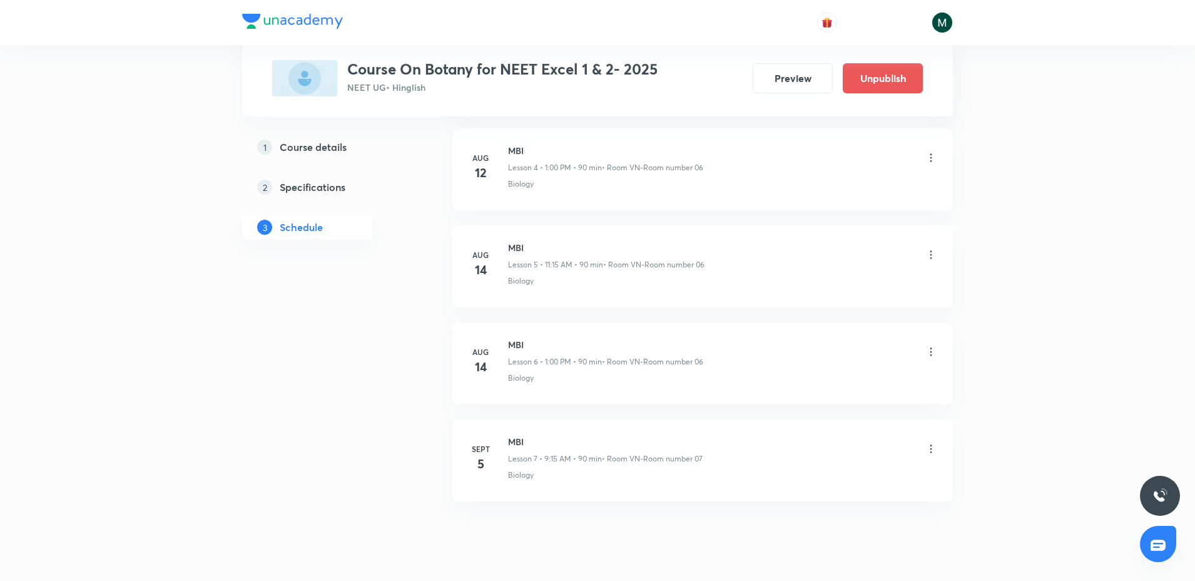
scroll to position [526, 0]
